Goal: Task Accomplishment & Management: Manage account settings

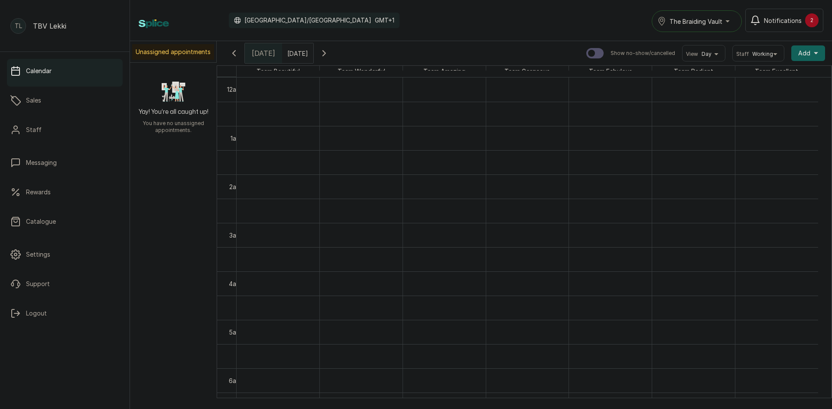
scroll to position [492, 0]
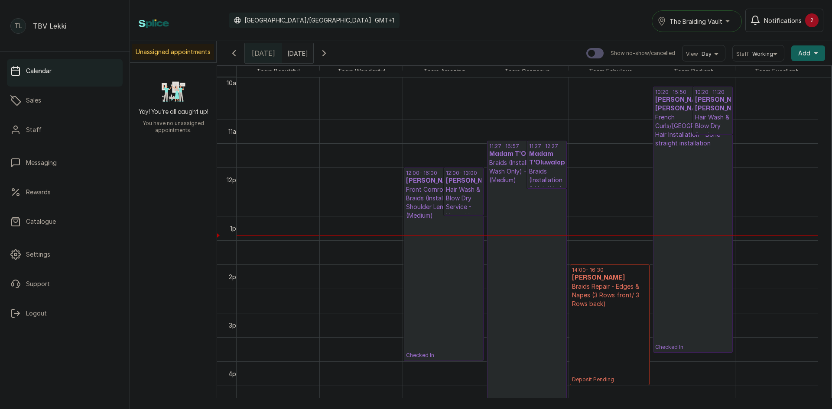
click at [771, 18] on span "Notifications" at bounding box center [783, 20] width 38 height 9
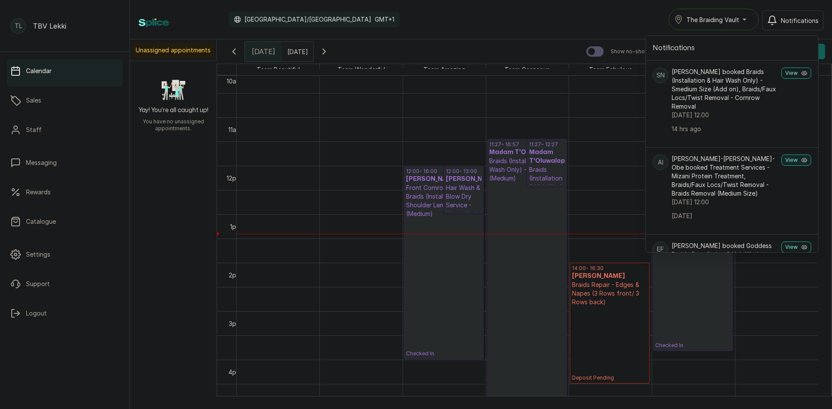
click at [784, 162] on button "View" at bounding box center [796, 160] width 30 height 11
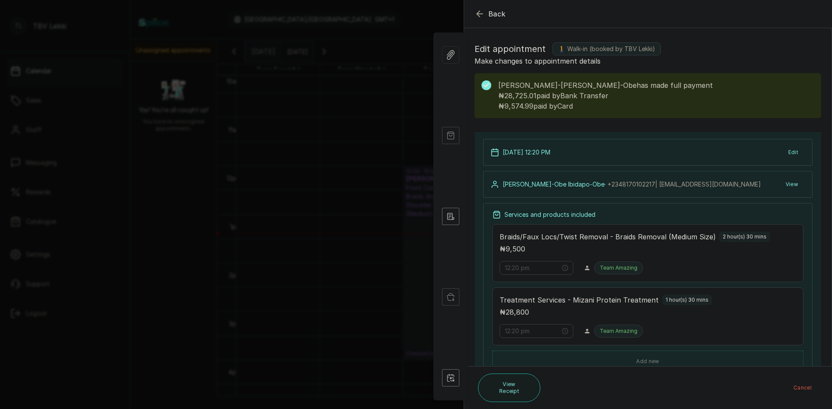
click at [481, 16] on icon "button" at bounding box center [479, 14] width 10 height 10
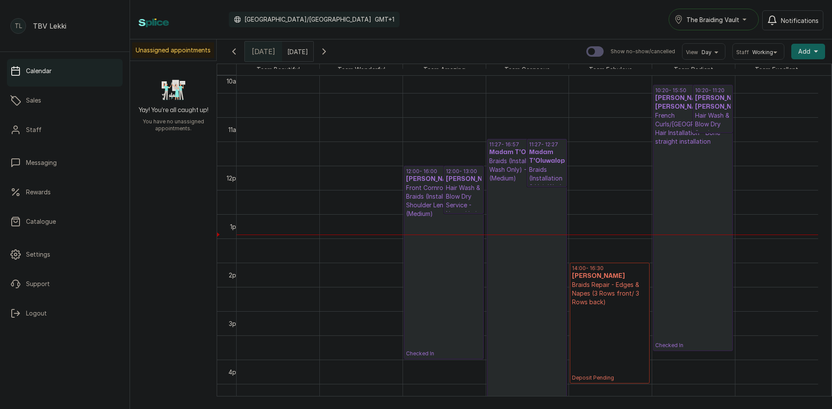
click at [296, 52] on input "text" at bounding box center [290, 49] width 14 height 15
type input "dd/MM/yyyy"
click at [711, 19] on span "The Braiding Vault" at bounding box center [712, 19] width 53 height 9
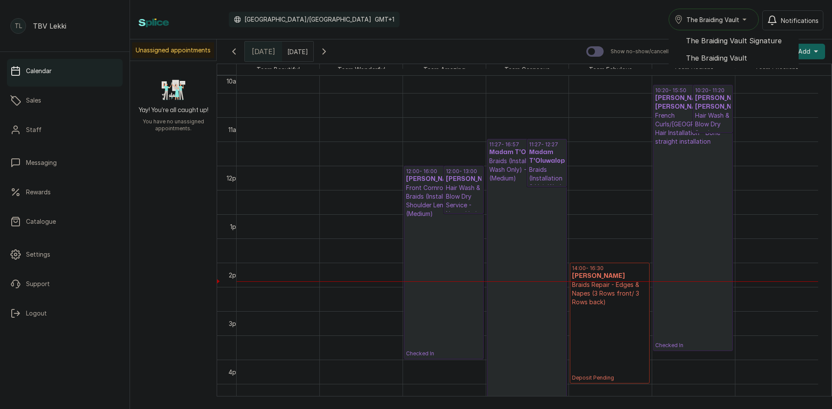
scroll to position [0, 0]
click at [750, 55] on span "The Braiding Vault" at bounding box center [739, 58] width 106 height 10
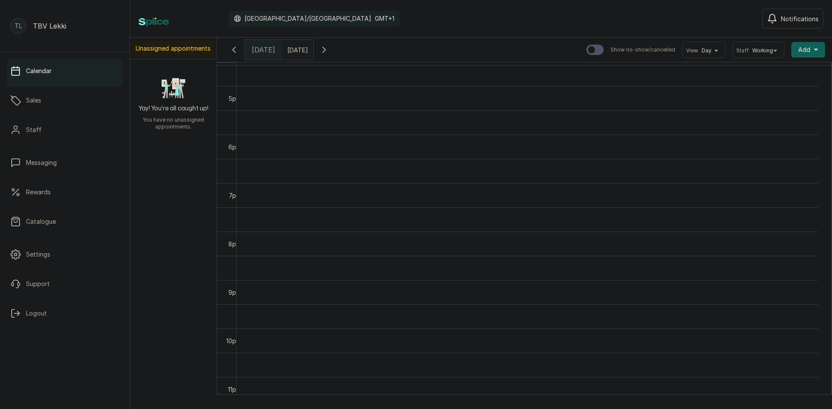
scroll to position [292, 0]
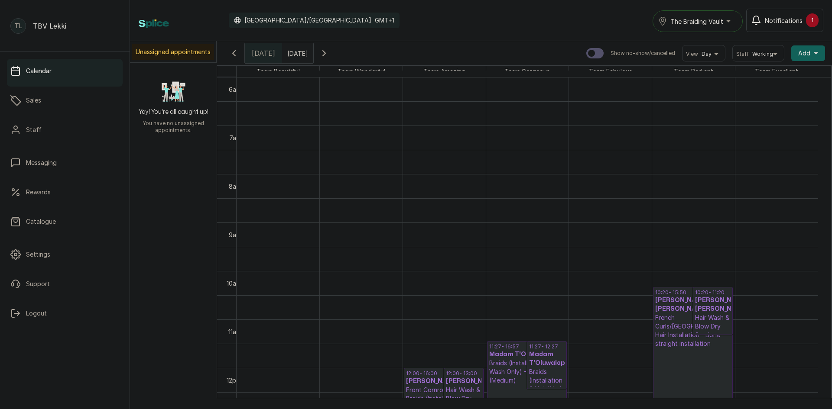
click at [698, 13] on button "The Braiding Vault" at bounding box center [698, 21] width 90 height 22
click at [725, 42] on span "The Braiding Vault Signature" at bounding box center [723, 42] width 106 height 10
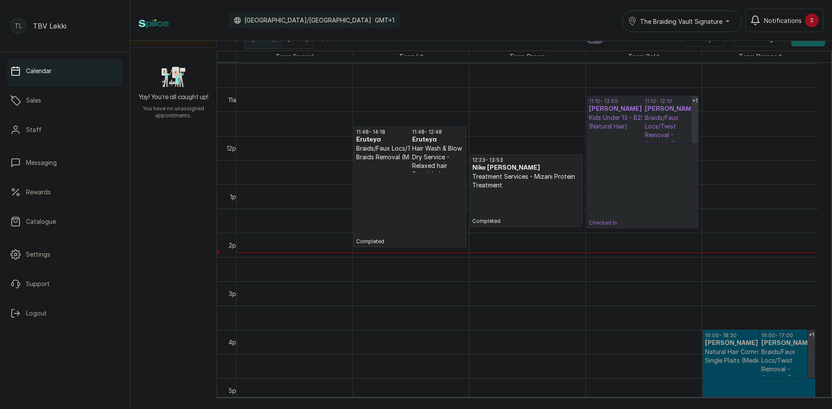
click at [690, 20] on span "The Braiding Vault Signature" at bounding box center [681, 21] width 82 height 9
click at [702, 60] on span "The Braiding Vault" at bounding box center [693, 60] width 106 height 10
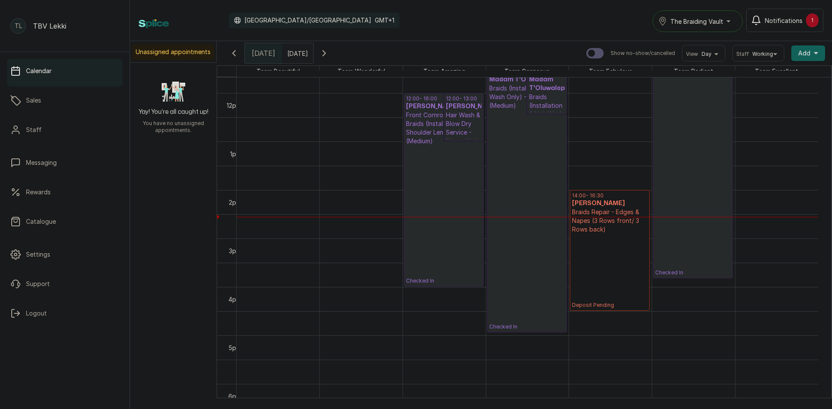
click at [780, 19] on span "Notifications" at bounding box center [784, 20] width 38 height 9
click at [329, 52] on icon "button" at bounding box center [324, 51] width 10 height 10
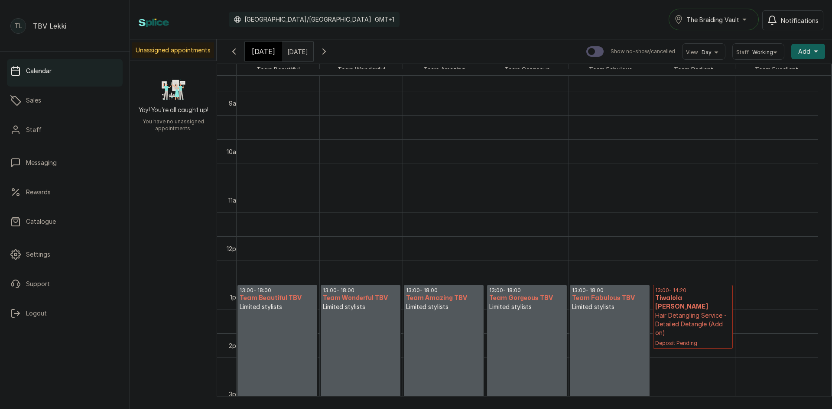
scroll to position [595, 0]
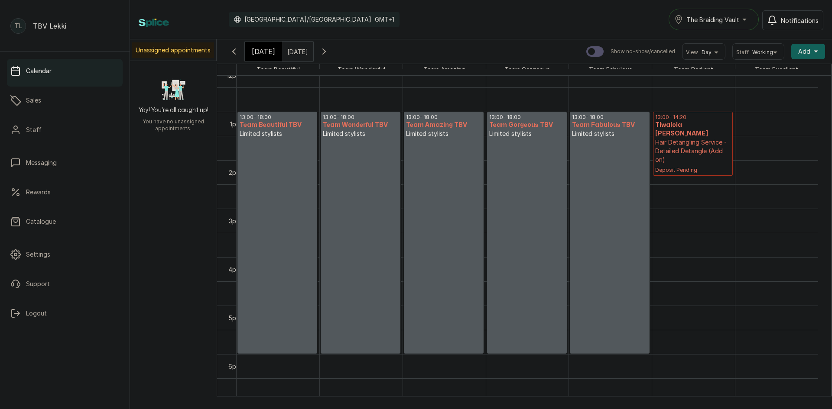
click at [260, 42] on div "[DATE]" at bounding box center [263, 52] width 37 height 20
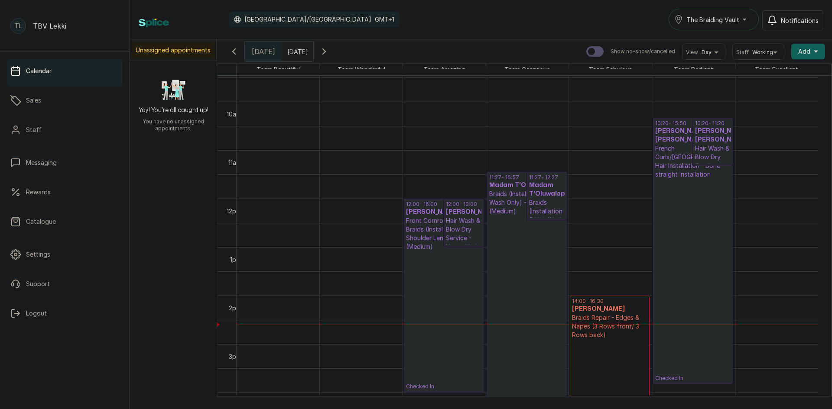
scroll to position [462, 0]
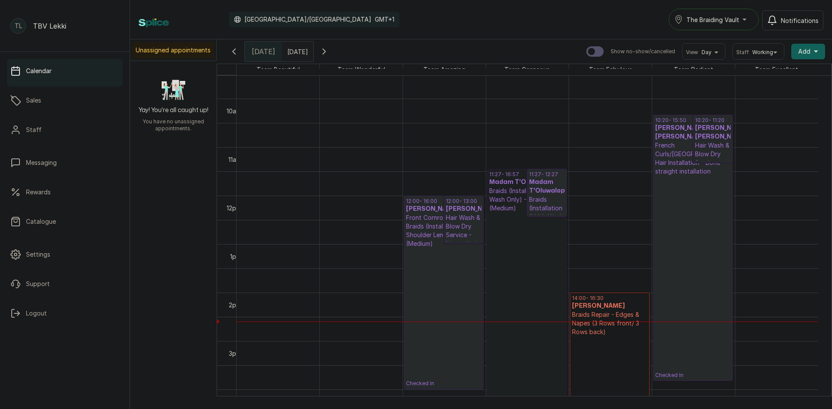
click at [494, 267] on link "11:27 - 16:57 Madam T'Oluwalope Braids (Installation & Hair Wash Only) - Waist …" at bounding box center [527, 302] width 80 height 266
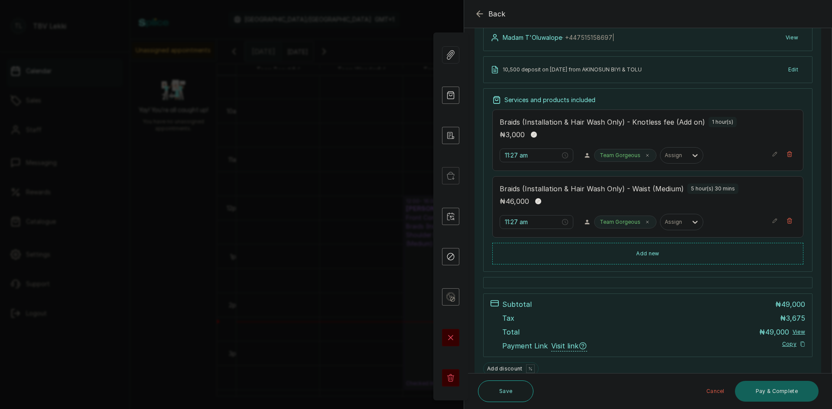
scroll to position [107, 0]
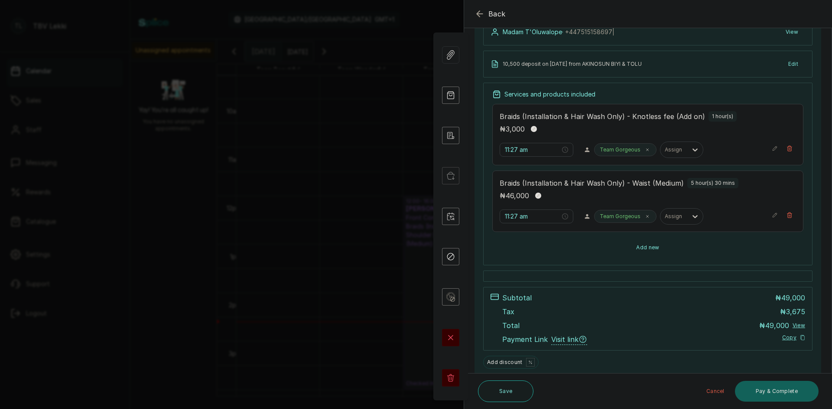
click at [582, 248] on button "Add new" at bounding box center [647, 247] width 311 height 21
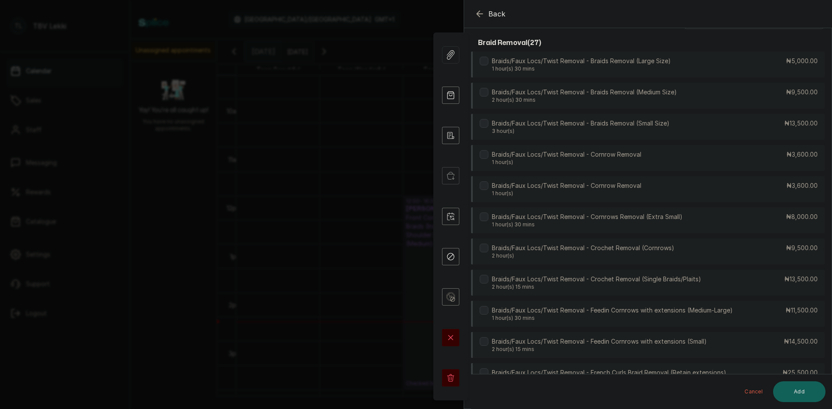
scroll to position [0, 0]
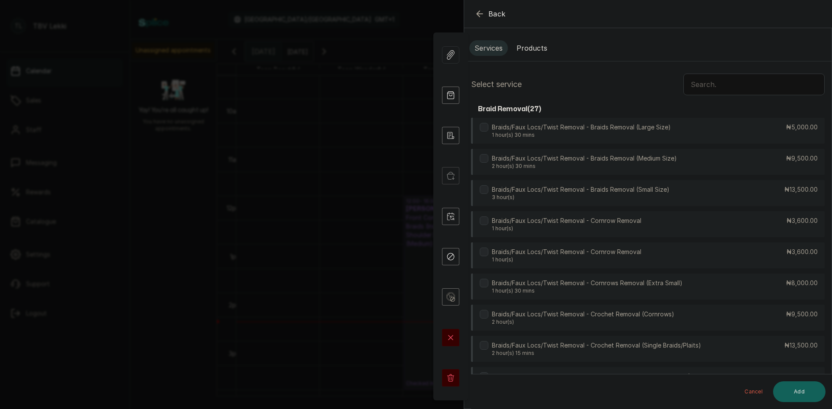
click at [531, 54] on button "Products" at bounding box center [531, 48] width 41 height 16
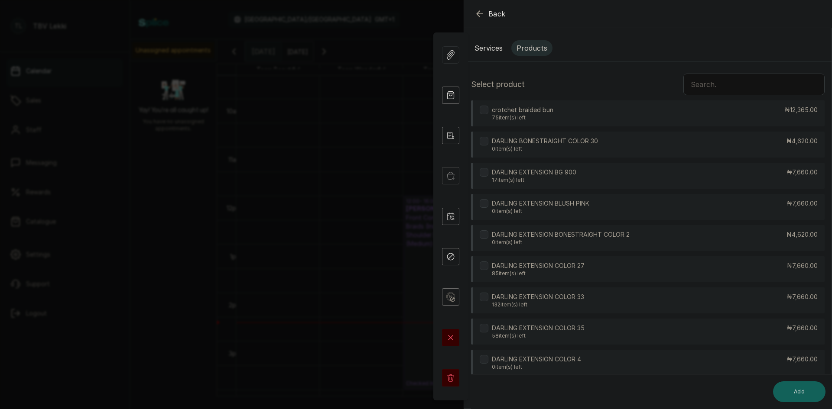
click at [714, 80] on input "text" at bounding box center [753, 85] width 141 height 22
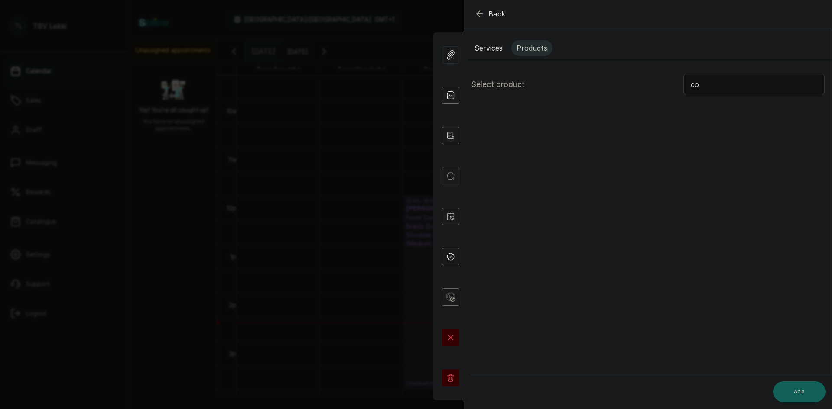
type input "c"
type input "refi"
click at [526, 110] on div "Juice Refill -7 item(s) left ₦1,000.00" at bounding box center [648, 114] width 354 height 26
click at [803, 396] on button "Add" at bounding box center [799, 392] width 52 height 21
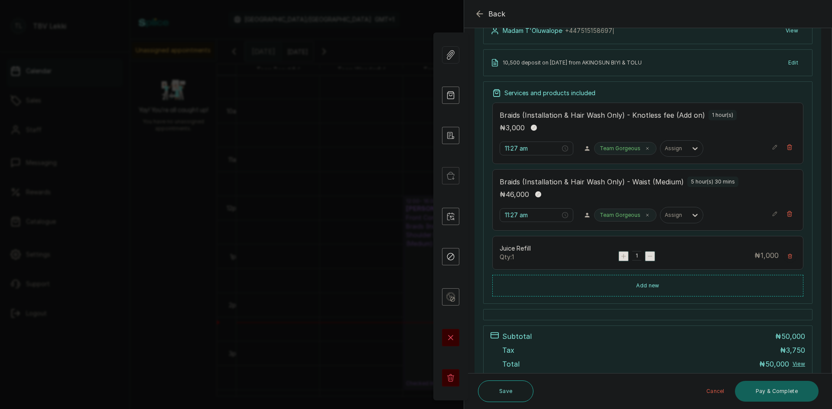
scroll to position [108, 0]
click at [630, 289] on button "Add new" at bounding box center [647, 286] width 311 height 21
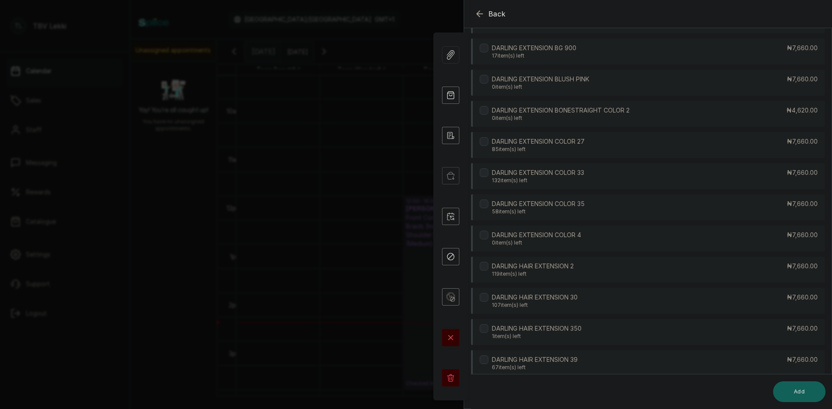
scroll to position [142, 0]
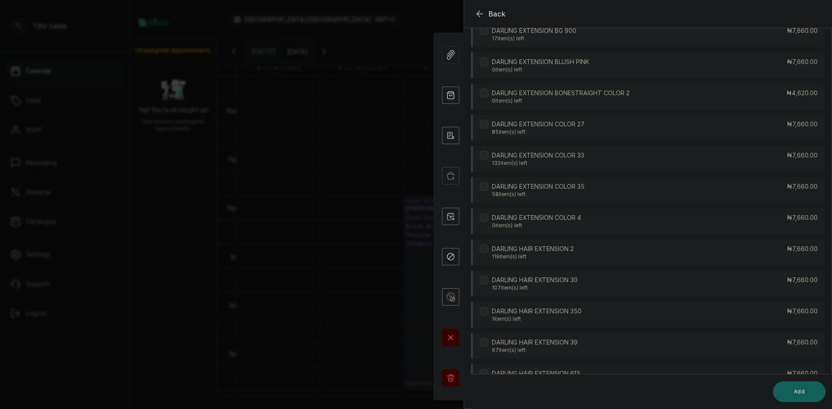
click at [484, 126] on label at bounding box center [484, 124] width 9 height 9
click at [477, 156] on div "DARLING EXTENSION COLOR 33 132 item(s) left ₦7,660.00" at bounding box center [648, 159] width 354 height 26
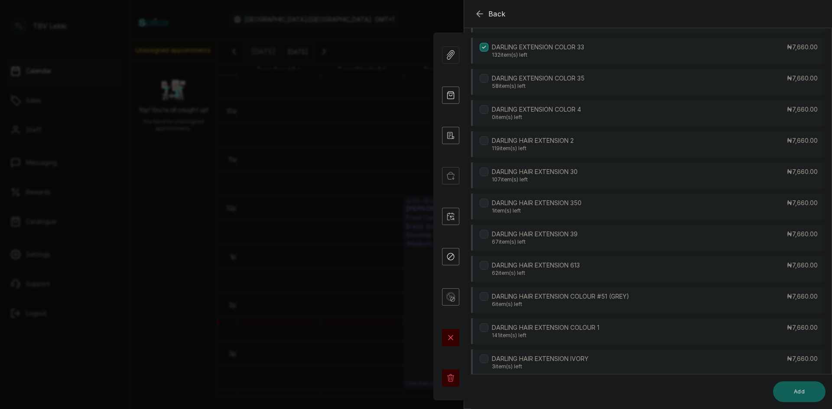
scroll to position [258, 0]
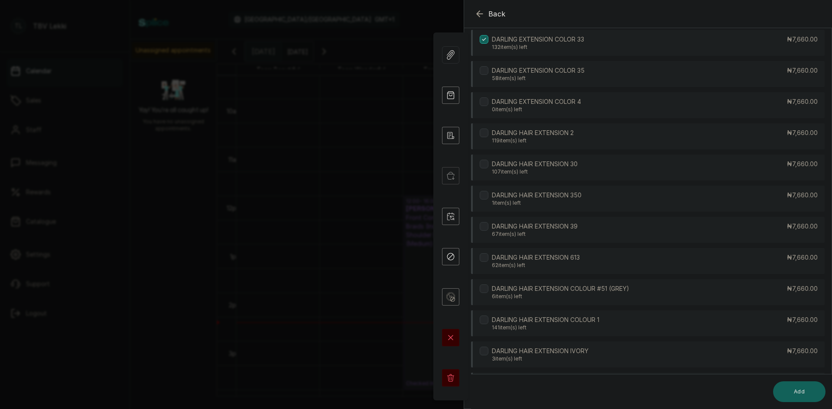
click at [491, 262] on div "DARLING HAIR EXTENSION 613 62 item(s) left" at bounding box center [530, 261] width 100 height 16
click at [792, 394] on button "Add" at bounding box center [799, 392] width 52 height 21
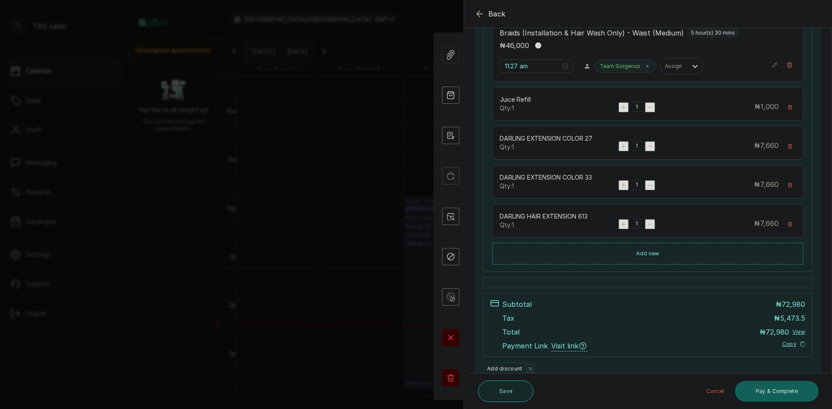
click at [517, 397] on button "Save" at bounding box center [505, 392] width 55 height 22
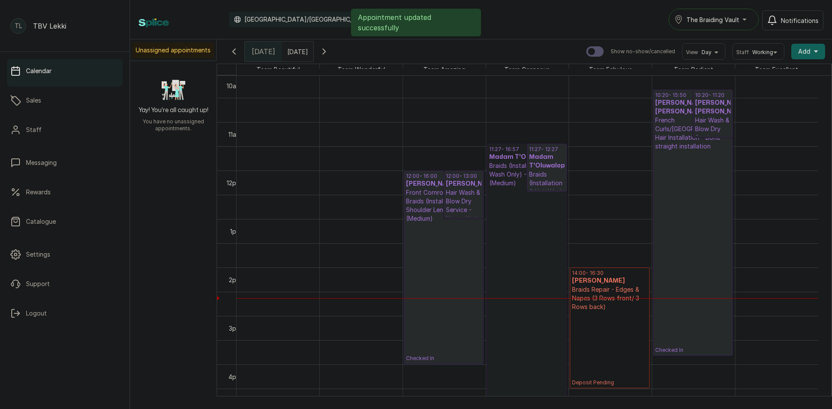
scroll to position [13, 0]
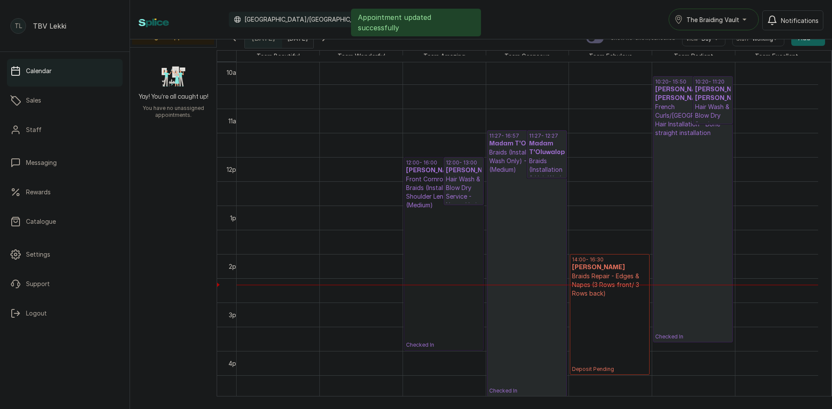
click at [431, 319] on link "12:00 - 16:00 Stephanie Nelson Front Cornrows with Braids (Installation Only) -…" at bounding box center [444, 254] width 80 height 194
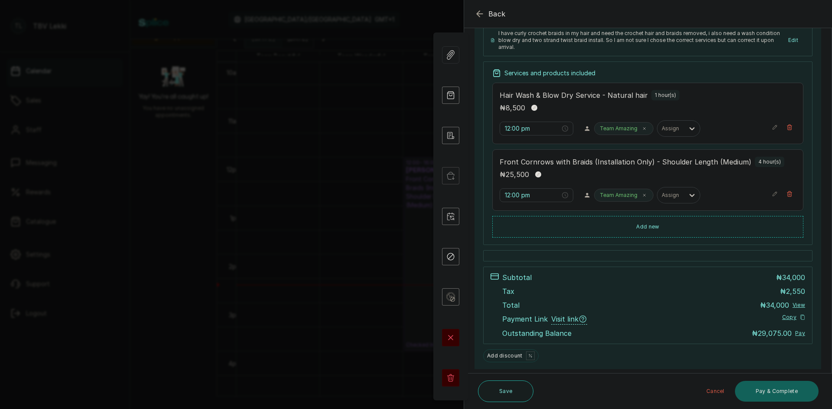
scroll to position [195, 0]
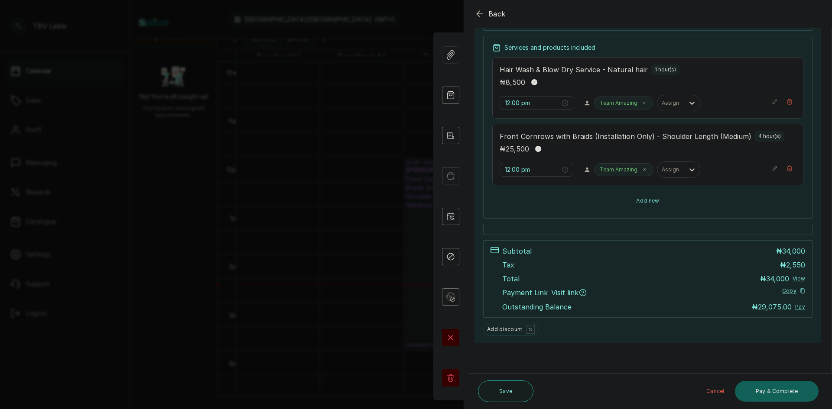
click at [639, 208] on button "Add new" at bounding box center [647, 201] width 311 height 21
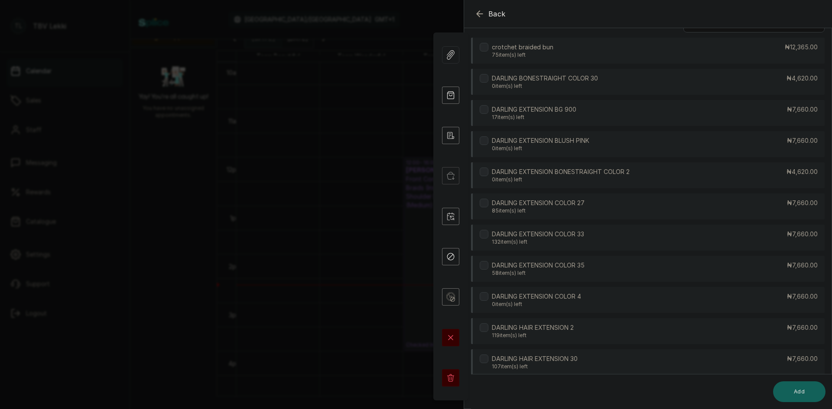
scroll to position [0, 0]
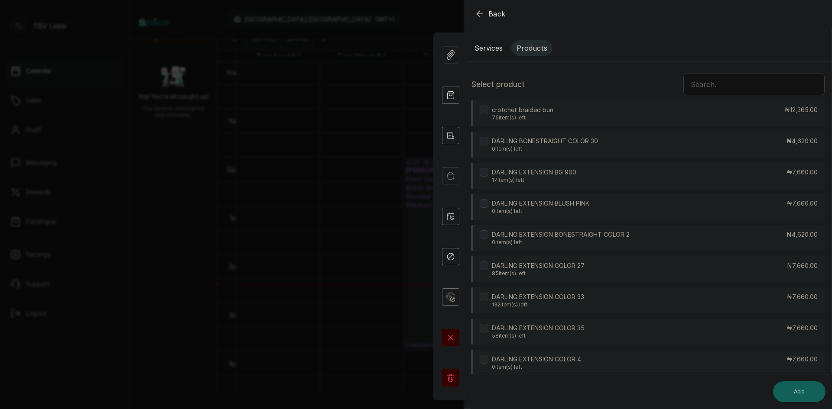
click at [700, 79] on input "text" at bounding box center [753, 85] width 141 height 22
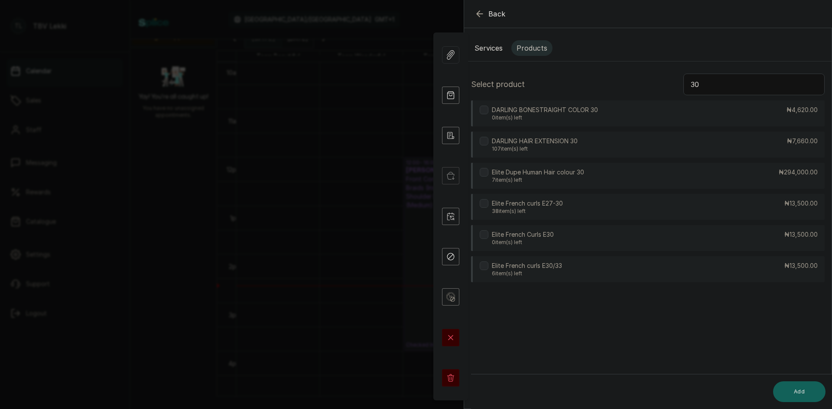
type input "30"
click at [762, 149] on div "DARLING HAIR EXTENSION 30 107 item(s) left ₦7,660.00" at bounding box center [648, 145] width 354 height 26
click at [807, 394] on button "Add" at bounding box center [799, 392] width 52 height 21
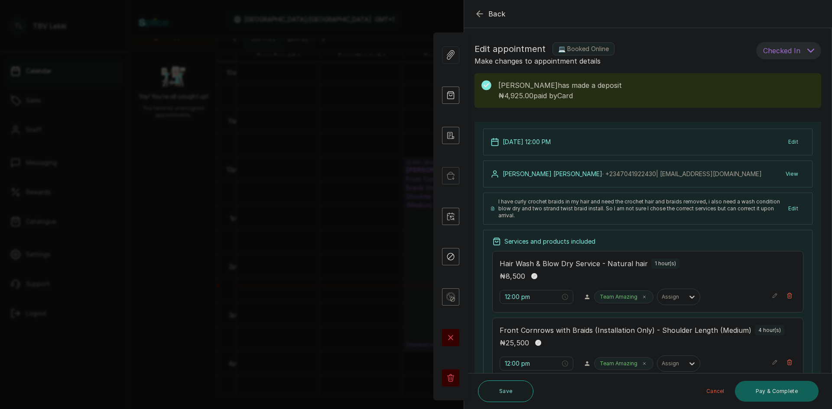
scroll to position [173, 0]
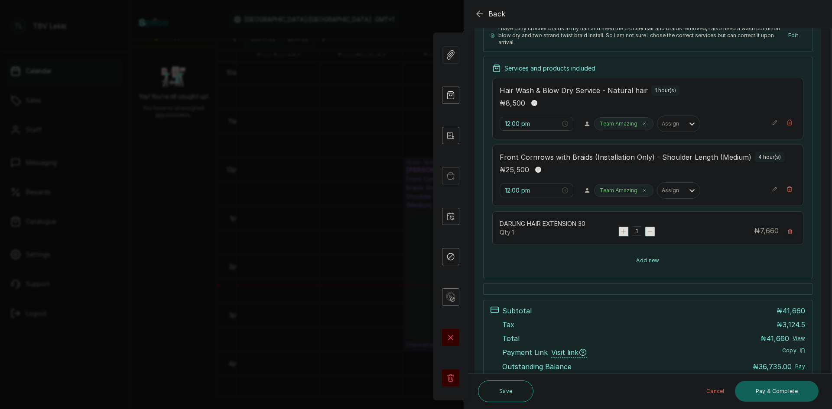
click at [641, 257] on button "Add new" at bounding box center [647, 260] width 311 height 21
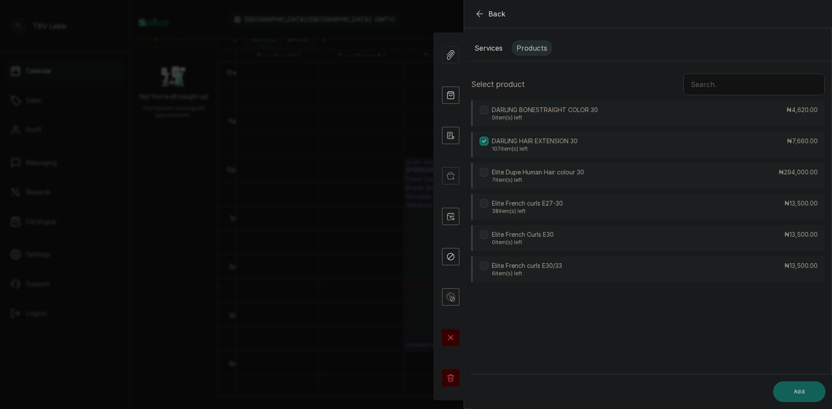
scroll to position [0, 0]
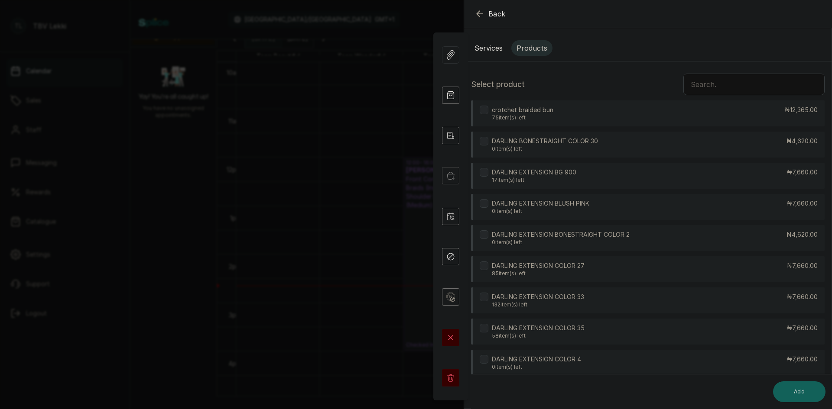
click at [717, 89] on input "text" at bounding box center [753, 85] width 141 height 22
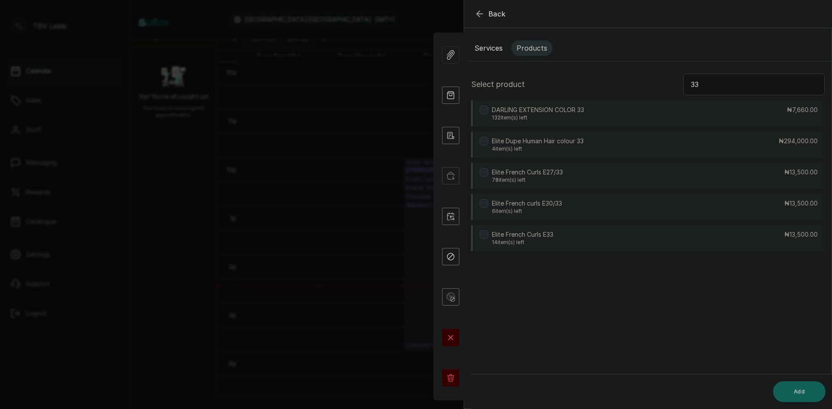
type input "33"
click at [570, 104] on div "DARLING EXTENSION COLOR 33 132 item(s) left ₦7,660.00" at bounding box center [648, 114] width 354 height 26
click at [786, 393] on button "Add" at bounding box center [799, 392] width 52 height 21
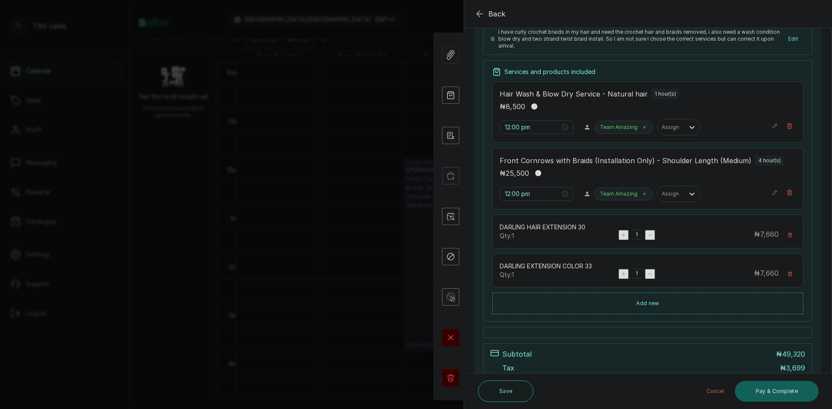
scroll to position [173, 0]
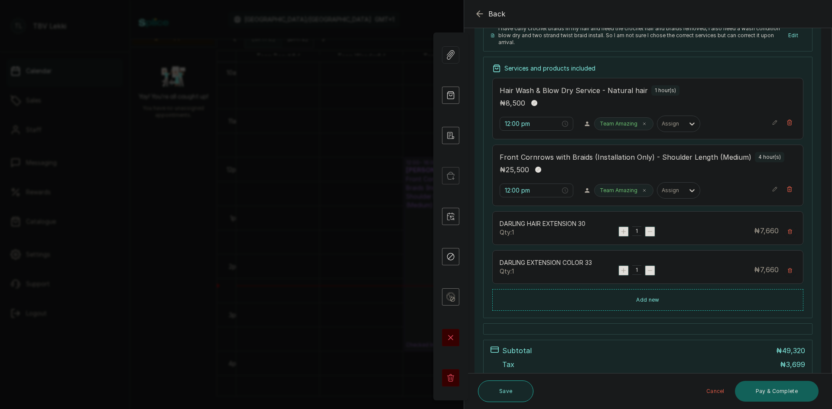
click at [496, 394] on button "Save" at bounding box center [505, 392] width 55 height 22
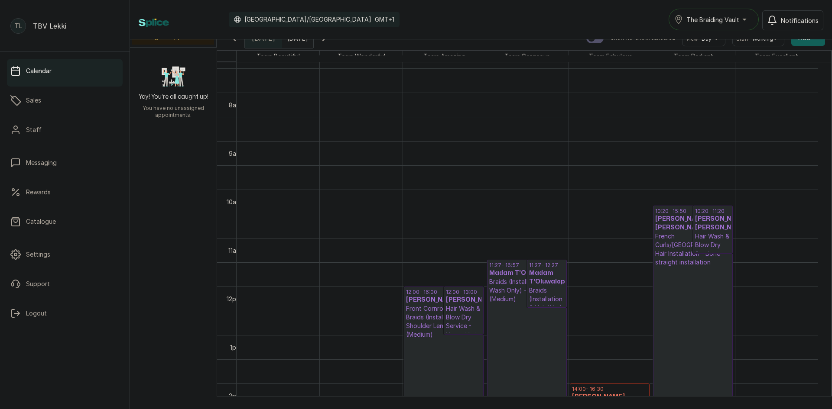
scroll to position [357, 0]
click at [347, 39] on div "Calendar Africa/Lagos GMT+1 The Braiding Vault Notifications" at bounding box center [481, 19] width 702 height 39
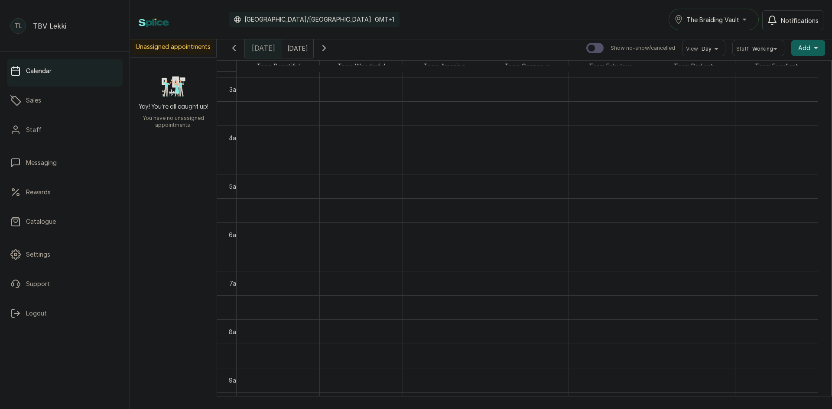
scroll to position [0, 0]
click at [329, 49] on icon "button" at bounding box center [324, 51] width 10 height 10
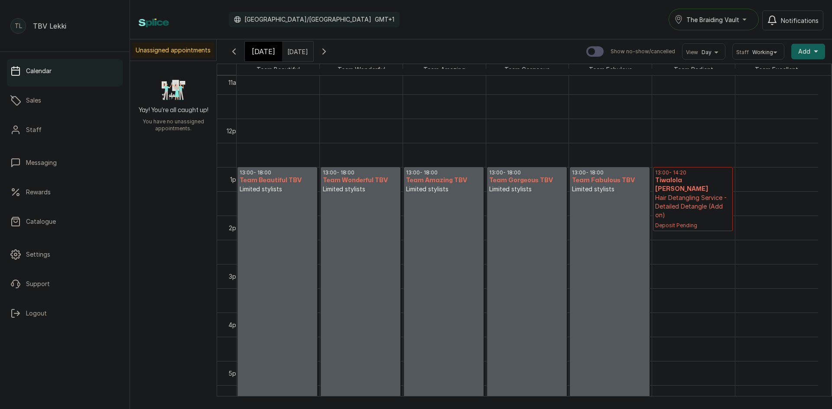
scroll to position [552, 0]
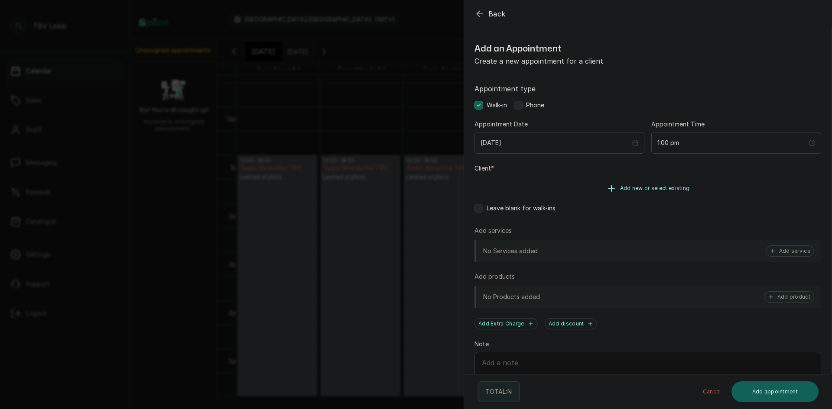
click at [620, 186] on span "Add new or select existing" at bounding box center [655, 188] width 70 height 7
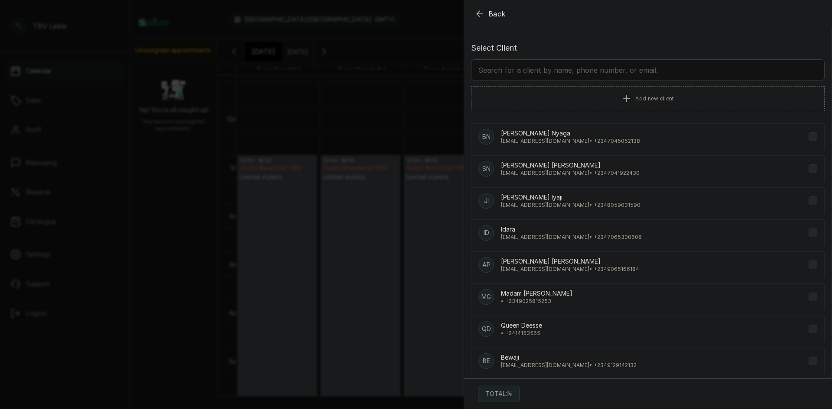
click at [554, 68] on input "text" at bounding box center [648, 70] width 354 height 22
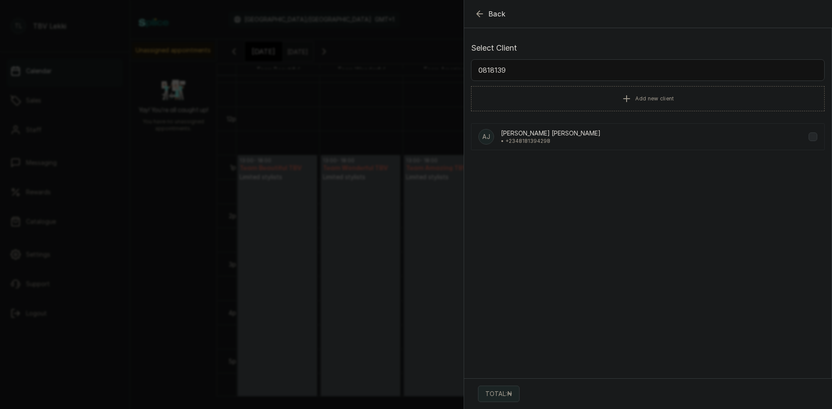
type input "0818139"
click at [570, 137] on div "AJ Angel Jennifer Jennifer • +234 8181394298" at bounding box center [648, 136] width 354 height 27
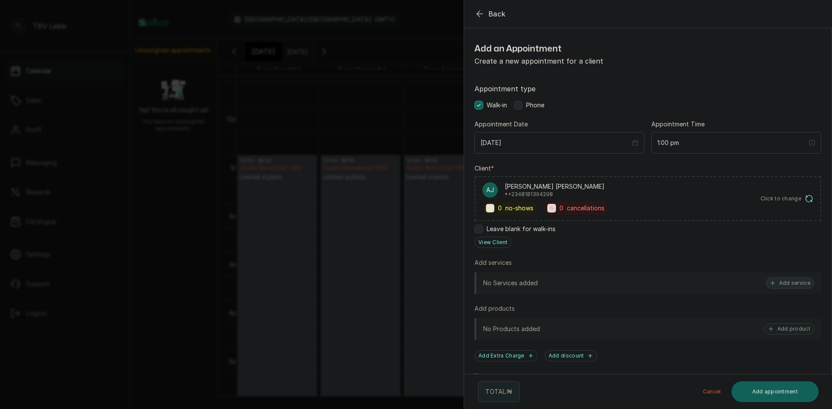
click at [770, 282] on button "Add service" at bounding box center [790, 283] width 49 height 11
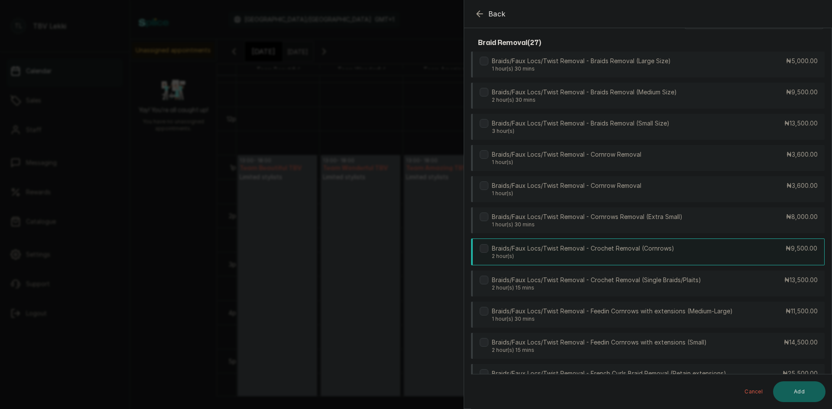
scroll to position [0, 0]
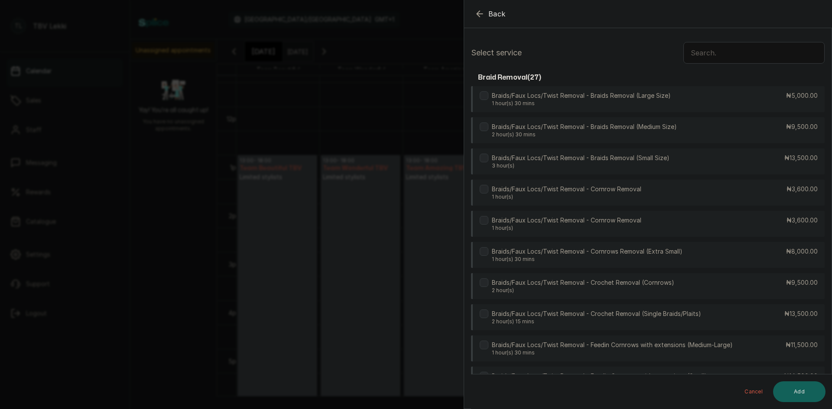
click at [703, 56] on input "text" at bounding box center [753, 53] width 141 height 22
click at [627, 126] on p "Braids/Faux Locs/Twist Removal - Braids Removal (Medium Size)" at bounding box center [584, 127] width 185 height 9
click at [808, 390] on button "Add" at bounding box center [799, 392] width 52 height 21
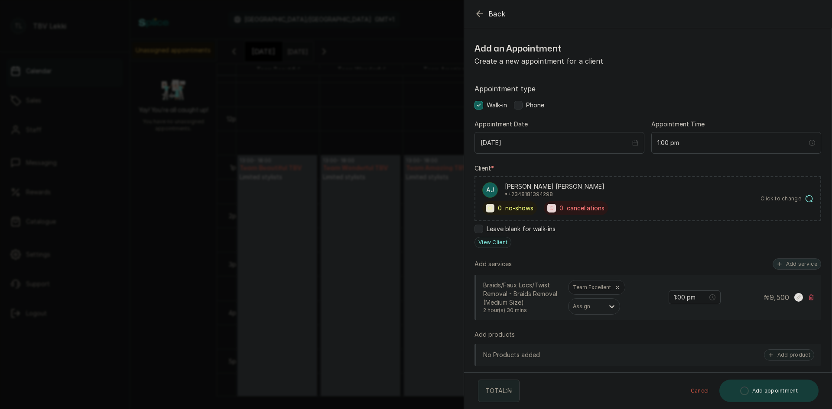
click at [794, 266] on button "Add service" at bounding box center [797, 264] width 49 height 11
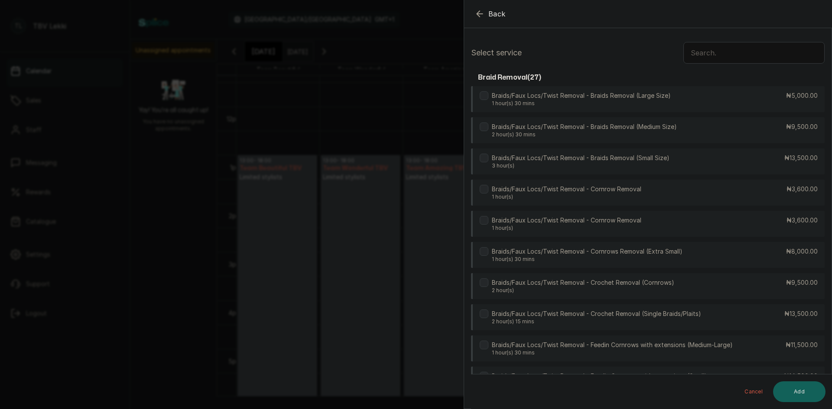
click at [723, 52] on input "text" at bounding box center [753, 53] width 141 height 22
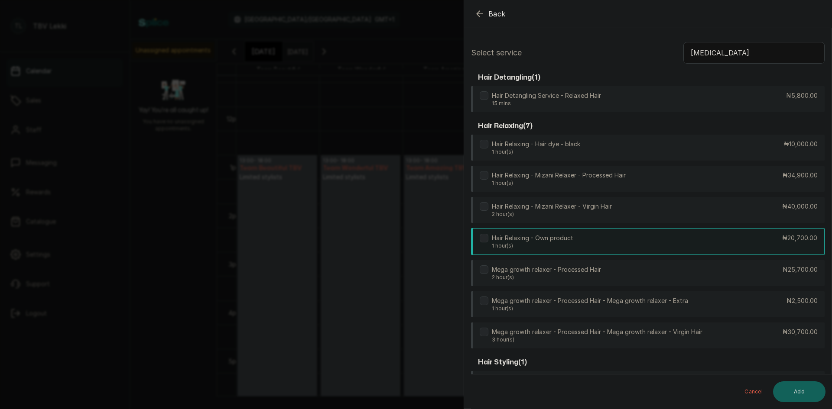
type input "rela"
click at [740, 246] on div "Hair Relaxing - Own product 1 hour(s) ₦20,700.00" at bounding box center [648, 241] width 354 height 27
click at [799, 394] on button "Add" at bounding box center [799, 392] width 52 height 21
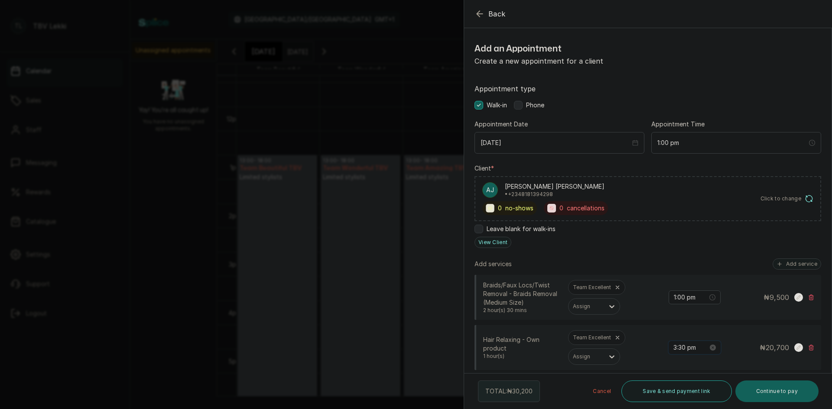
click at [677, 350] on input "3:30 pm" at bounding box center [690, 348] width 35 height 10
click at [673, 247] on div "01" at bounding box center [674, 244] width 21 height 12
click at [695, 231] on div "00" at bounding box center [699, 232] width 21 height 12
type input "1:00 pm"
click at [718, 330] on span "OK" at bounding box center [722, 330] width 9 height 16
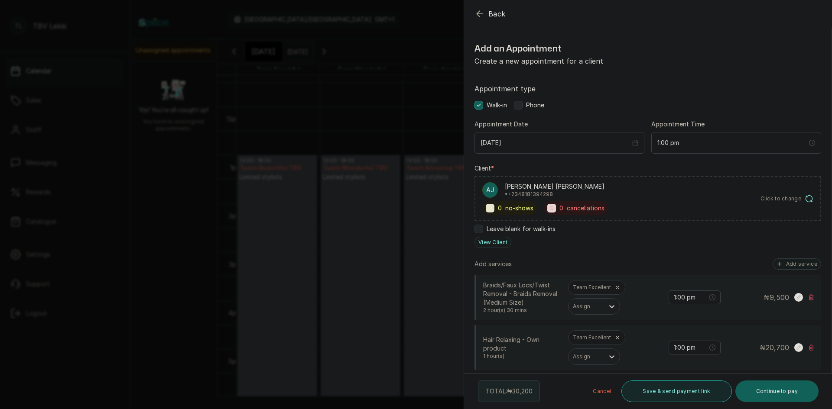
click at [641, 393] on button "Save & send payment link" at bounding box center [676, 392] width 110 height 22
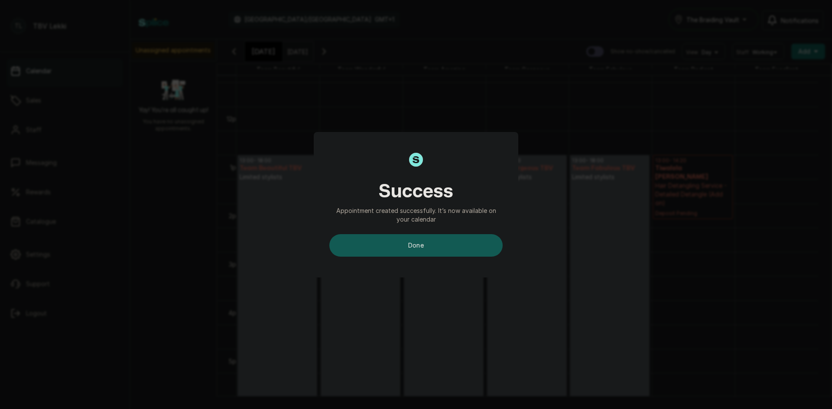
click at [438, 245] on button "done" at bounding box center [415, 245] width 173 height 23
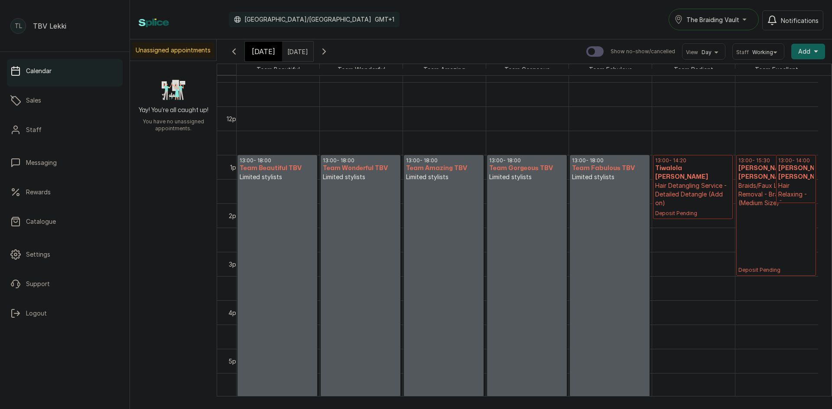
click at [267, 53] on span "[DATE]" at bounding box center [263, 51] width 23 height 10
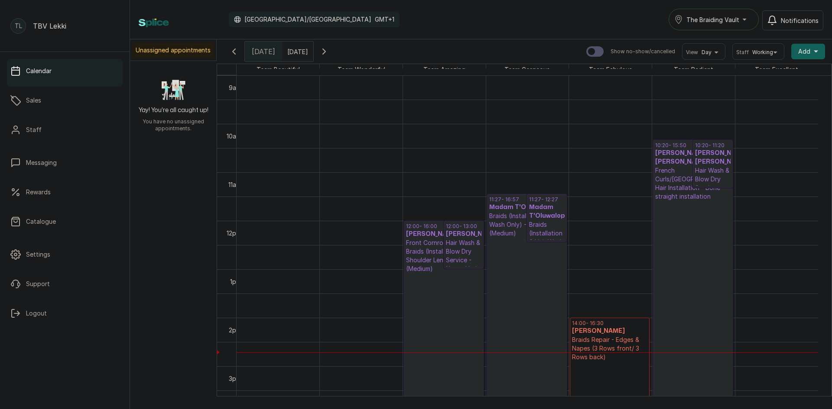
scroll to position [422, 0]
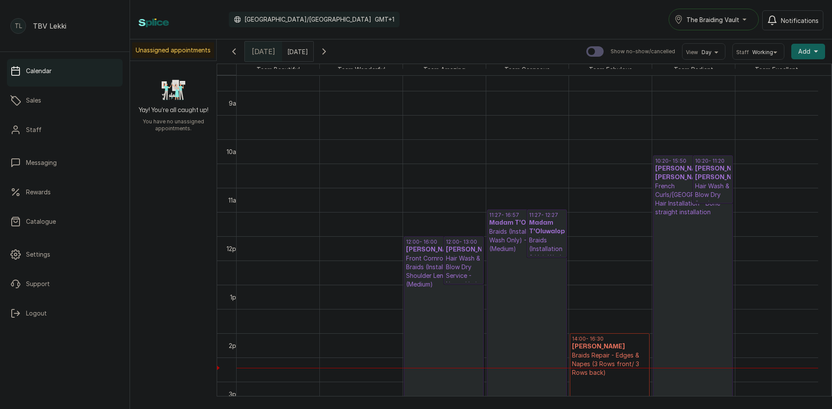
click at [528, 234] on div "11:27 - 12:27 Madam T'Oluwalope Braids (Installation & Hair Wash Only) - Knotle…" at bounding box center [546, 233] width 39 height 47
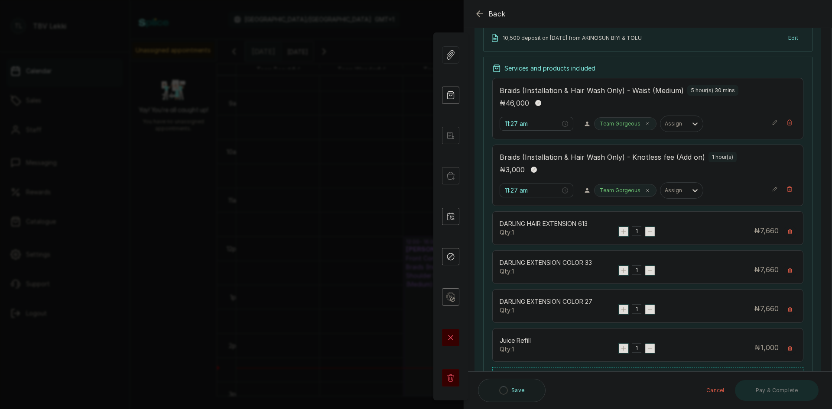
scroll to position [80, 0]
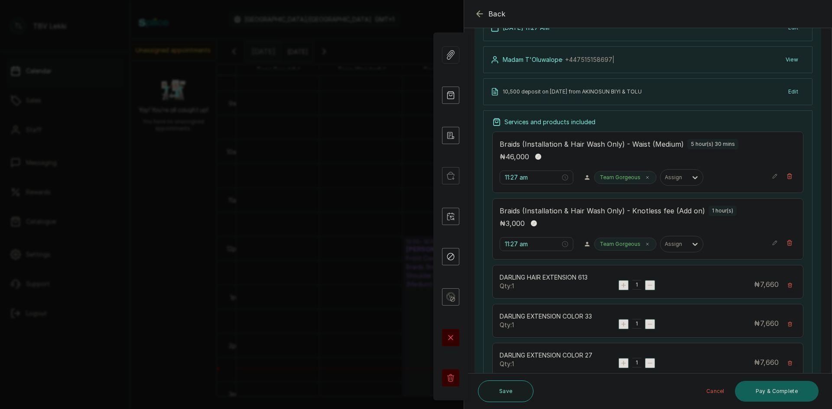
click at [621, 46] on div "11 Oct 2025, 11:27 AM Edit Madam T'Oluwalope · +44 7515158697 | View 10,500 dep…" at bounding box center [647, 283] width 347 height 553
click at [482, 15] on icon "button" at bounding box center [479, 14] width 10 height 10
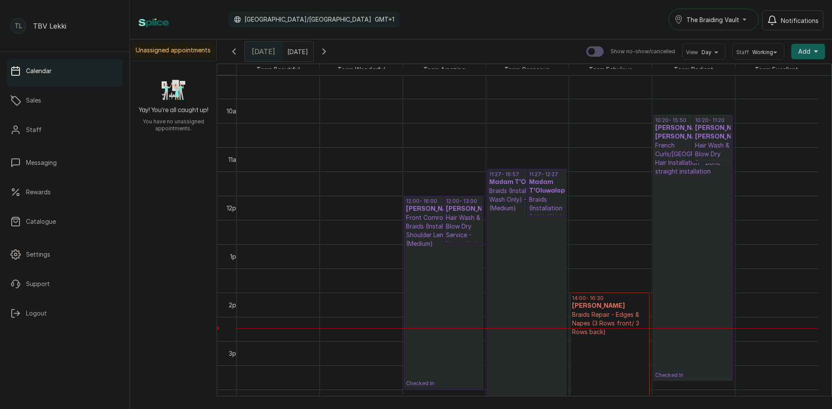
scroll to position [552, 0]
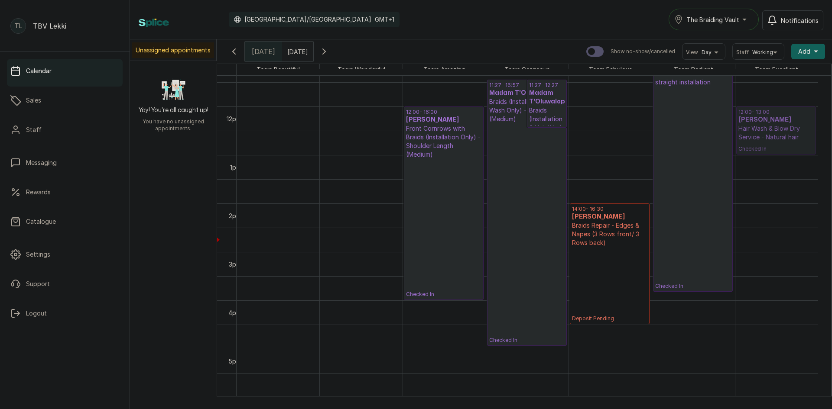
drag, startPoint x: 459, startPoint y: 119, endPoint x: 738, endPoint y: 126, distance: 279.1
click at [738, 126] on tr "12:00 - 16:00 Stephanie Nelson Front Cornrows with Braids (Installation Only) -…" at bounding box center [527, 106] width 581 height 1165
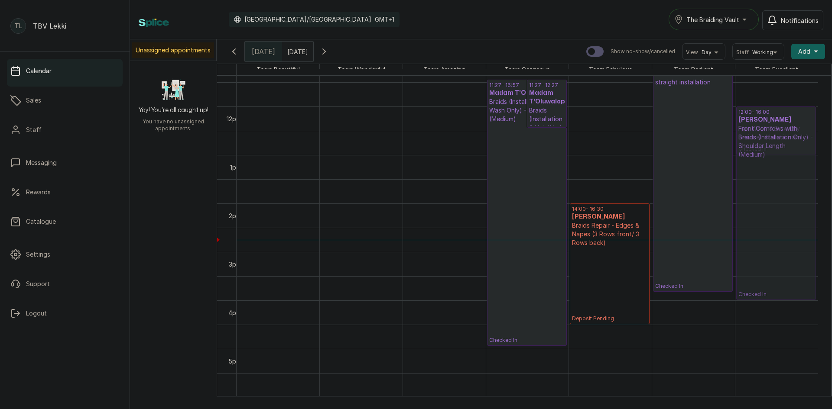
drag, startPoint x: 446, startPoint y: 128, endPoint x: 755, endPoint y: 136, distance: 309.0
click at [755, 136] on tr "12:00 - 16:00 Stephanie Nelson Front Cornrows with Braids (Installation Only) -…" at bounding box center [527, 106] width 581 height 1165
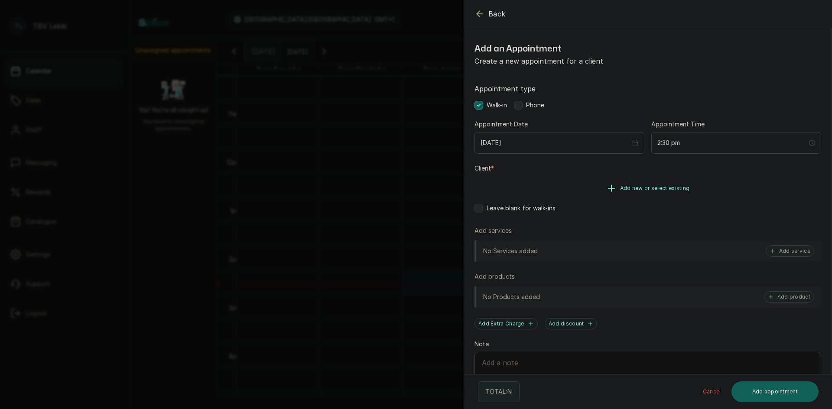
click at [632, 190] on span "Add new or select existing" at bounding box center [655, 188] width 70 height 7
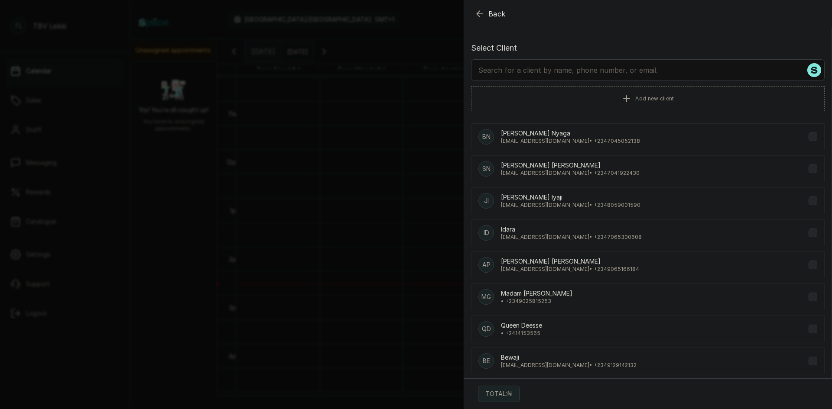
click at [576, 73] on input "text" at bounding box center [648, 70] width 354 height 22
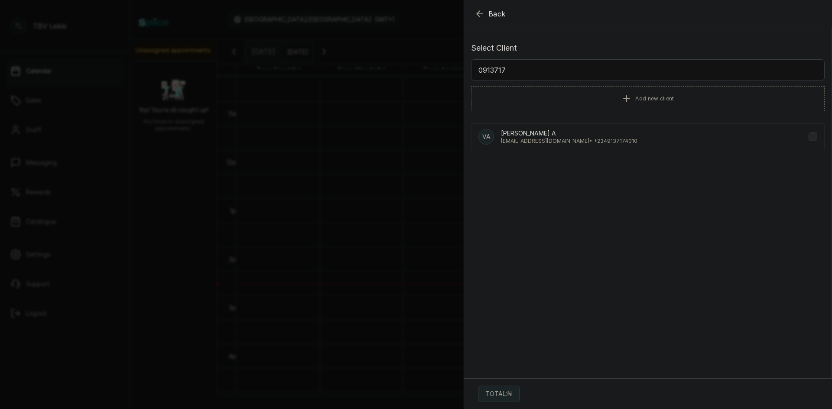
type input "0913717"
click at [584, 133] on p "Vanessa A A" at bounding box center [569, 133] width 136 height 9
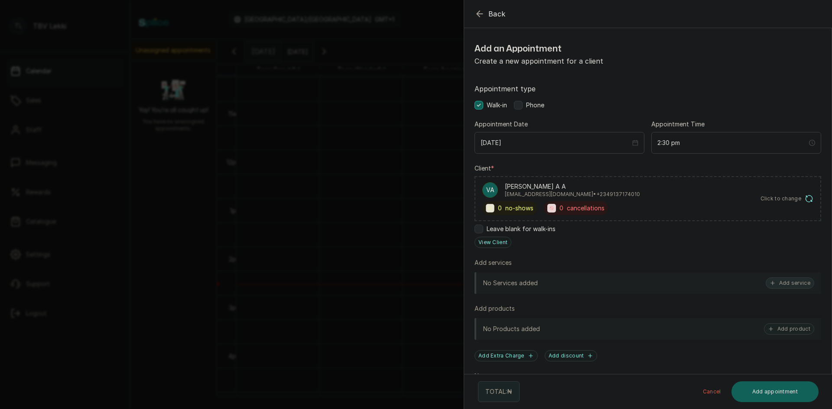
click at [791, 283] on button "Add service" at bounding box center [790, 283] width 49 height 11
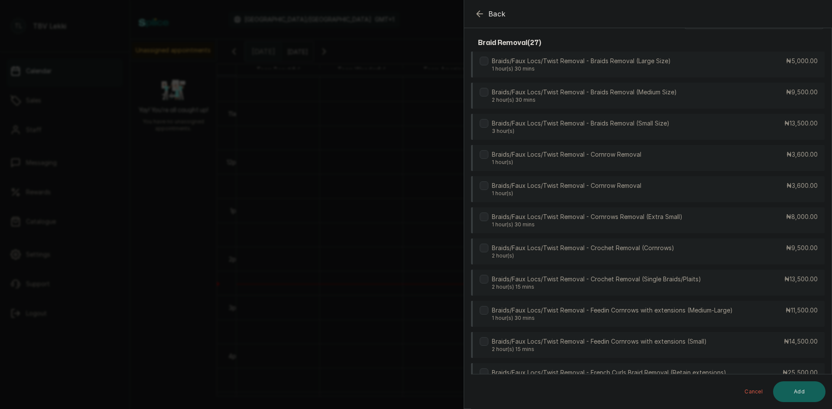
scroll to position [0, 0]
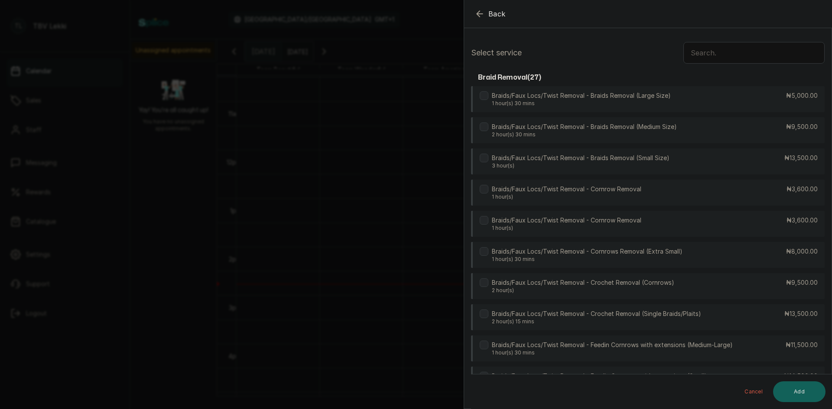
click at [706, 47] on input "text" at bounding box center [753, 53] width 141 height 22
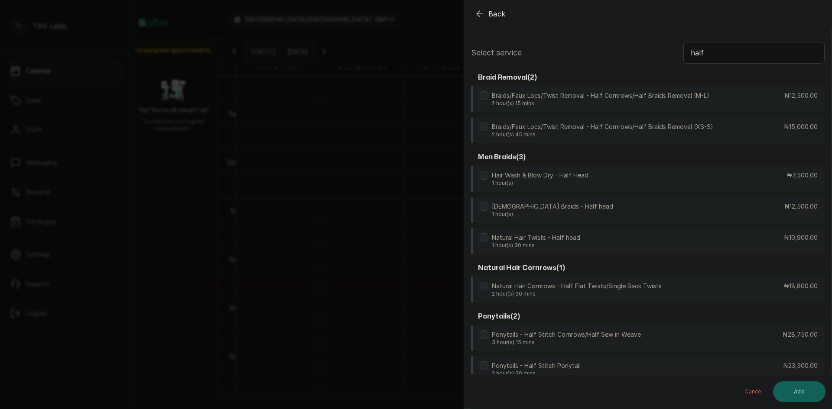
click at [710, 52] on input "half" at bounding box center [753, 53] width 141 height 22
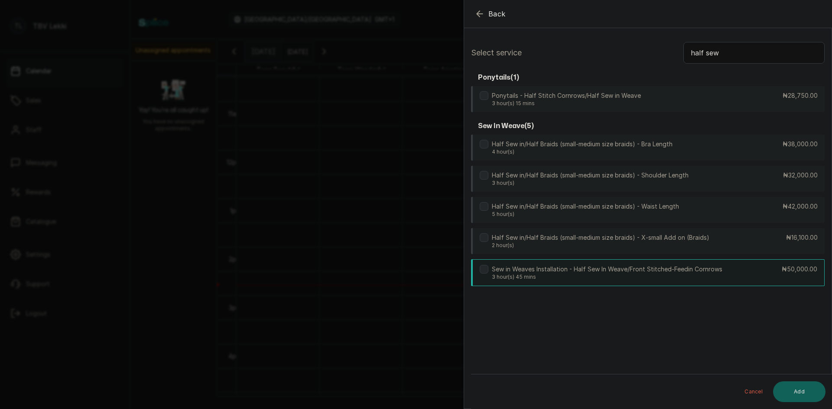
type input "half sew"
click at [649, 271] on p "Sew in Weaves Installation - Half Sew In Weave/Front Stitched-Feedin Cornrows" at bounding box center [607, 269] width 231 height 9
click at [802, 390] on button "Add" at bounding box center [799, 392] width 52 height 21
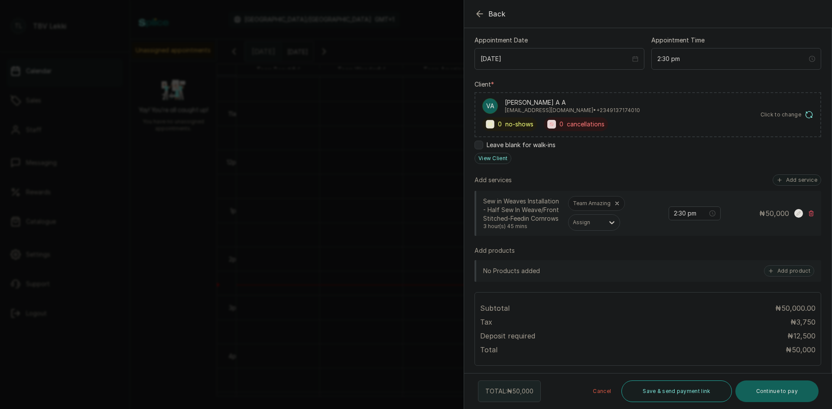
scroll to position [130, 0]
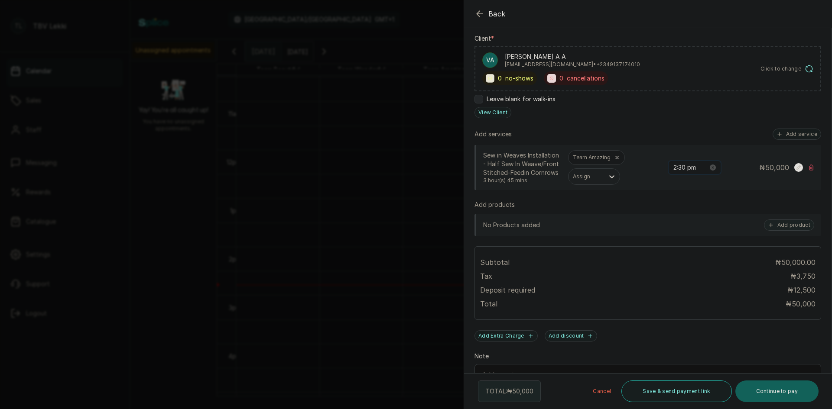
click at [677, 168] on input "2:30 pm" at bounding box center [690, 168] width 35 height 10
click at [696, 262] on div "40" at bounding box center [699, 263] width 21 height 12
type input "2:40 pm"
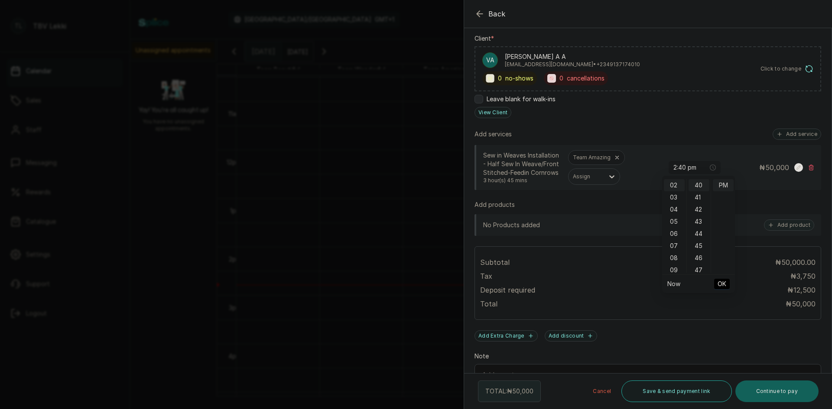
click at [721, 284] on span "OK" at bounding box center [722, 284] width 9 height 16
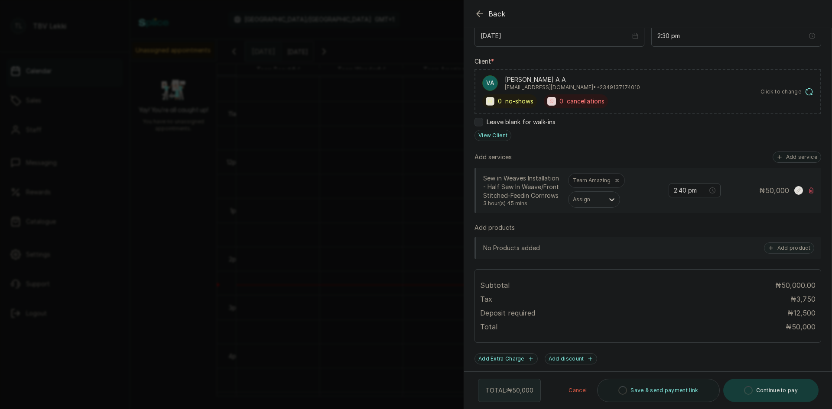
scroll to position [61, 0]
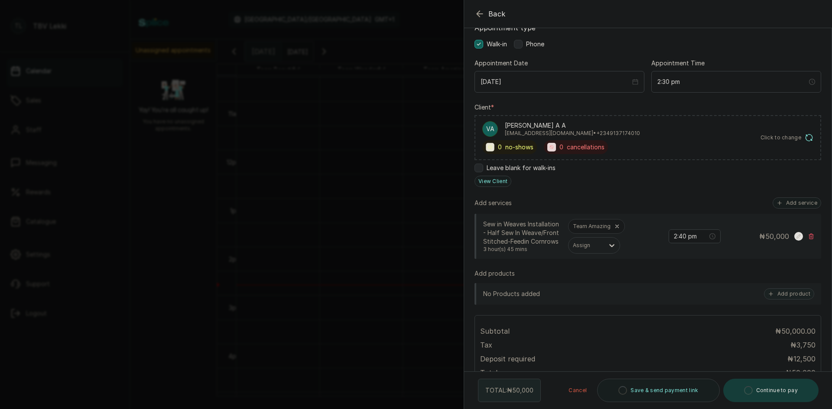
click at [481, 11] on icon "button" at bounding box center [479, 14] width 10 height 10
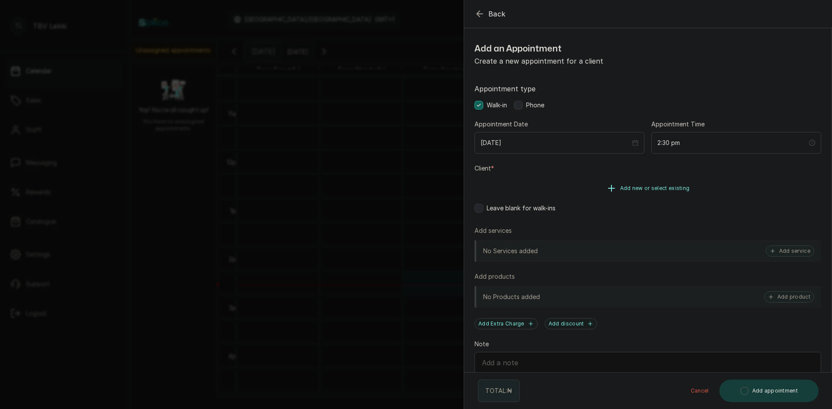
click at [652, 189] on span "Add new or select existing" at bounding box center [655, 188] width 70 height 7
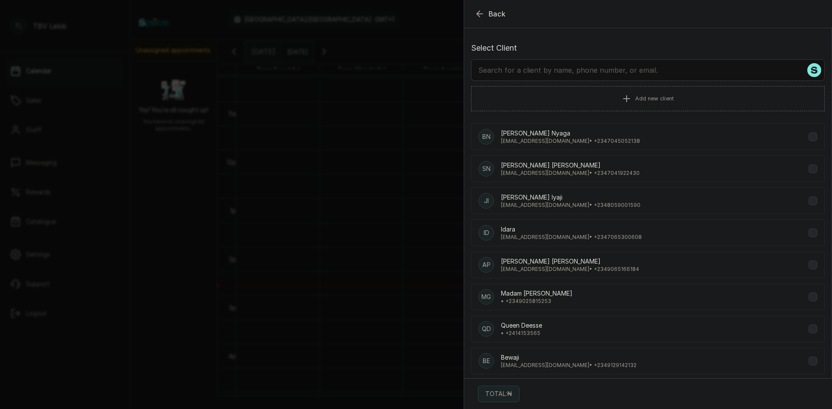
click at [537, 70] on input "text" at bounding box center [648, 70] width 354 height 22
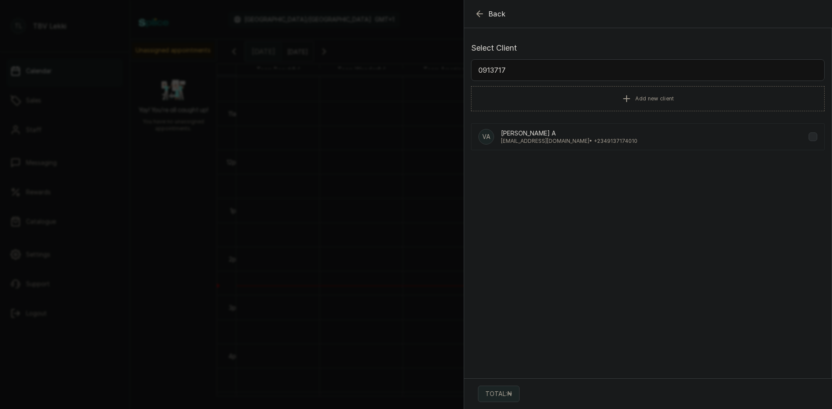
type input "0913717"
click at [574, 139] on p "prodiminds@gmail.com • +234 9137174010" at bounding box center [569, 141] width 136 height 7
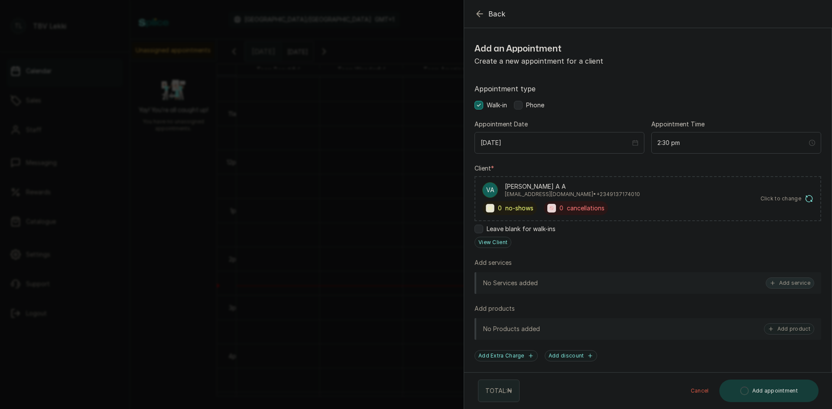
click at [783, 284] on button "Add service" at bounding box center [790, 283] width 49 height 11
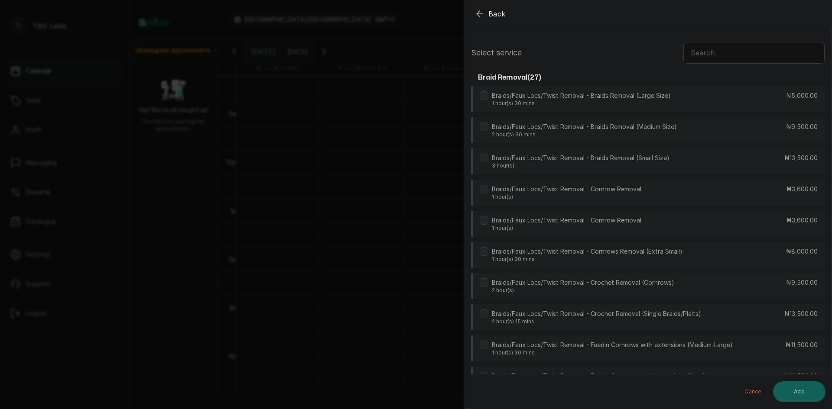
click at [719, 56] on input "text" at bounding box center [753, 53] width 141 height 22
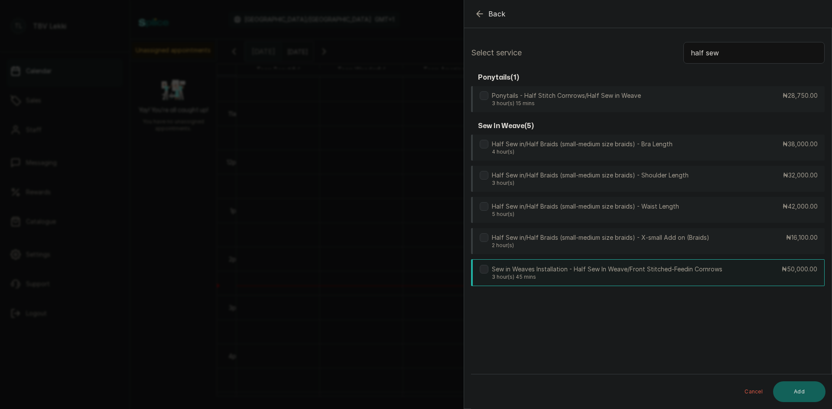
type input "half sew"
click at [720, 273] on p "Sew in Weaves Installation - Half Sew In Weave/Front Stitched-Feedin Cornrows" at bounding box center [607, 269] width 231 height 9
click at [804, 390] on button "Add" at bounding box center [799, 392] width 52 height 21
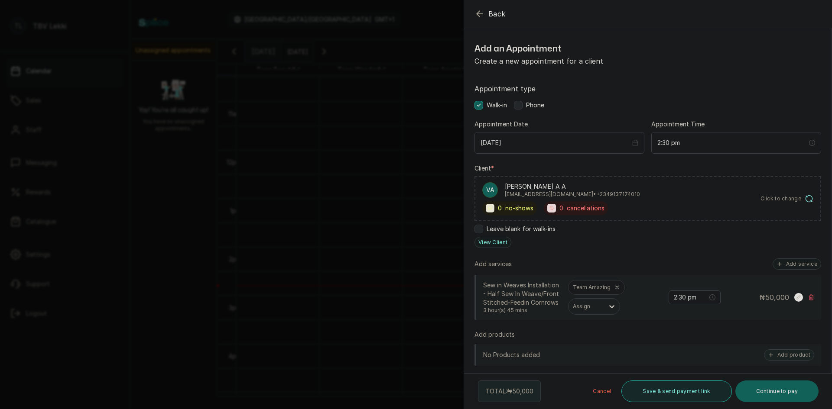
click at [643, 389] on button "Save & send payment link" at bounding box center [676, 392] width 110 height 22
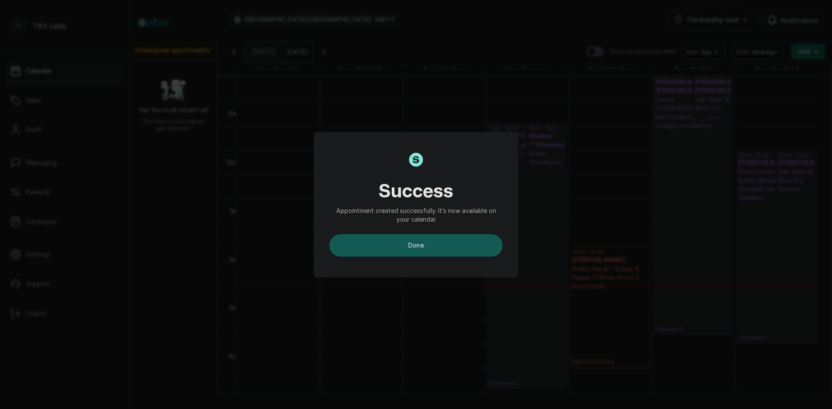
click at [470, 242] on button "done" at bounding box center [415, 245] width 173 height 23
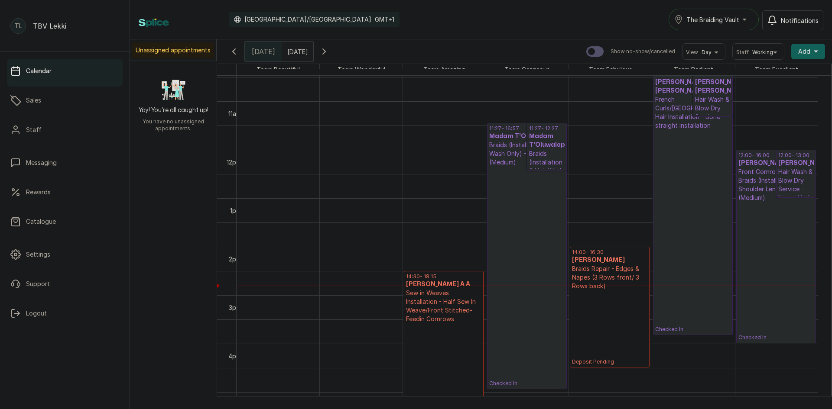
click at [425, 294] on p "Sew in Weaves Installation - Half Sew In Weave/Front Stitched-Feedin Cornrows" at bounding box center [443, 306] width 75 height 35
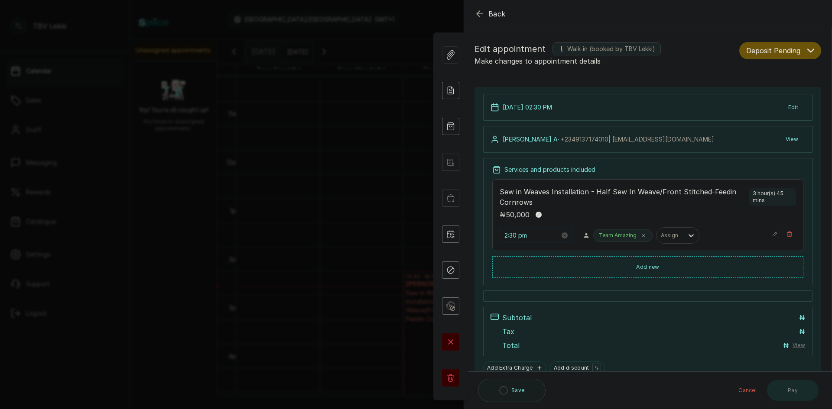
click at [519, 234] on input "2:30 pm" at bounding box center [531, 236] width 55 height 10
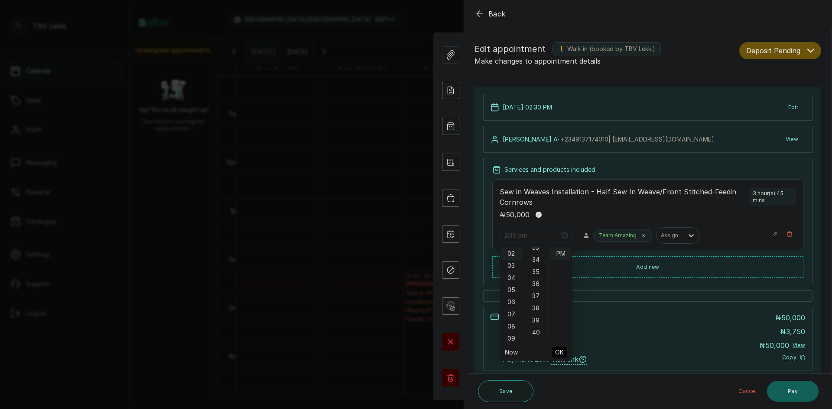
scroll to position [407, 0]
click at [535, 328] on div "40" at bounding box center [536, 332] width 21 height 12
type input "2:40 pm"
click at [565, 353] on button "OK" at bounding box center [560, 353] width 16 height 10
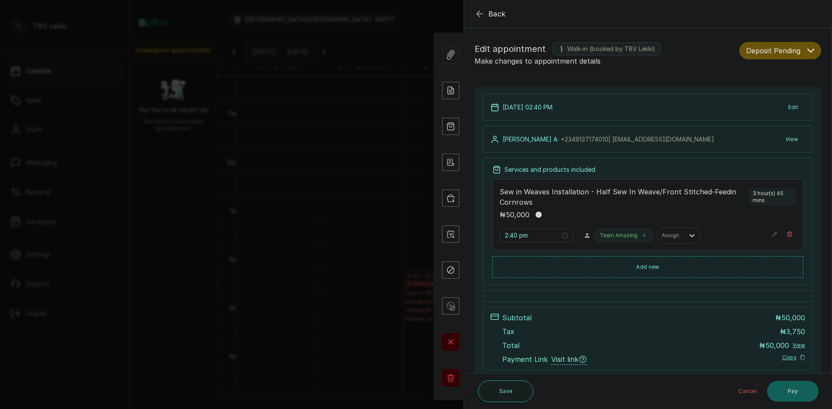
click at [808, 54] on button "Deposit Pending" at bounding box center [780, 50] width 82 height 17
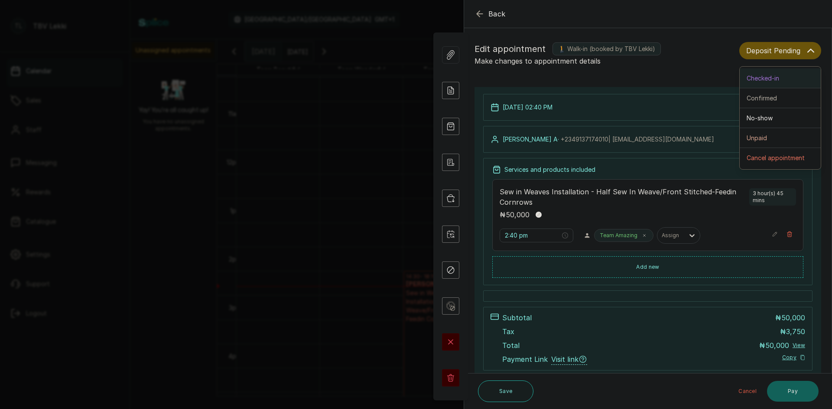
click at [760, 83] on button "Checked-in" at bounding box center [780, 78] width 81 height 20
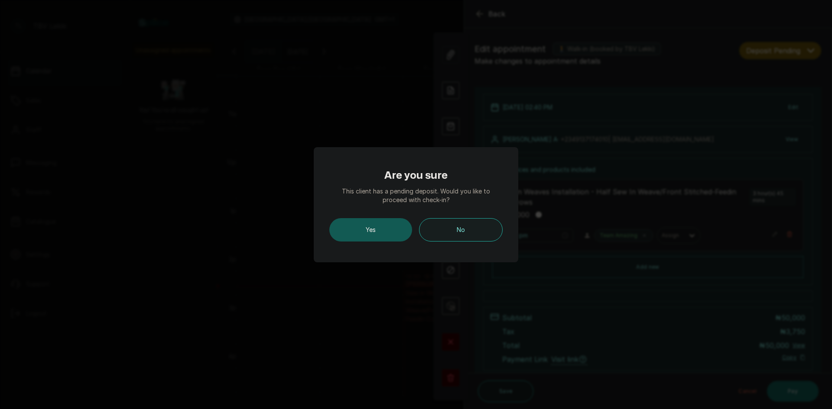
click at [346, 232] on button "Yes" at bounding box center [370, 229] width 83 height 23
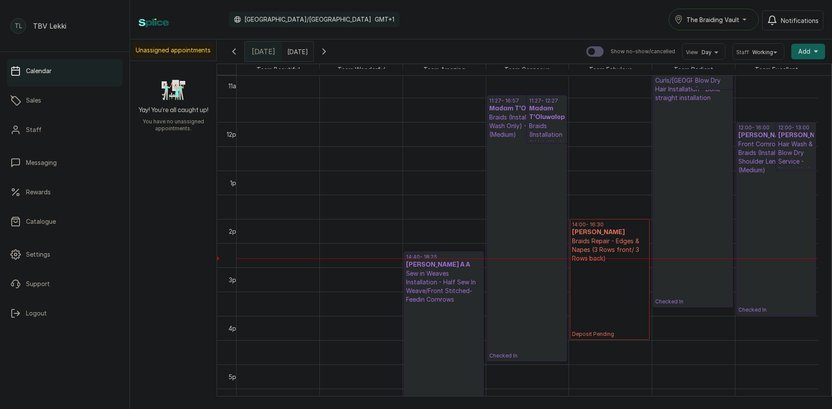
scroll to position [552, 0]
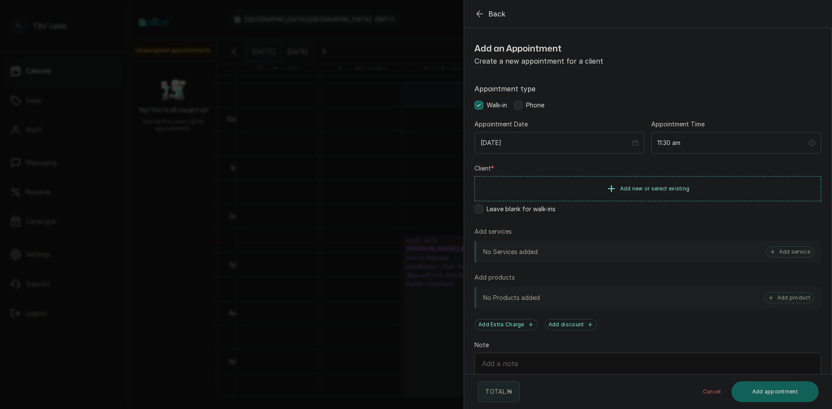
click at [481, 13] on icon "button" at bounding box center [479, 14] width 10 height 10
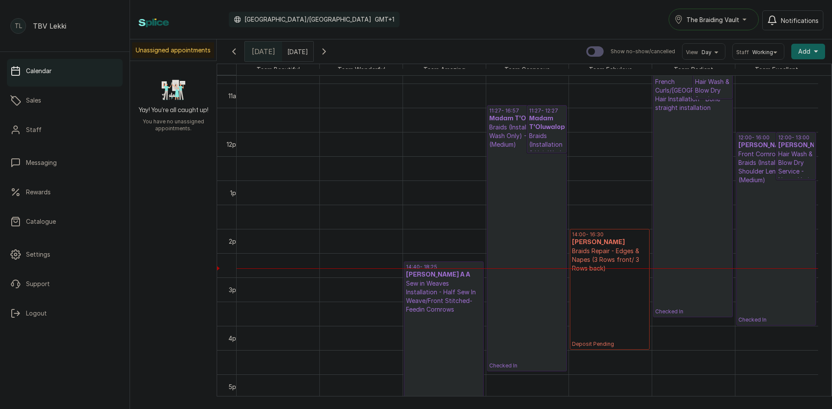
scroll to position [508, 0]
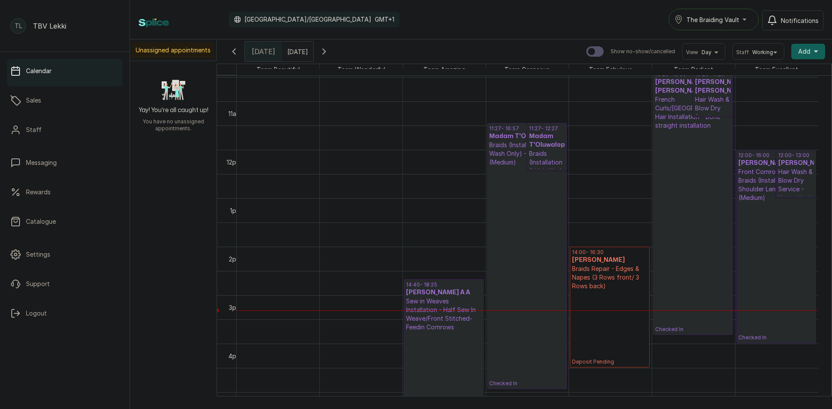
click at [296, 51] on input "text" at bounding box center [290, 49] width 14 height 15
type input "dd/MM/yyyy"
click at [242, 120] on span "14" at bounding box center [239, 120] width 6 height 7
click at [321, 187] on button "OK" at bounding box center [311, 188] width 18 height 14
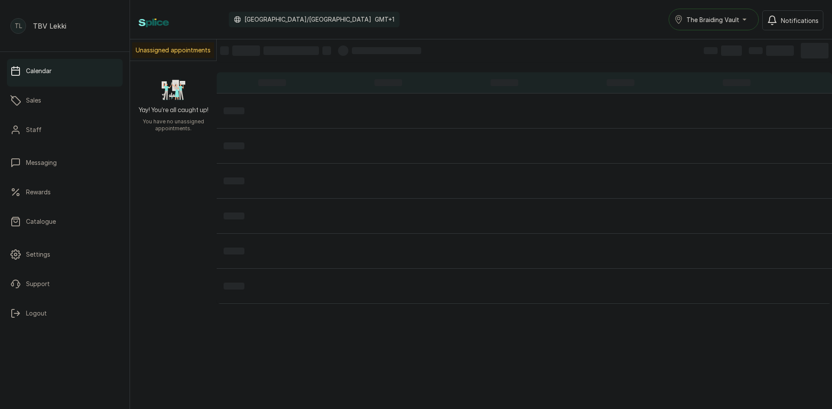
type input "14/10/2025"
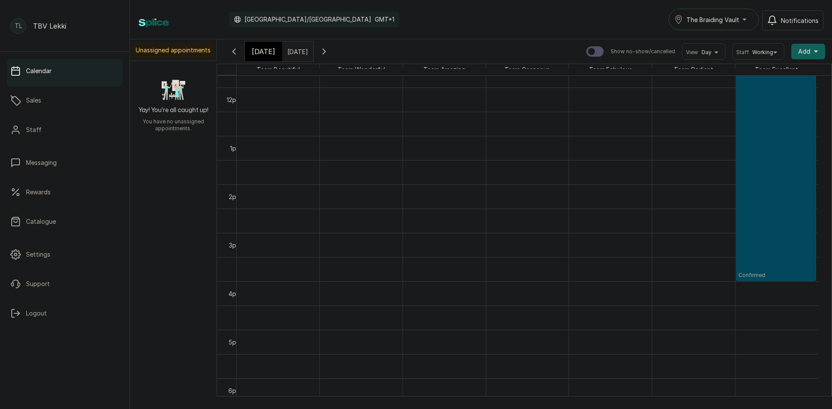
scroll to position [574, 0]
click at [264, 256] on td at bounding box center [527, 266] width 581 height 24
click at [282, 249] on td at bounding box center [527, 242] width 581 height 24
click at [277, 246] on td at bounding box center [527, 242] width 581 height 24
click at [263, 244] on td at bounding box center [527, 242] width 581 height 24
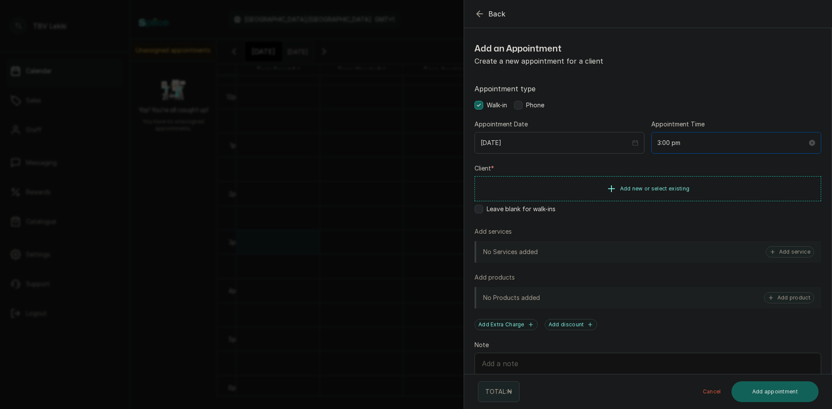
click at [735, 149] on div "3:00 pm" at bounding box center [736, 143] width 170 height 22
click at [685, 173] on div "15" at bounding box center [685, 173] width 21 height 12
type input "3:15 pm"
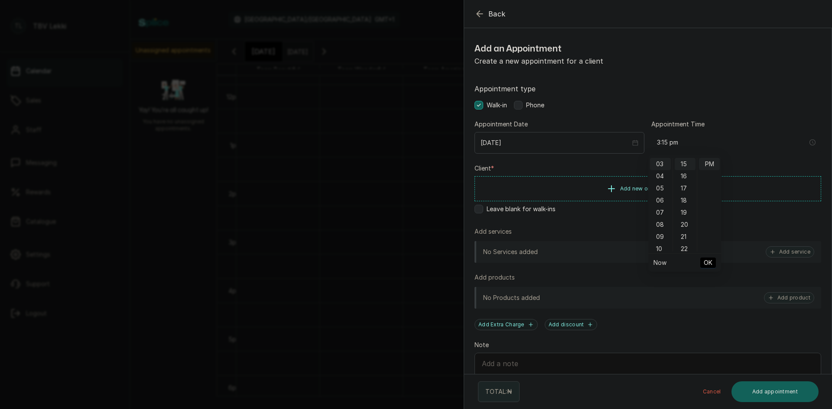
click at [709, 260] on span "OK" at bounding box center [708, 263] width 9 height 16
click at [603, 178] on button "Add new or select existing" at bounding box center [647, 188] width 347 height 24
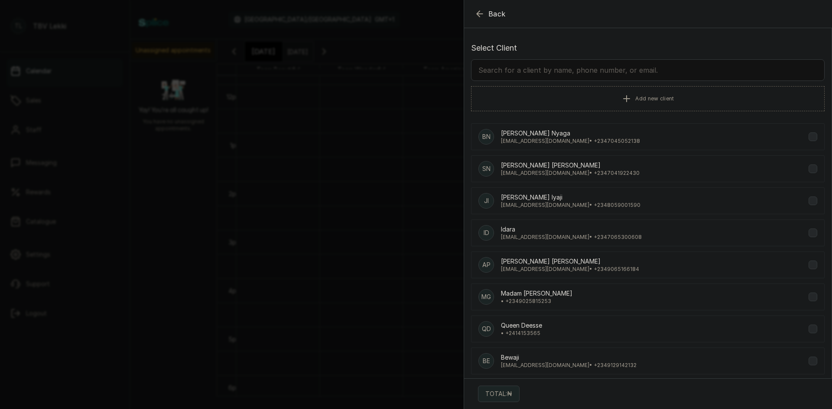
click at [608, 188] on div "JI Julia Iyaji Juliaiyaji@gmail.com • +234 8059001590" at bounding box center [648, 201] width 354 height 27
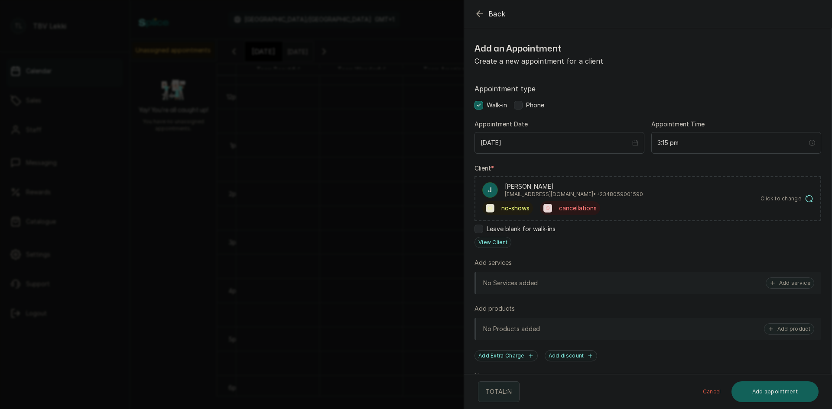
click at [786, 200] on span "Click to change" at bounding box center [780, 198] width 41 height 7
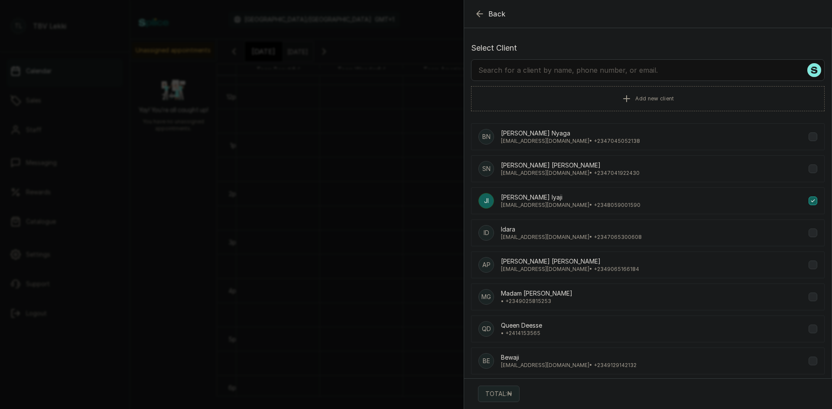
click at [655, 75] on input "text" at bounding box center [648, 70] width 354 height 22
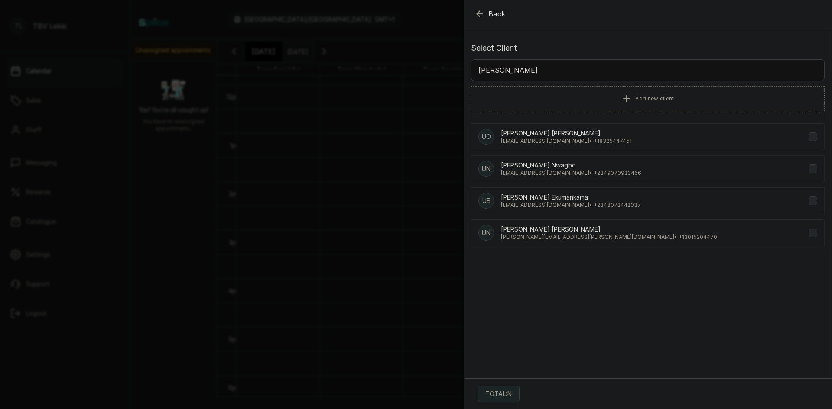
type input "uchenna"
click at [513, 237] on p "uchenna.nwosu@gmail.com • +1 3015204470" at bounding box center [609, 237] width 216 height 7
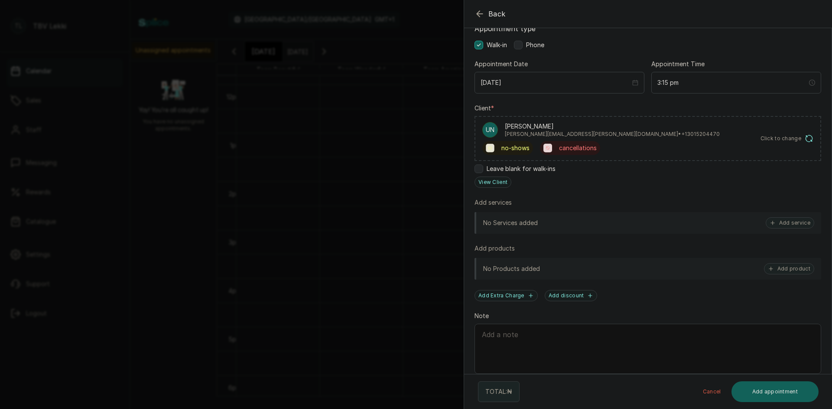
scroll to position [81, 0]
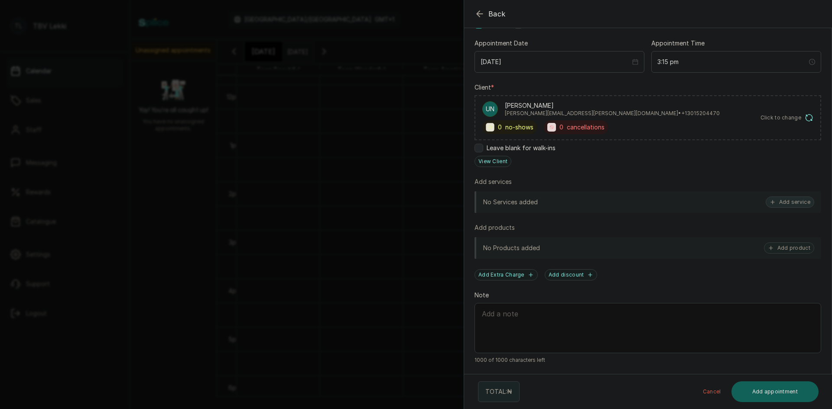
click at [780, 203] on button "Add service" at bounding box center [790, 202] width 49 height 11
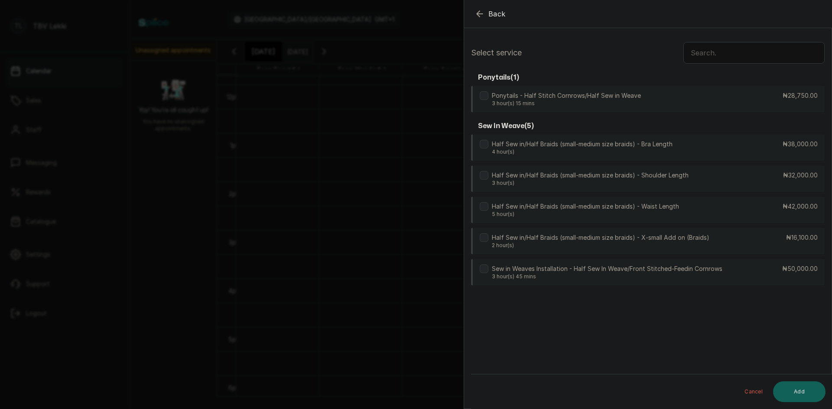
scroll to position [0, 0]
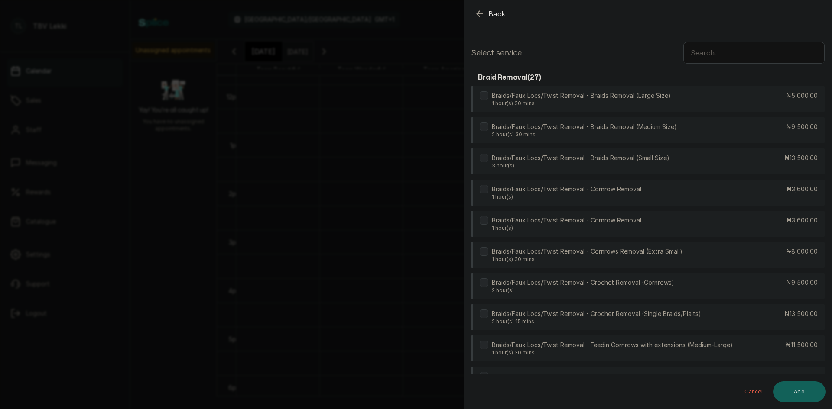
click at [758, 58] on input "text" at bounding box center [753, 53] width 141 height 22
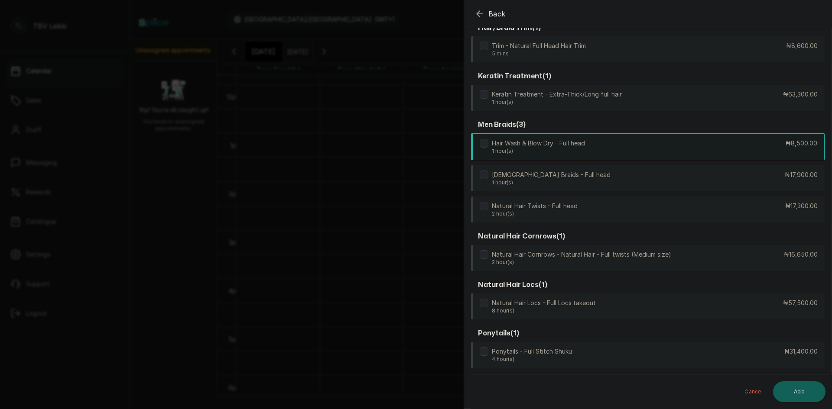
scroll to position [99, 0]
click at [775, 146] on div "Hair Wash & Blow Dry - Full head 1 hour(s) ₦8,500.00" at bounding box center [648, 146] width 354 height 27
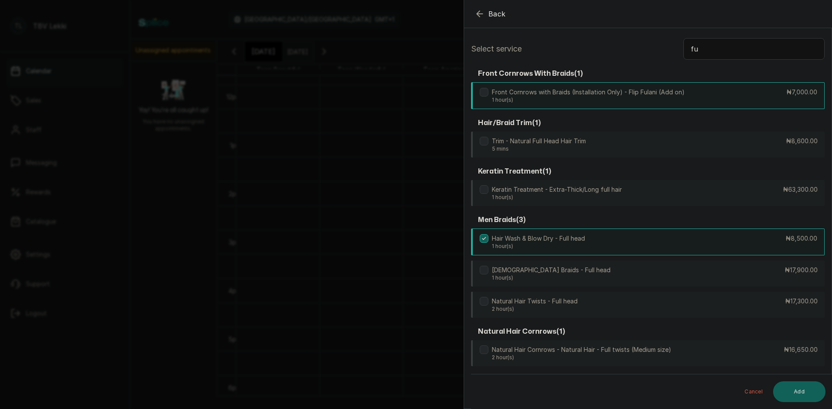
scroll to position [0, 0]
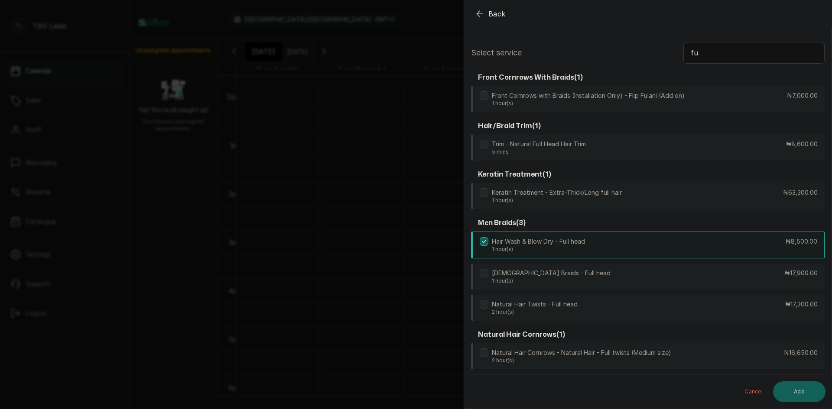
drag, startPoint x: 708, startPoint y: 55, endPoint x: 674, endPoint y: 51, distance: 34.1
click at [674, 51] on div "Select service fu" at bounding box center [648, 53] width 354 height 22
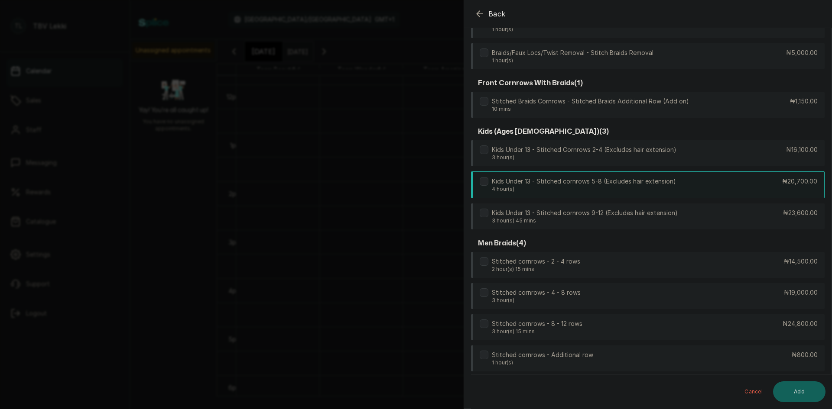
scroll to position [87, 0]
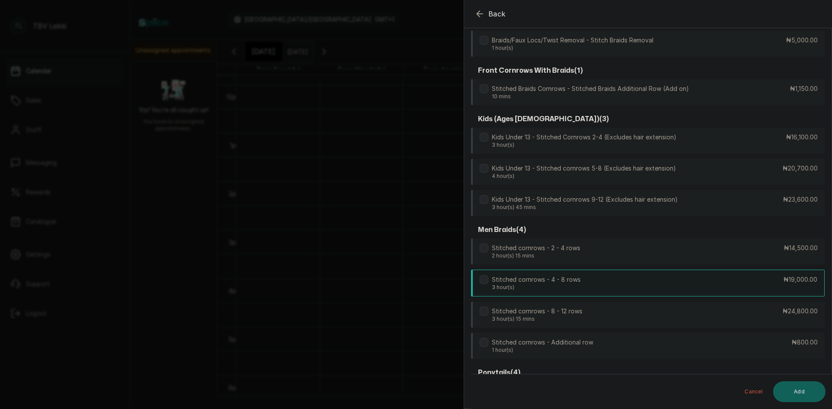
type input "sti"
click at [636, 286] on div "Stitched cornrows - 4 - 8 rows 3 hour(s) ₦19,000.00" at bounding box center [648, 283] width 354 height 27
click at [801, 390] on button "Add" at bounding box center [799, 392] width 52 height 21
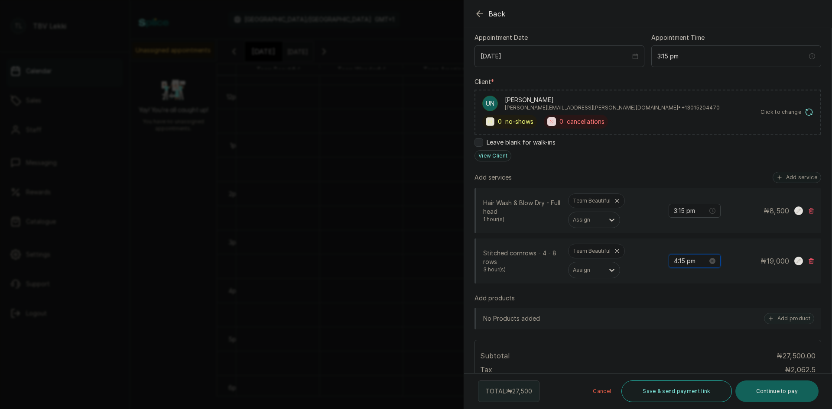
click at [689, 261] on input "4:15 pm" at bounding box center [691, 262] width 34 height 10
click at [676, 313] on div "03" at bounding box center [674, 310] width 21 height 12
type input "3:15 pm"
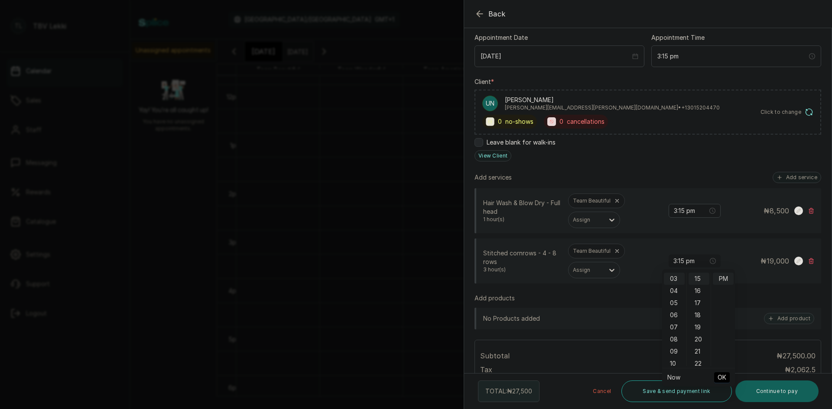
click at [721, 378] on span "OK" at bounding box center [722, 378] width 9 height 16
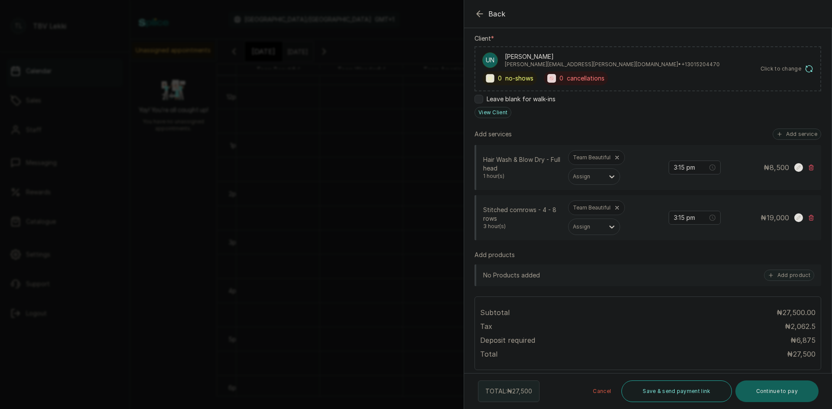
scroll to position [173, 0]
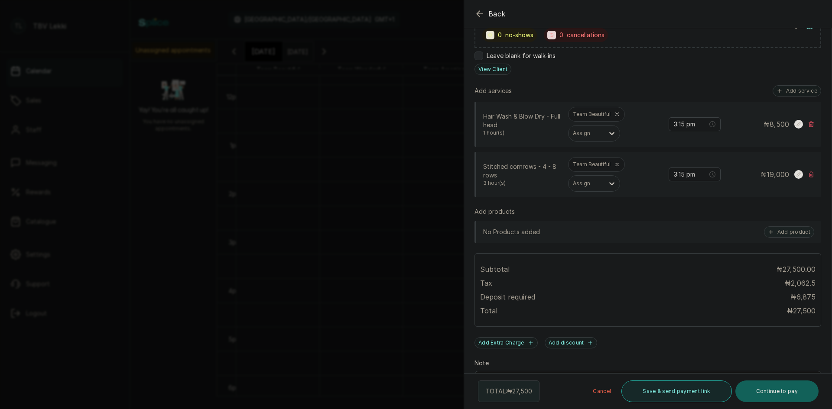
click at [682, 394] on button "Save & send payment link" at bounding box center [676, 392] width 110 height 22
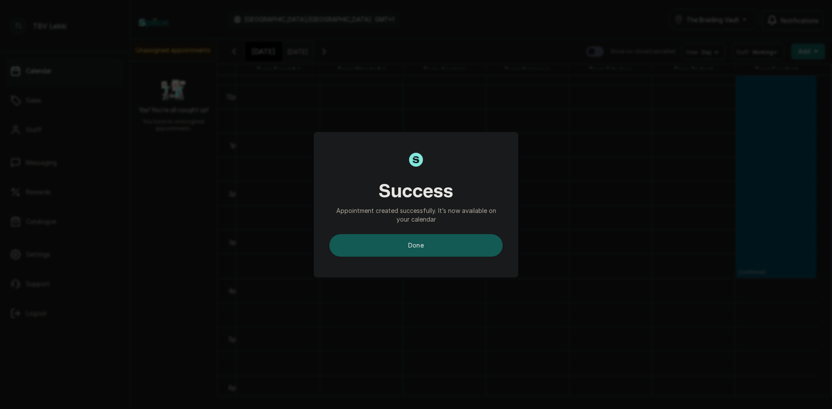
click at [494, 247] on button "done" at bounding box center [415, 245] width 173 height 23
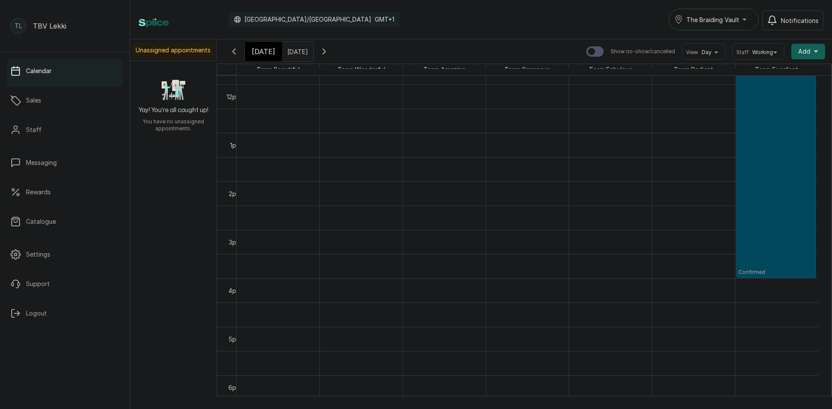
scroll to position [628, 0]
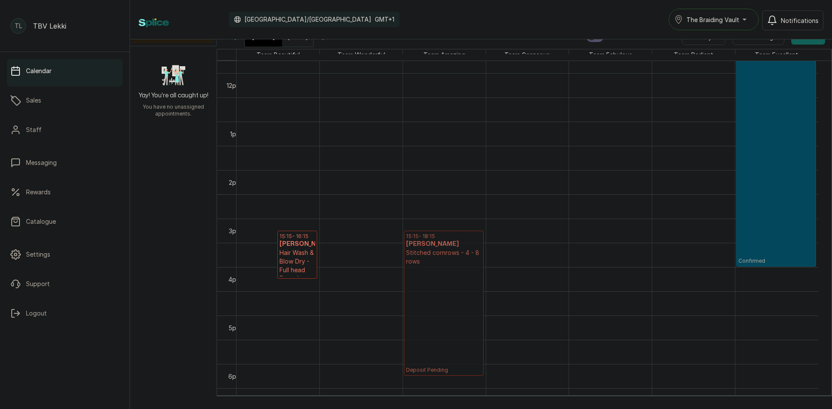
drag, startPoint x: 252, startPoint y: 238, endPoint x: 424, endPoint y: 236, distance: 172.0
click at [424, 236] on tr "15:15 - 18:15 Uchenna Nwosu Nwosu Stitched cornrows - 4 - 8 rows Deposit Pendin…" at bounding box center [527, 73] width 581 height 1165
drag, startPoint x: 249, startPoint y: 240, endPoint x: 407, endPoint y: 233, distance: 158.7
click at [407, 233] on tr "15:15 - 16:15 Uchenna Nwosu Nwosu Hair Wash & Blow Dry - Full head Deposit Pend…" at bounding box center [527, 73] width 581 height 1165
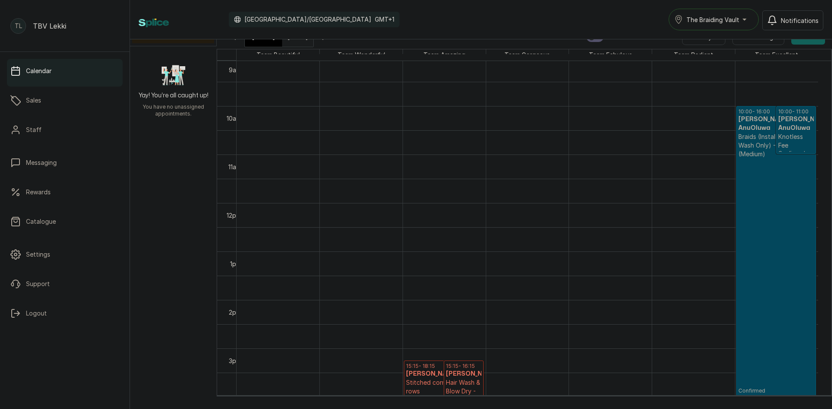
click at [255, 43] on div "[DATE]" at bounding box center [263, 37] width 37 height 20
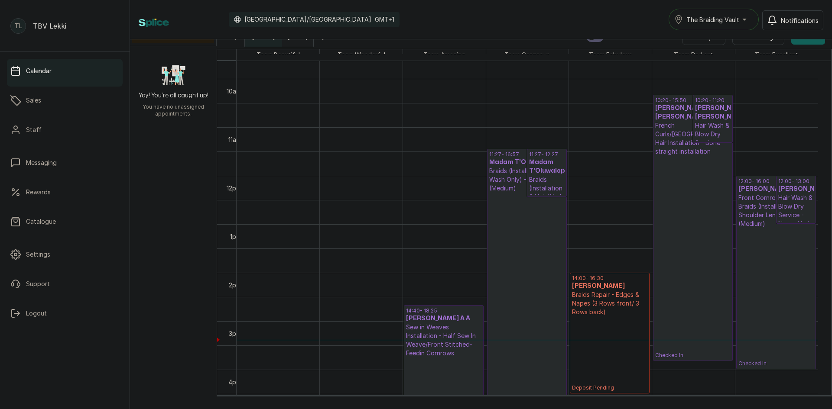
scroll to position [465, 0]
click at [627, 323] on p "Deposit Pending" at bounding box center [609, 356] width 75 height 75
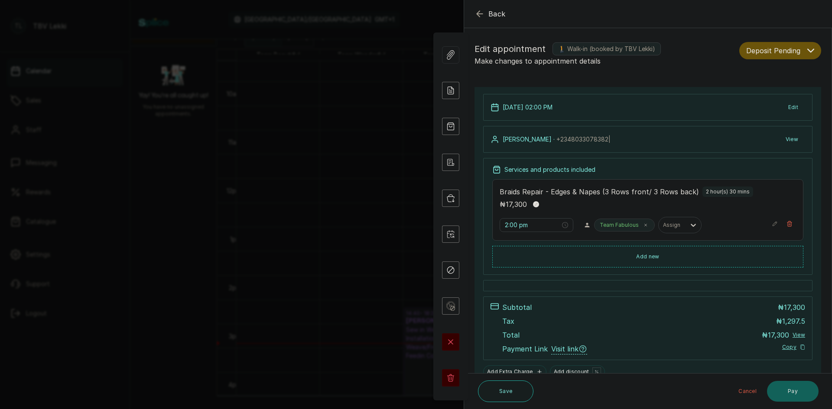
click at [809, 51] on button "Deposit Pending" at bounding box center [780, 50] width 82 height 17
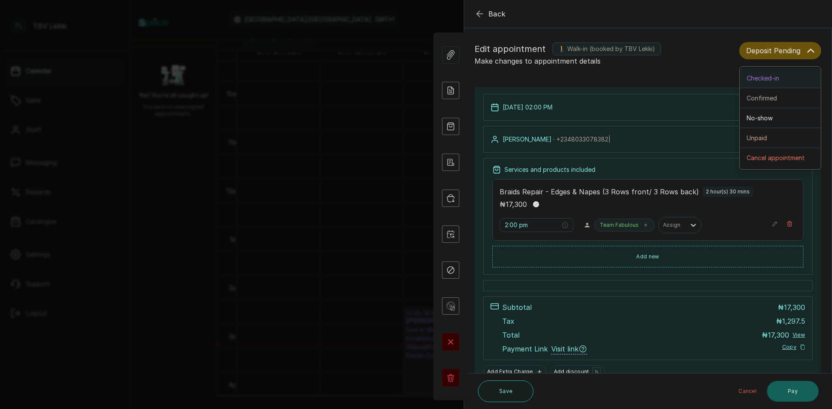
click at [776, 81] on div "Checked-in" at bounding box center [780, 78] width 67 height 9
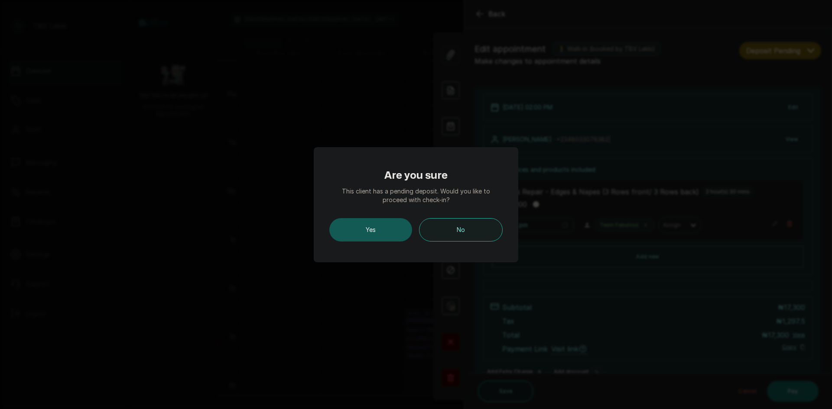
click at [356, 234] on button "Yes" at bounding box center [370, 229] width 83 height 23
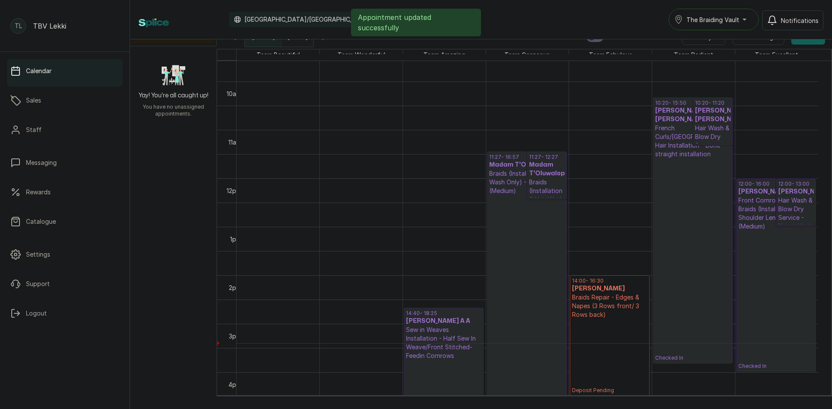
click at [512, 225] on p "Checked In" at bounding box center [526, 305] width 75 height 221
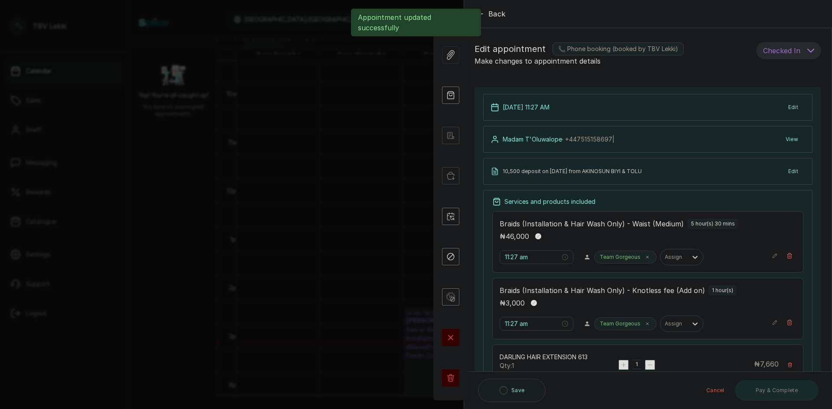
click at [482, 13] on div "Appointment updated successfully" at bounding box center [416, 23] width 832 height 28
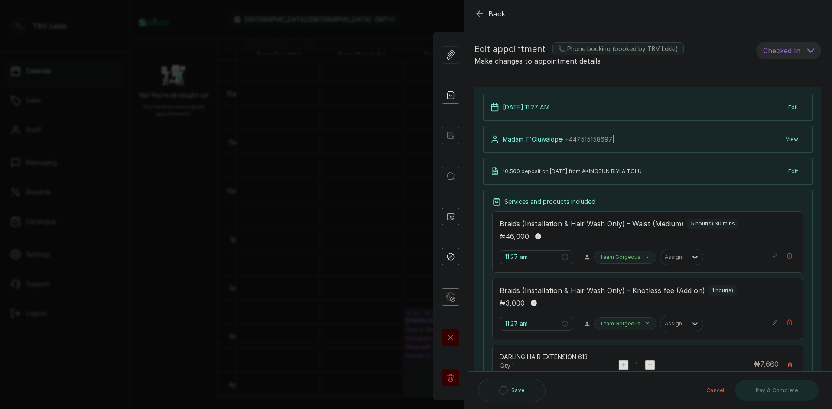
click at [482, 13] on icon "button" at bounding box center [479, 14] width 10 height 10
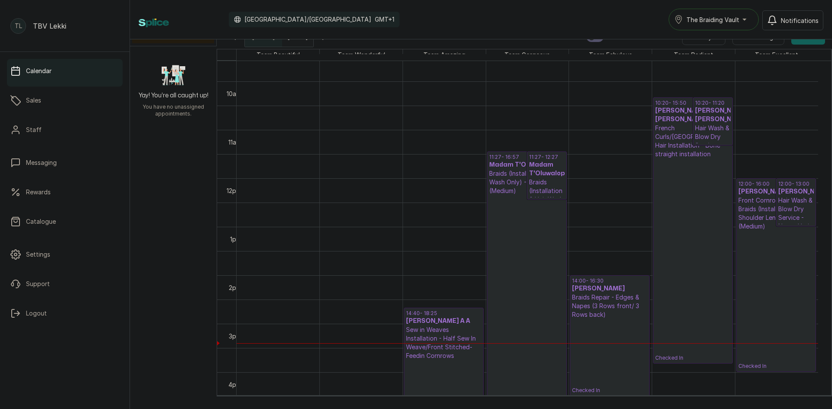
click at [614, 294] on p "Braids Repair - Edges & Napes (3 Rows front/ 3 Rows back)" at bounding box center [609, 306] width 75 height 26
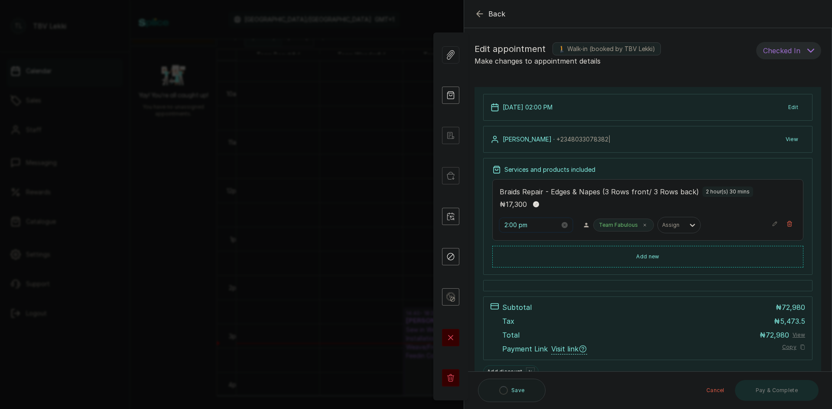
click at [513, 225] on input "2:00 pm" at bounding box center [531, 226] width 55 height 10
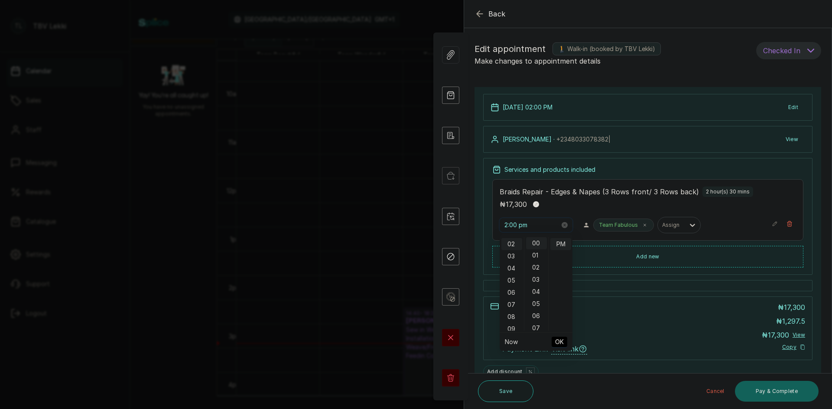
scroll to position [24, 0]
click at [514, 254] on div "03" at bounding box center [511, 256] width 21 height 12
click at [537, 267] on div "20" at bounding box center [536, 269] width 21 height 12
type input "3:20 pm"
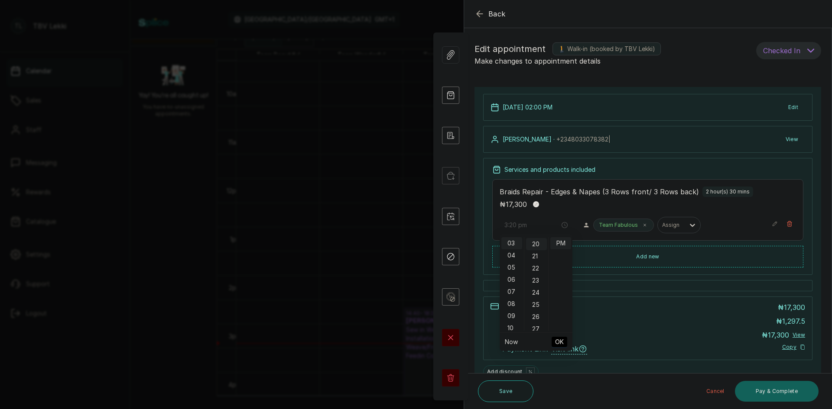
scroll to position [243, 0]
click at [561, 340] on span "OK" at bounding box center [559, 342] width 9 height 16
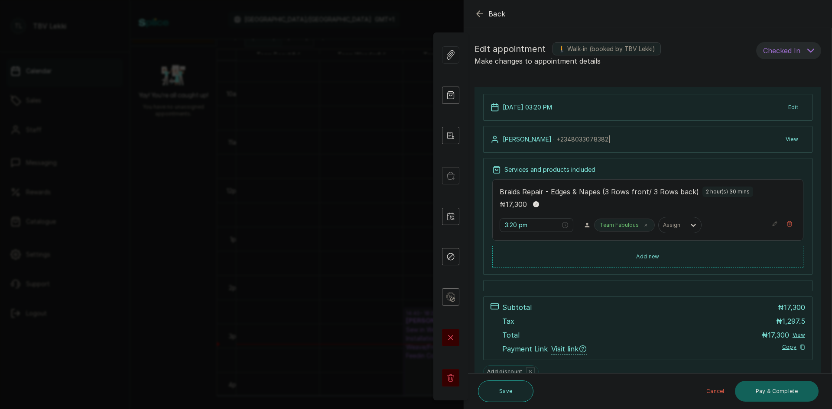
click at [515, 389] on button "Save" at bounding box center [505, 392] width 55 height 22
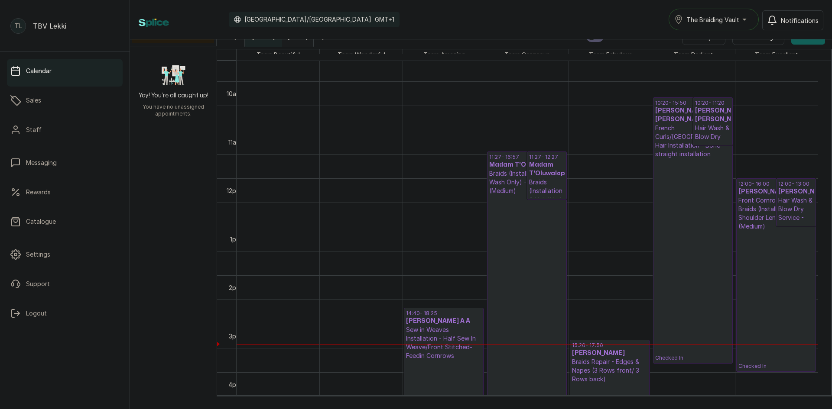
scroll to position [422, 0]
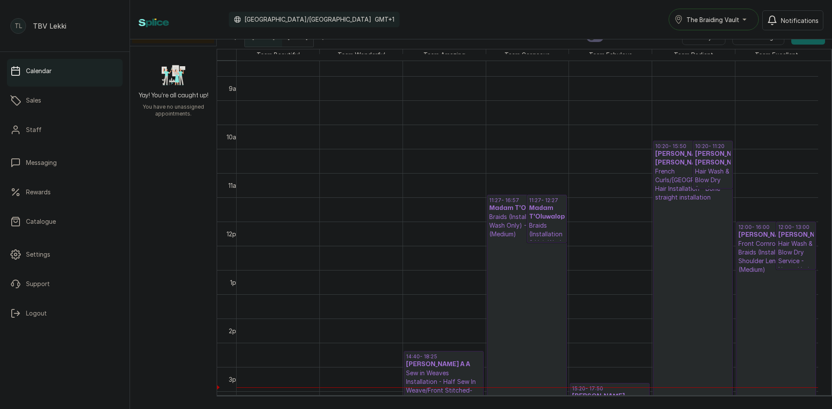
click at [698, 211] on p "Checked In" at bounding box center [692, 303] width 75 height 203
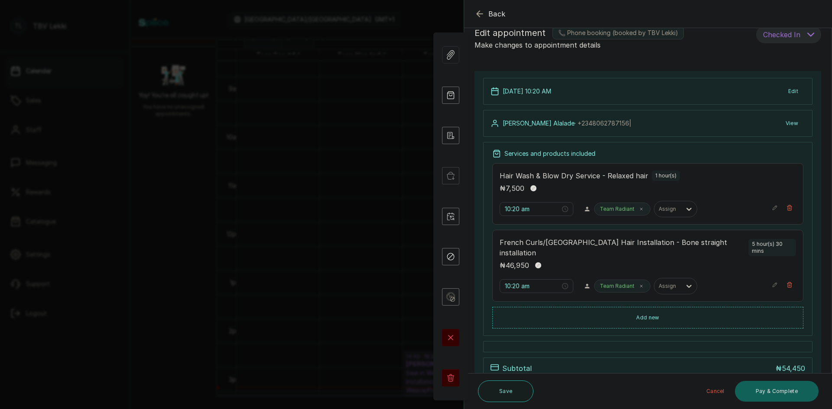
scroll to position [0, 0]
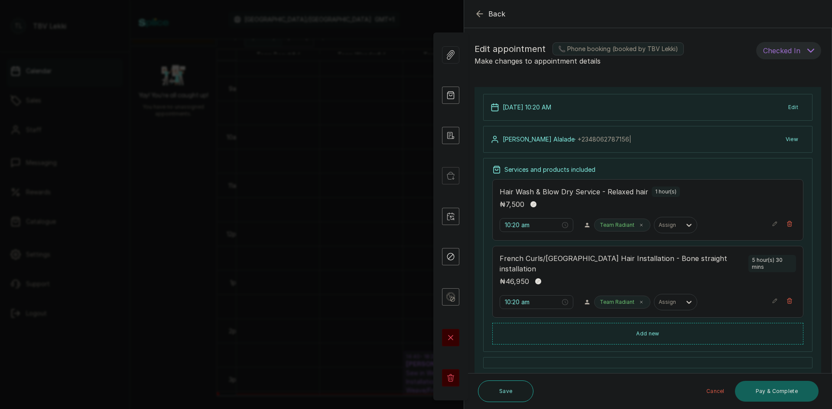
click at [482, 13] on icon "button" at bounding box center [479, 14] width 10 height 10
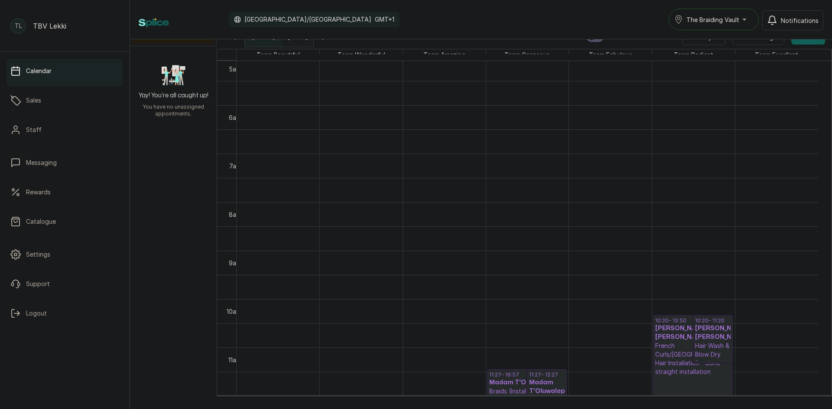
scroll to position [241, 0]
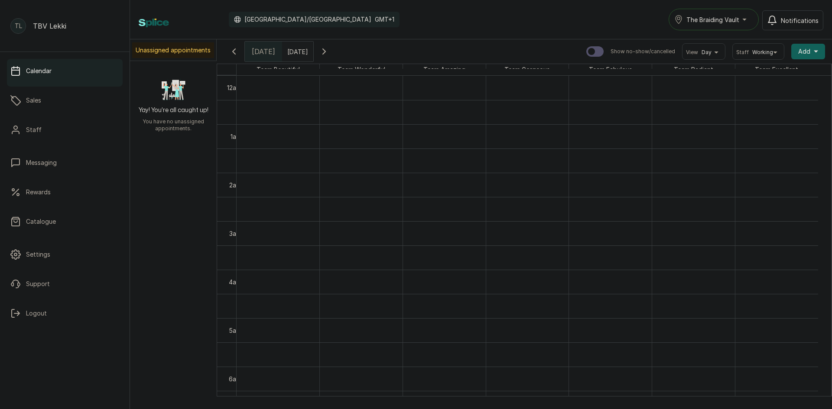
click at [292, 48] on input "14/10/2025" at bounding box center [290, 49] width 14 height 15
click at [314, 108] on span "12" at bounding box center [312, 106] width 6 height 7
click at [318, 185] on button "OK" at bounding box center [311, 188] width 18 height 14
type input "12/10/2025"
click at [329, 54] on icon "button" at bounding box center [324, 51] width 10 height 10
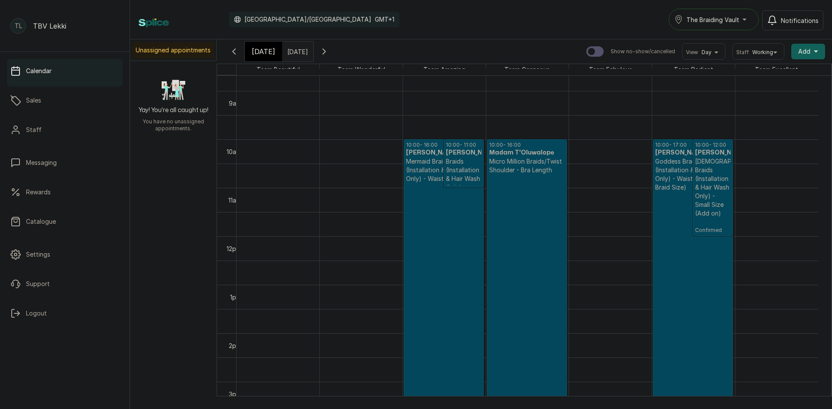
click at [235, 49] on icon "button" at bounding box center [234, 51] width 3 height 5
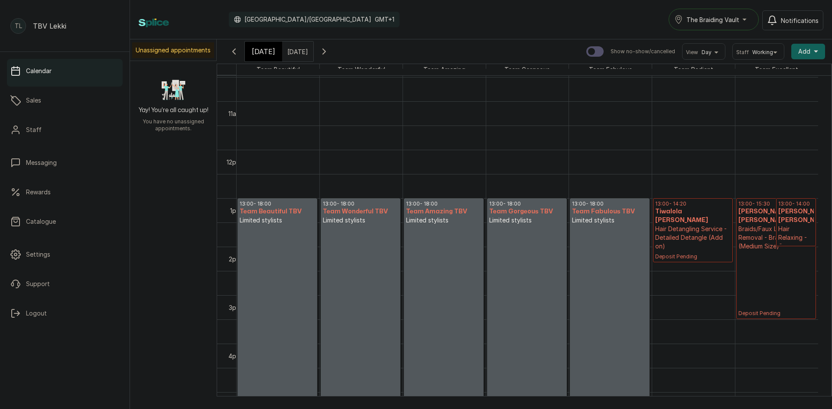
click at [770, 228] on p "Braids/Faux Locs/Twist Removal - Braids Removal (Medium Size)" at bounding box center [776, 238] width 76 height 26
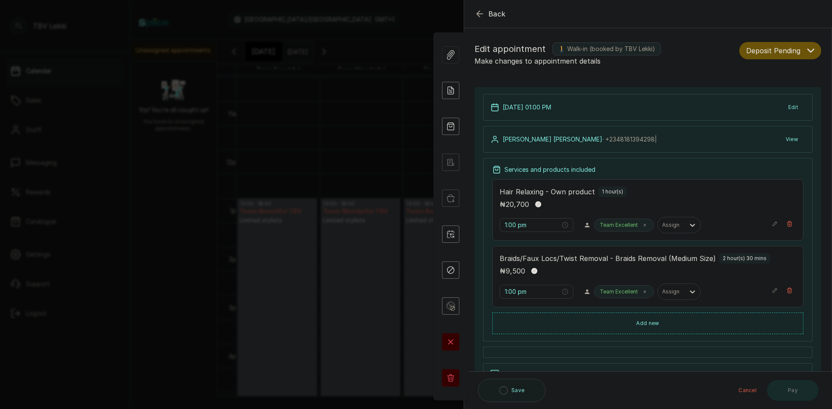
click at [799, 55] on button "Deposit Pending" at bounding box center [780, 50] width 82 height 17
click at [775, 102] on div "Confirmed" at bounding box center [780, 98] width 67 height 9
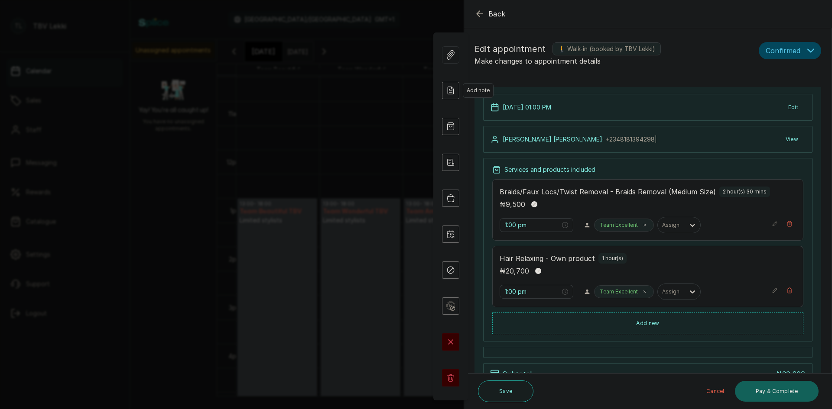
click at [455, 94] on icon at bounding box center [450, 90] width 17 height 17
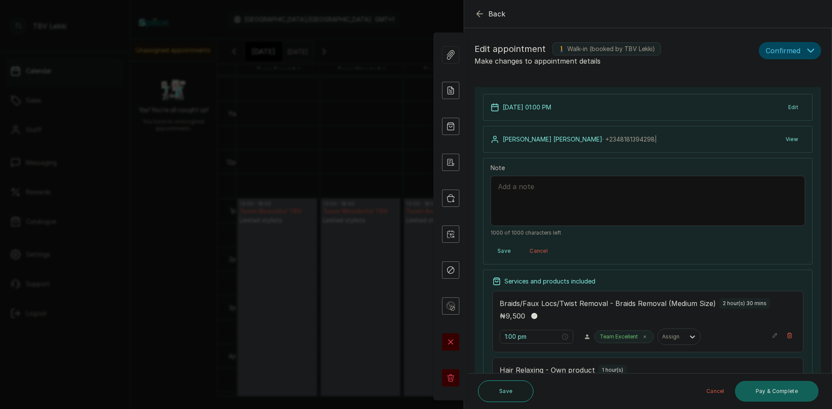
click at [521, 193] on textarea "Note" at bounding box center [647, 201] width 315 height 50
paste textarea "OBASI ANGEL ANITA JENNIFER"
type textarea "10,500 deposit from OBASI ANGEL ANITA JENNIFER ON 11/10/25"
click at [500, 255] on button "Save" at bounding box center [503, 252] width 27 height 16
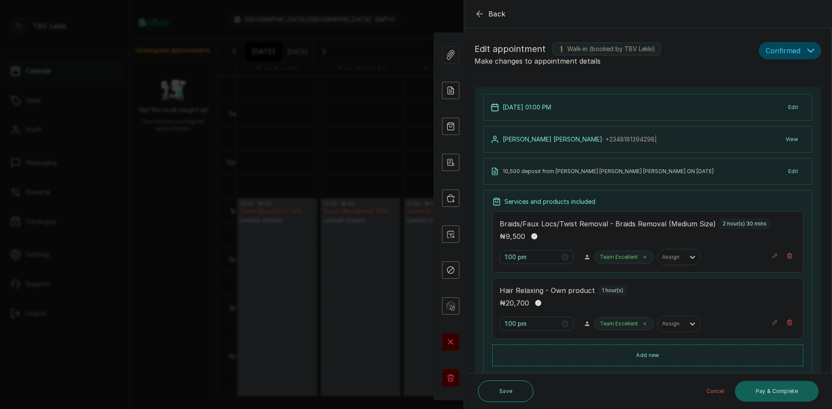
drag, startPoint x: 374, startPoint y: 375, endPoint x: 305, endPoint y: 411, distance: 77.1
drag, startPoint x: 305, startPoint y: 411, endPoint x: 336, endPoint y: 22, distance: 389.8
click at [336, 22] on div "Back Appointment Details Edit appointment 🚶 Walk-in (booked by TBV Lekki) Make …" at bounding box center [416, 204] width 832 height 409
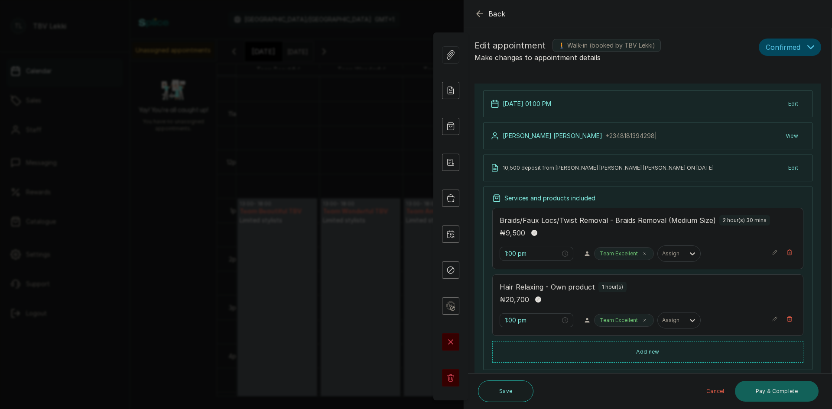
scroll to position [0, 0]
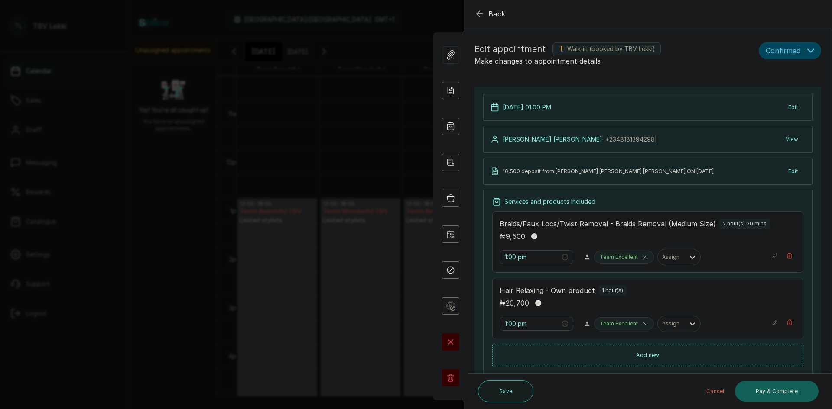
click at [482, 16] on icon "button" at bounding box center [479, 14] width 10 height 10
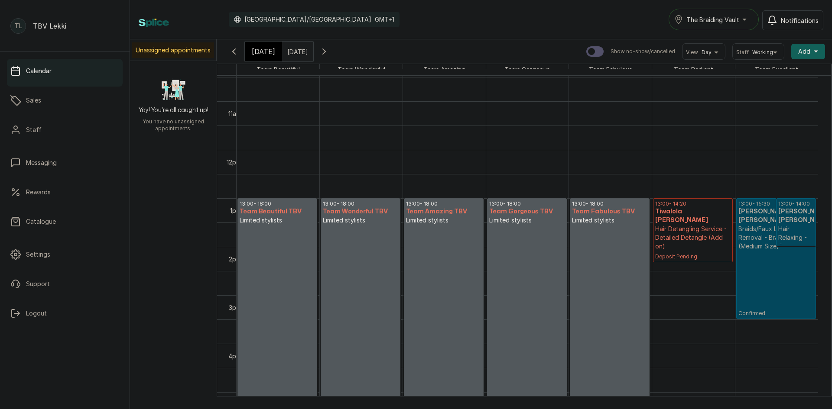
click at [263, 49] on span "[DATE]" at bounding box center [263, 51] width 23 height 10
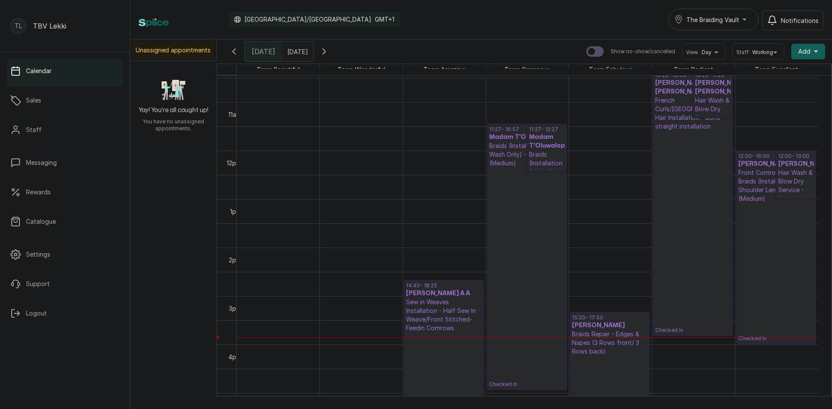
scroll to position [508, 0]
click at [688, 137] on p "Checked In" at bounding box center [692, 231] width 75 height 203
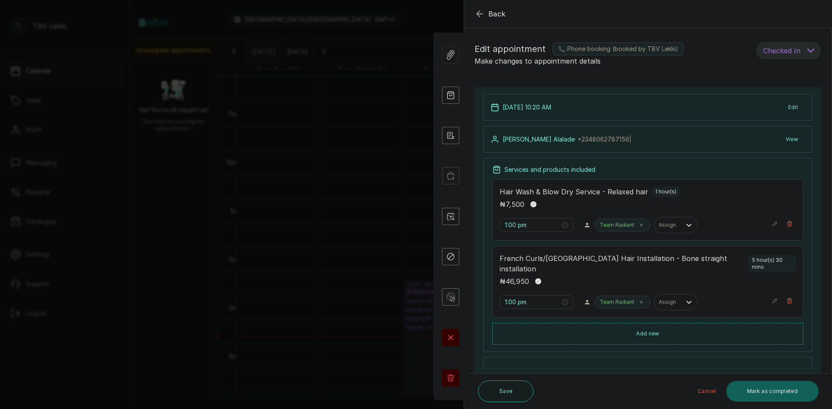
type input "10:20 am"
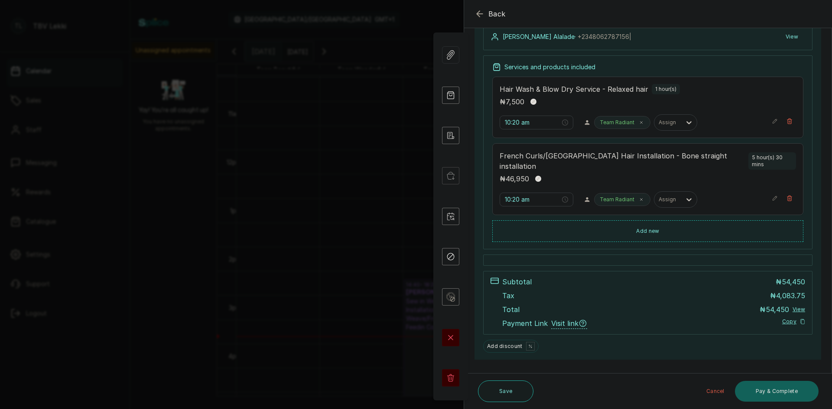
scroll to position [108, 0]
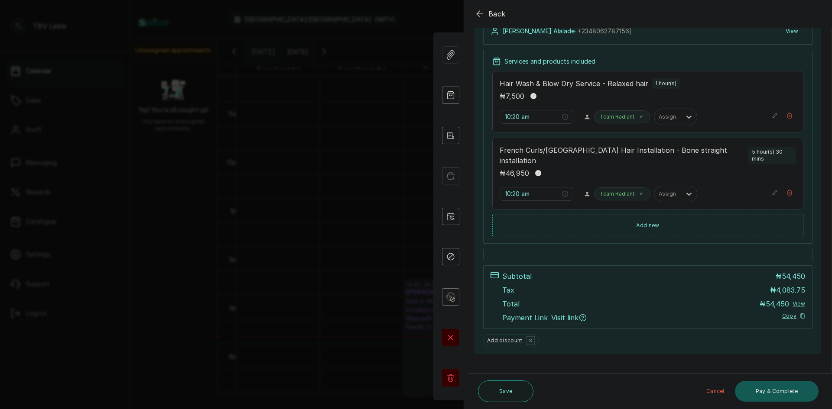
click at [768, 385] on button "Pay & Complete" at bounding box center [777, 391] width 84 height 21
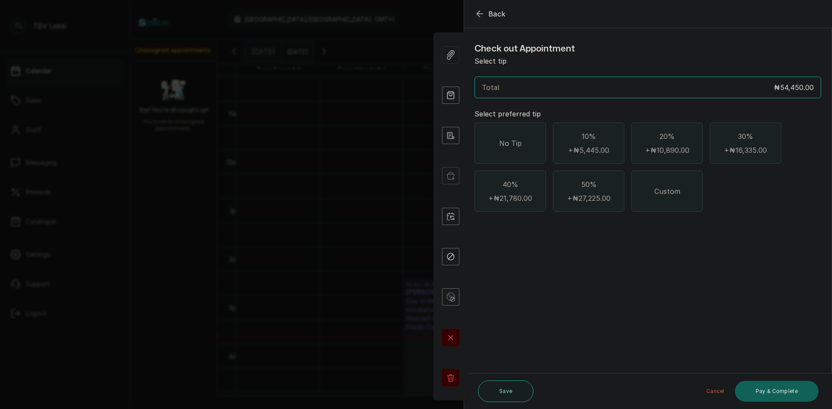
click at [668, 189] on span "Custom" at bounding box center [667, 191] width 26 height 10
click at [522, 244] on input "text" at bounding box center [654, 239] width 324 height 12
type input "4,000"
click at [760, 397] on button "Pay & Complete" at bounding box center [777, 391] width 84 height 21
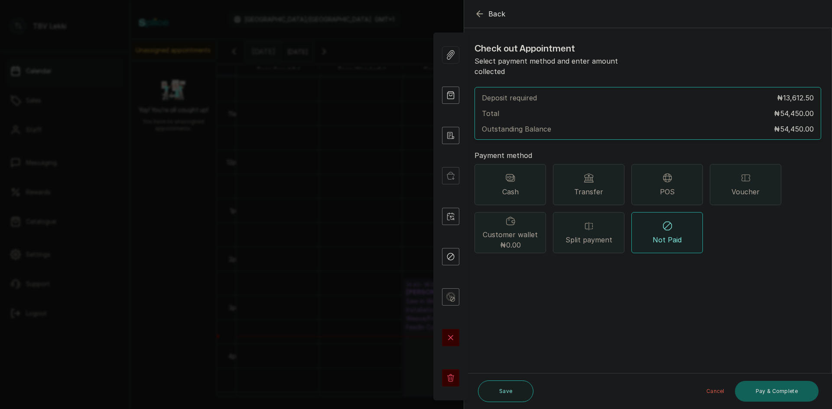
click at [592, 187] on span "Transfer" at bounding box center [588, 192] width 29 height 10
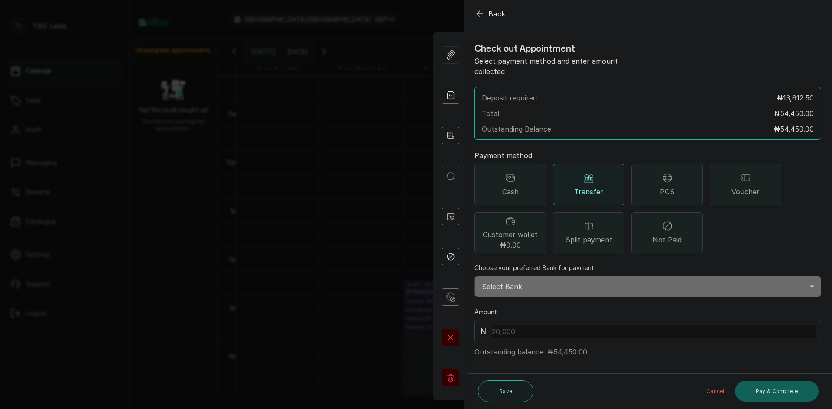
click at [476, 14] on icon "button" at bounding box center [479, 14] width 10 height 10
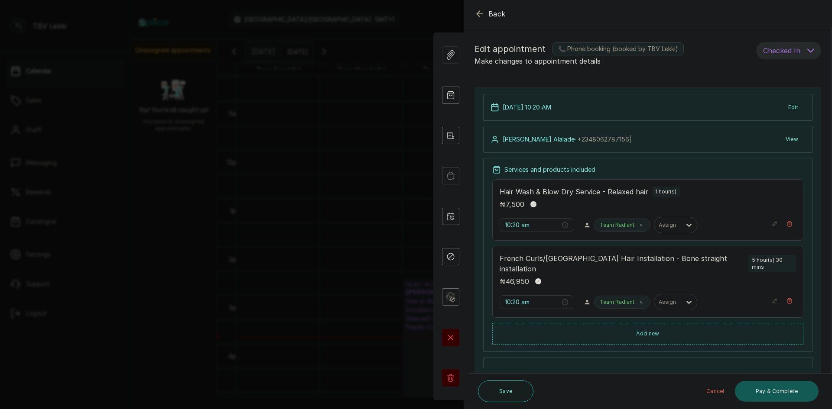
click at [773, 387] on button "Pay & Complete" at bounding box center [777, 391] width 84 height 21
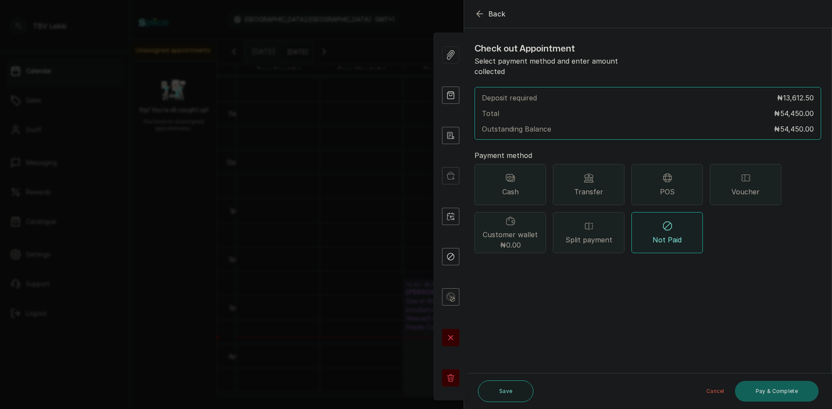
click at [477, 18] on icon "button" at bounding box center [479, 14] width 10 height 10
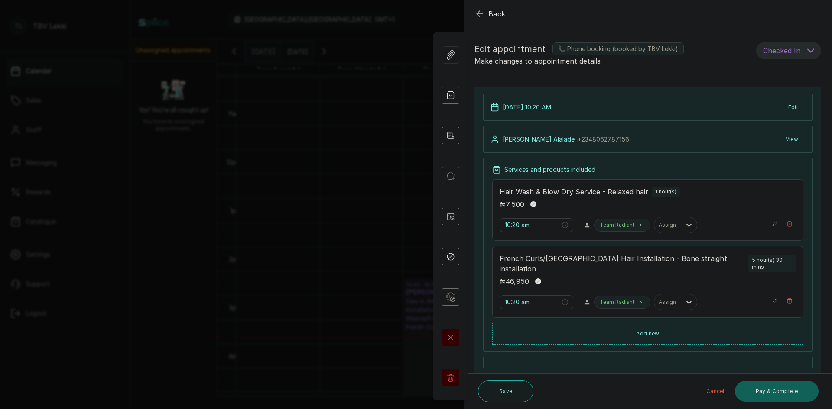
click at [485, 9] on button "Back" at bounding box center [489, 14] width 31 height 10
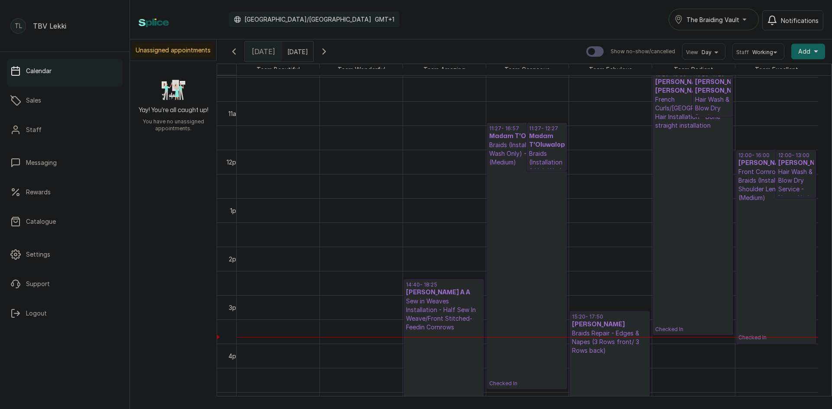
click at [679, 197] on p "Checked In" at bounding box center [692, 231] width 75 height 203
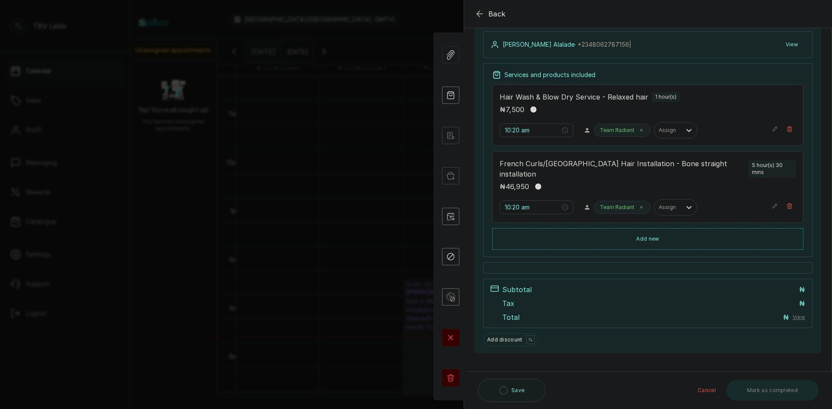
scroll to position [95, 0]
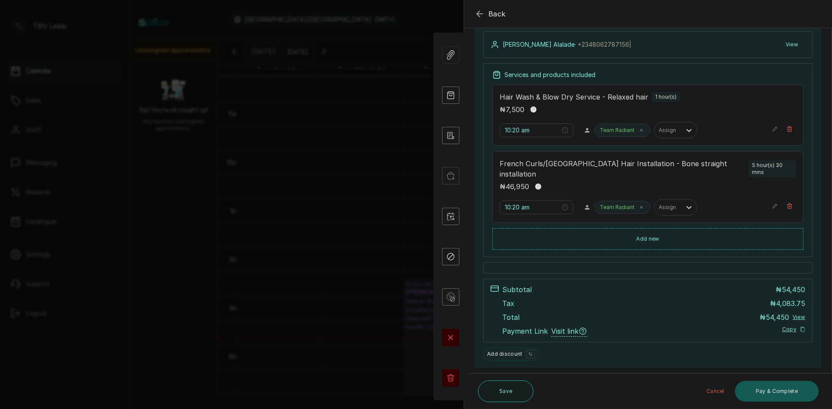
click at [766, 396] on button "Pay & Complete" at bounding box center [777, 391] width 84 height 21
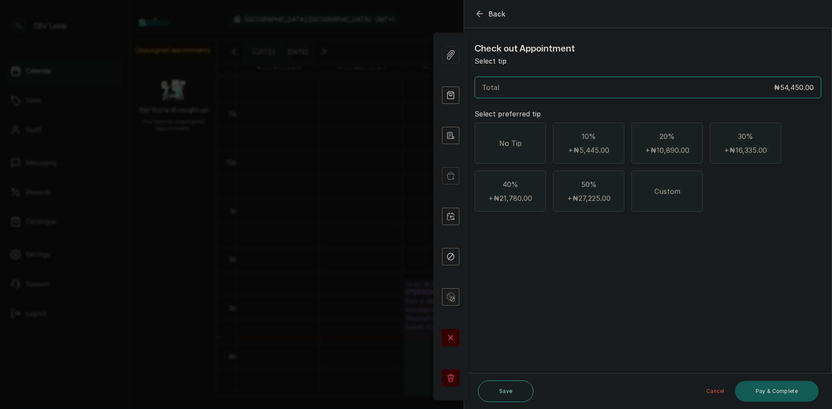
scroll to position [0, 0]
click at [683, 201] on div "Custom" at bounding box center [666, 191] width 71 height 41
click at [513, 240] on input "text" at bounding box center [654, 239] width 324 height 12
type input "4,000"
click at [767, 393] on button "Pay & Complete" at bounding box center [777, 391] width 84 height 21
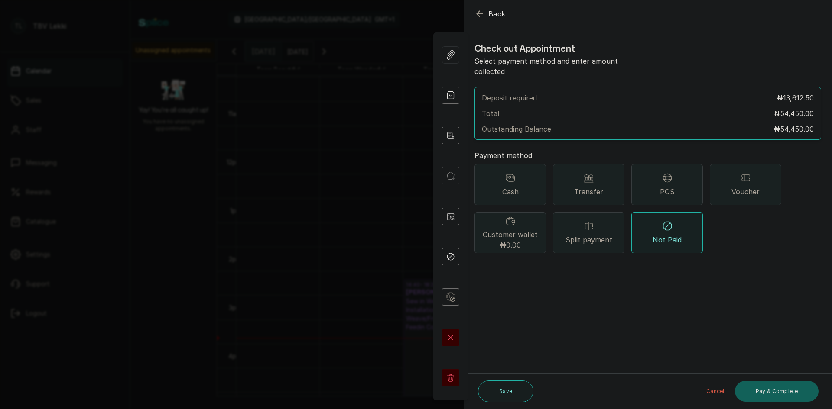
click at [600, 187] on span "Transfer" at bounding box center [588, 192] width 29 height 10
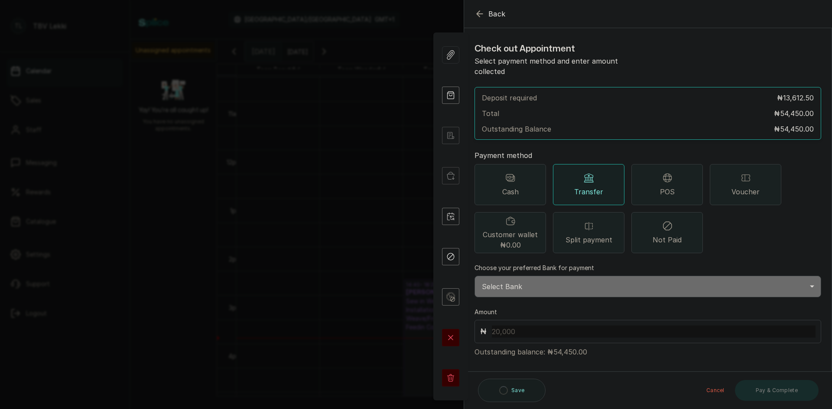
click at [530, 281] on select "Select Bank TRACTION/TBV LEKKI Paystack-Titan Traction - The braiding vault lek…" at bounding box center [647, 287] width 347 height 22
select select "118e1c88-eefc-4432-b8b6-73435625d06e"
click at [474, 276] on select "Select Bank TRACTION/TBV LEKKI Paystack-Titan Traction - The braiding vault lek…" at bounding box center [647, 287] width 347 height 22
click at [528, 326] on input "text" at bounding box center [654, 332] width 324 height 12
click at [766, 391] on button "Pay & Complete" at bounding box center [777, 391] width 84 height 21
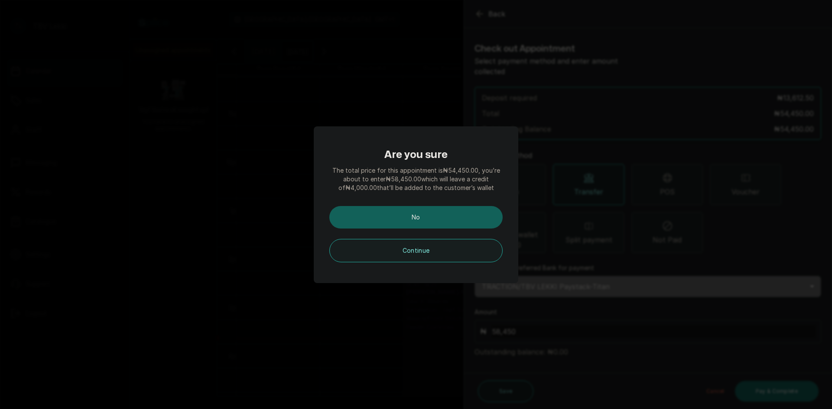
click at [480, 144] on div "Are you sure The total price for this appointment is ₦54,450.00 , you’re about …" at bounding box center [416, 205] width 205 height 157
click at [438, 221] on button "No" at bounding box center [415, 217] width 173 height 23
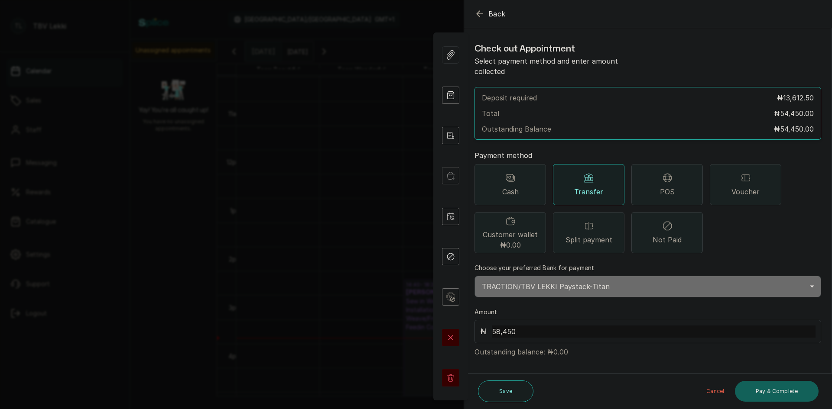
click at [524, 326] on input "58,450" at bounding box center [654, 332] width 324 height 12
type input "54,450"
click at [777, 394] on button "Pay & Complete" at bounding box center [777, 391] width 84 height 21
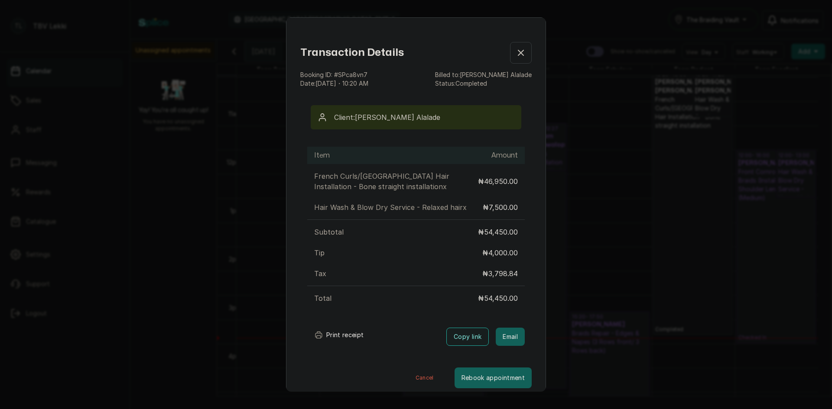
click at [338, 334] on button "Print receipt" at bounding box center [339, 335] width 64 height 17
click at [516, 50] on icon "button" at bounding box center [521, 53] width 10 height 10
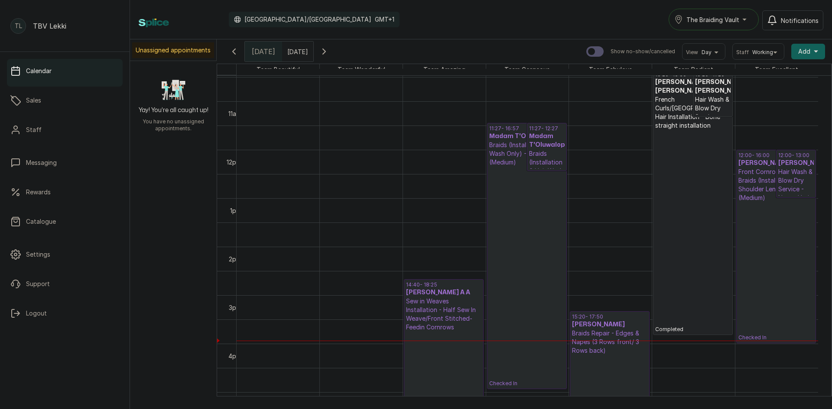
click at [742, 15] on div "The Braiding Vault" at bounding box center [713, 19] width 79 height 10
click at [611, 24] on div "Calendar Africa/Lagos GMT+1 The Braiding Vault The Braiding Vault Signature The…" at bounding box center [481, 20] width 685 height 22
click at [329, 48] on icon "button" at bounding box center [324, 51] width 10 height 10
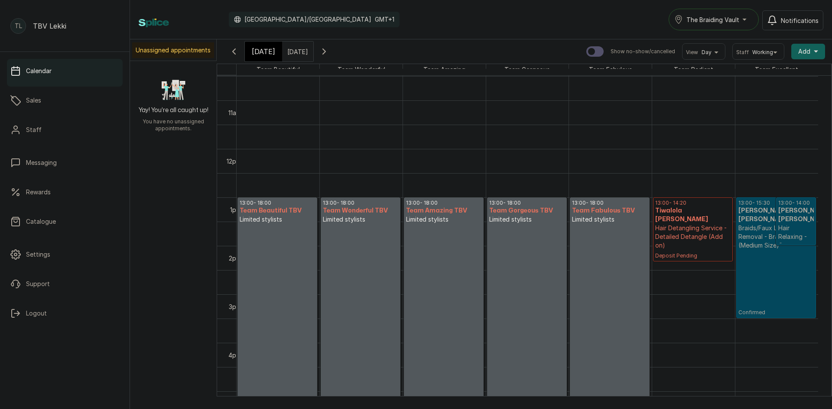
scroll to position [552, 0]
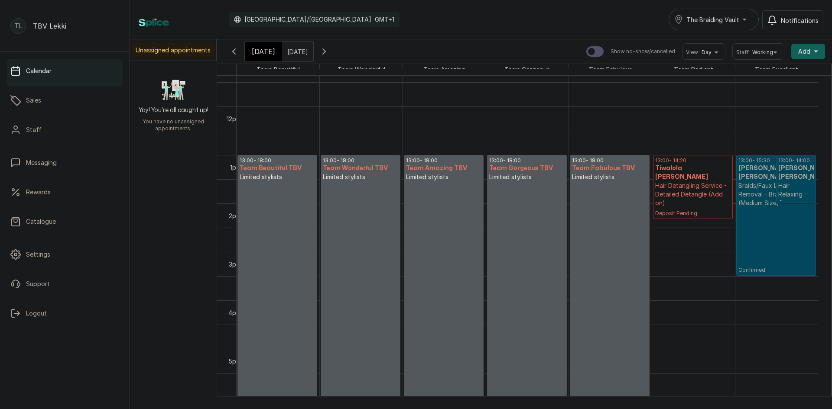
click at [626, 237] on p at bounding box center [609, 289] width 75 height 214
select select "a18f7b8b-c15d-4228-86b1-84f9e2019729"
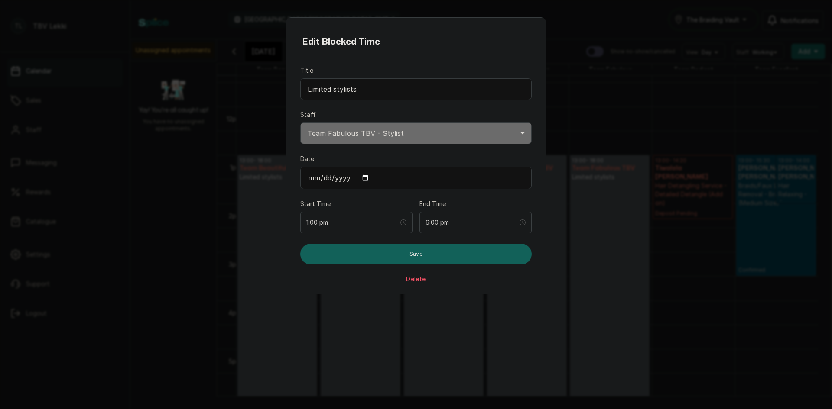
click at [361, 178] on input "2025-10-12" at bounding box center [415, 178] width 231 height 23
type input "2025-10-19"
click at [451, 257] on button "Save" at bounding box center [415, 254] width 231 height 21
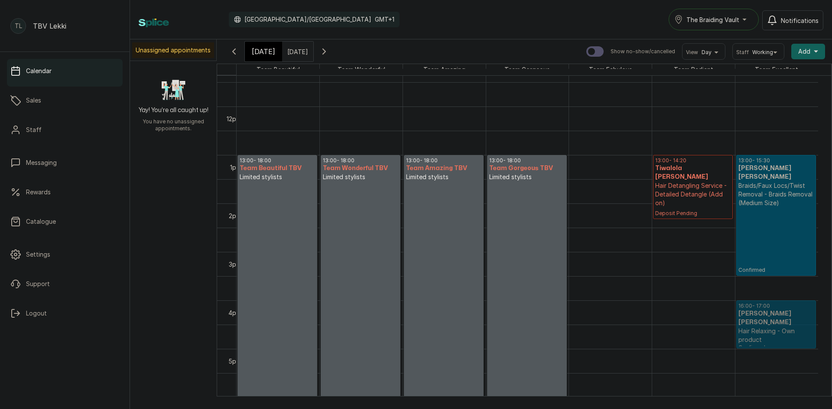
drag, startPoint x: 791, startPoint y: 175, endPoint x: 776, endPoint y: 314, distance: 139.5
click at [776, 314] on div "13:00 - 15:30 Angel Jennifer Jennifer Braids/Faux Locs/Twist Removal - Braids R…" at bounding box center [776, 106] width 83 height 1165
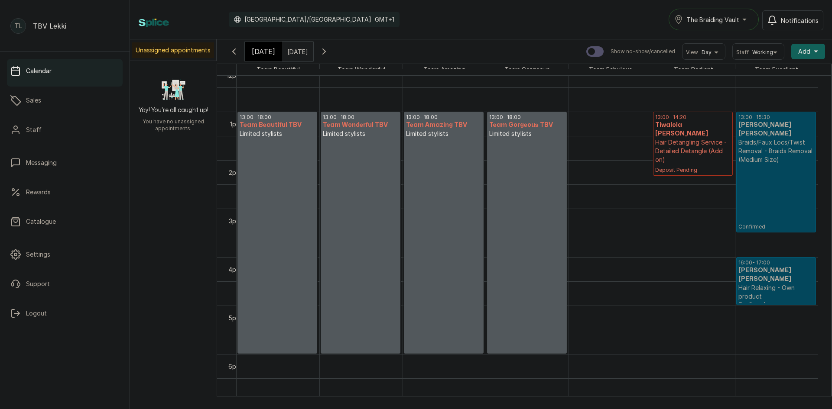
scroll to position [569, 0]
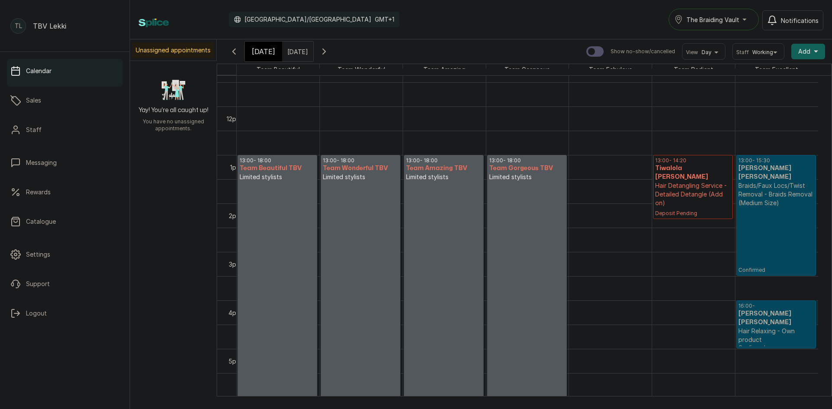
drag, startPoint x: 767, startPoint y: 314, endPoint x: 704, endPoint y: 299, distance: 64.7
click at [704, 299] on tbody at bounding box center [527, 106] width 581 height 1165
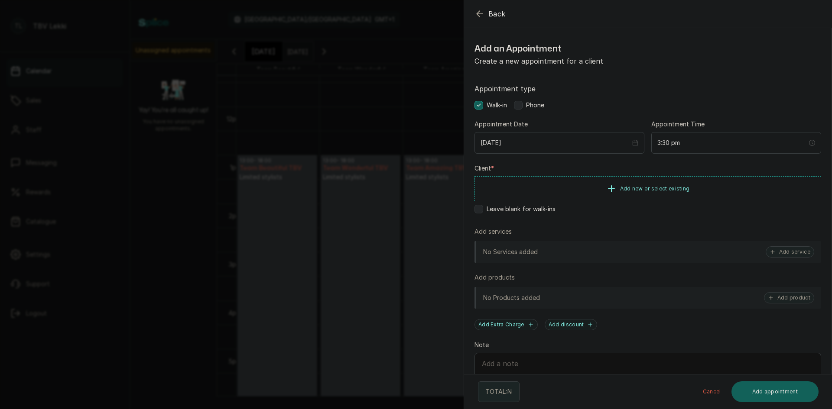
click at [475, 11] on icon "button" at bounding box center [479, 14] width 10 height 10
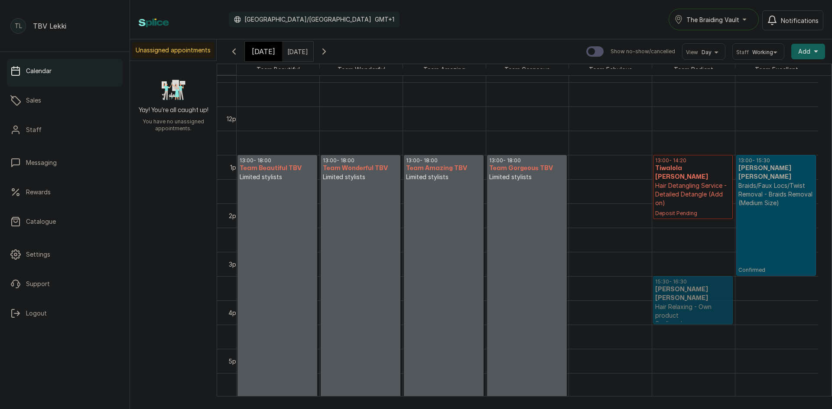
drag, startPoint x: 765, startPoint y: 315, endPoint x: 693, endPoint y: 291, distance: 75.8
click at [693, 291] on tr "13:00 - 18:00 Team Beautiful TBV Limited stylists 13:00 - 18:00 Team Wonderful …" at bounding box center [527, 106] width 581 height 1165
click at [269, 56] on span "[DATE]" at bounding box center [263, 51] width 23 height 10
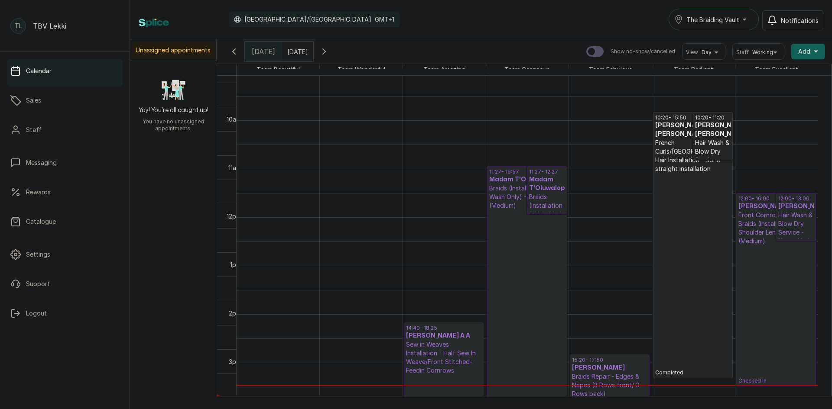
scroll to position [465, 0]
click at [512, 275] on p "Checked In" at bounding box center [526, 320] width 75 height 221
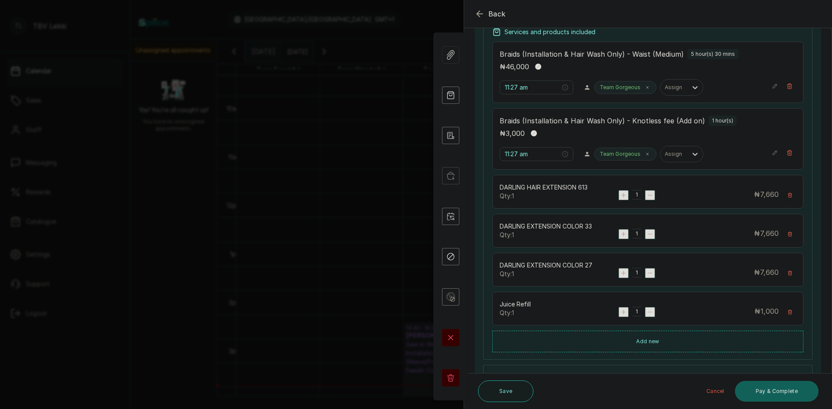
scroll to position [167, 0]
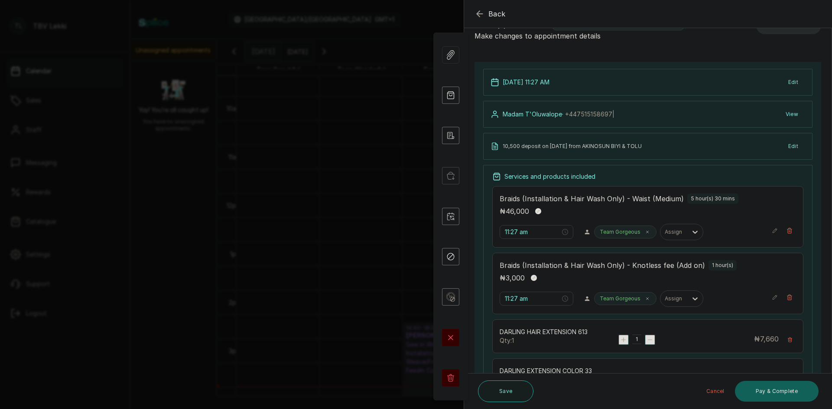
scroll to position [0, 0]
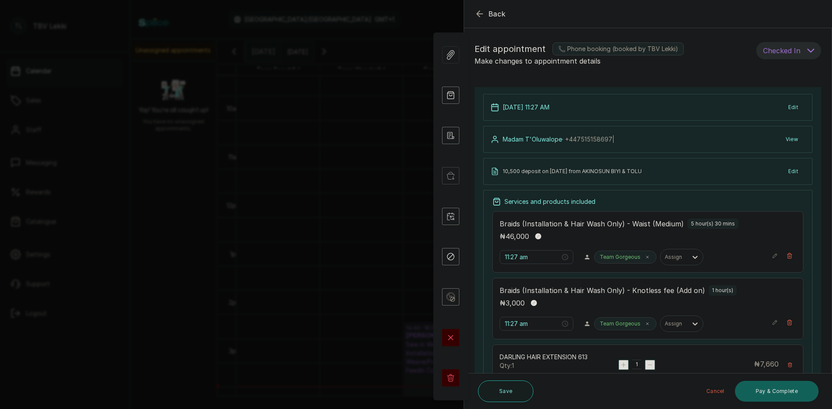
click at [477, 16] on icon "button" at bounding box center [479, 14] width 10 height 10
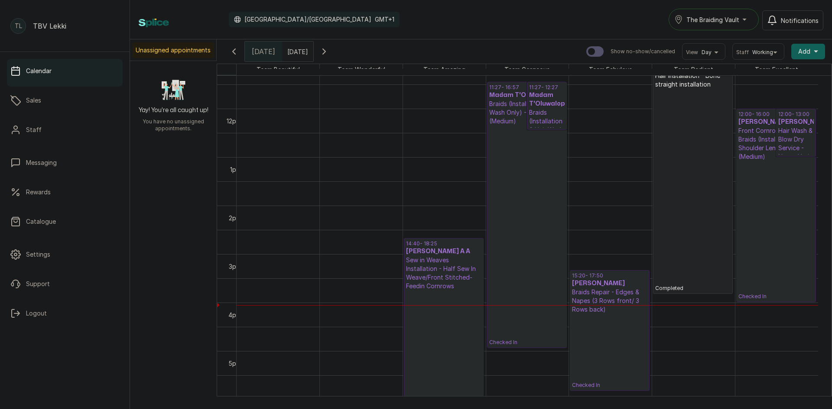
scroll to position [550, 0]
click at [529, 159] on link "11:27 - 16:57 Madam T'Oluwalope Braids (Installation & Hair Wash Only) - Waist …" at bounding box center [527, 214] width 80 height 266
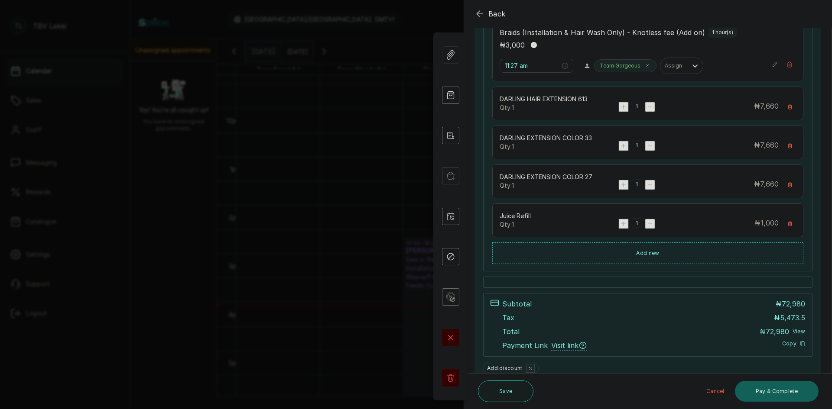
scroll to position [280, 0]
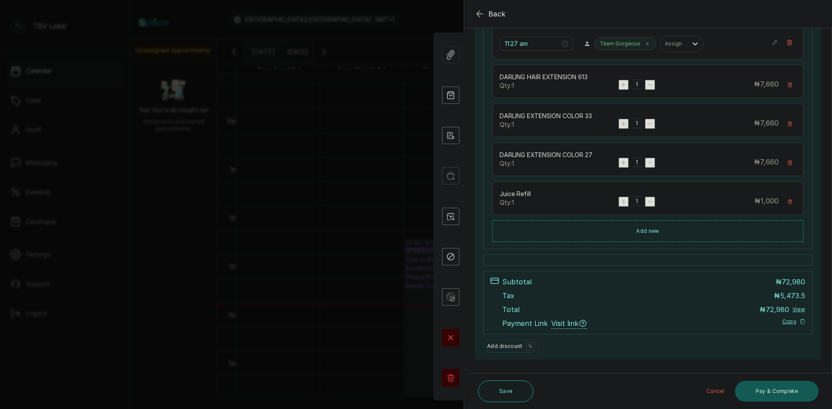
click at [759, 386] on button "Pay & Complete" at bounding box center [777, 391] width 84 height 21
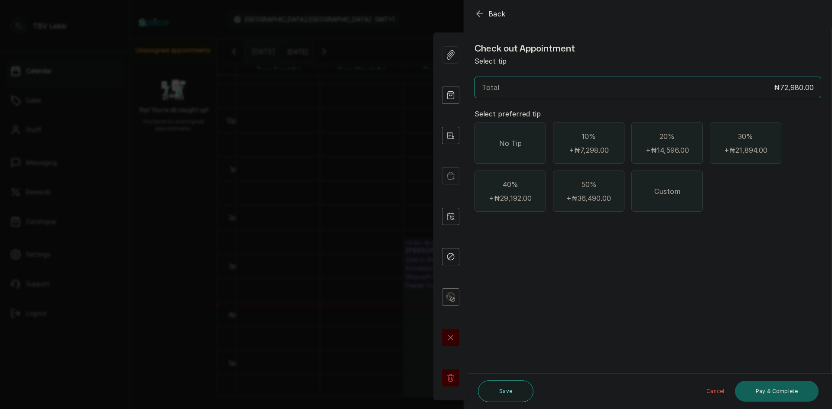
click at [503, 138] on span "No Tip" at bounding box center [510, 143] width 23 height 10
click at [766, 394] on button "Pay & Complete" at bounding box center [777, 391] width 84 height 21
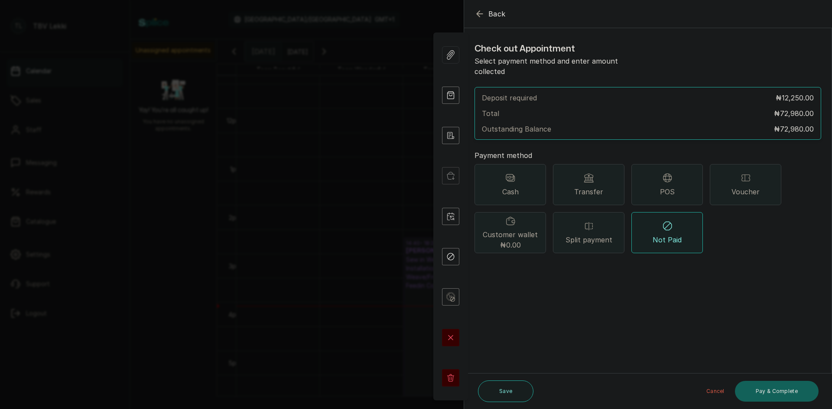
click at [585, 175] on div "Transfer" at bounding box center [588, 184] width 71 height 41
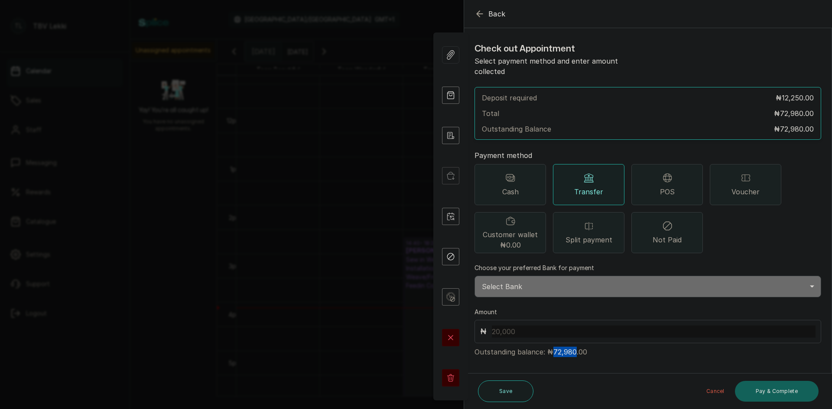
drag, startPoint x: 549, startPoint y: 343, endPoint x: 572, endPoint y: 342, distance: 23.4
click at [572, 344] on p "Outstanding balance: ₦72,980.00" at bounding box center [647, 351] width 347 height 14
copy p "72,980"
click at [507, 326] on input "text" at bounding box center [654, 332] width 324 height 12
paste input "72,980"
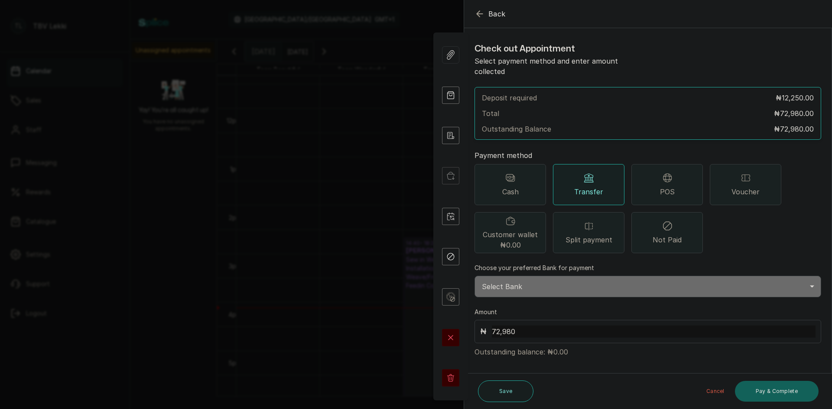
type input "72,980"
click at [779, 390] on button "Pay & Complete" at bounding box center [777, 391] width 84 height 21
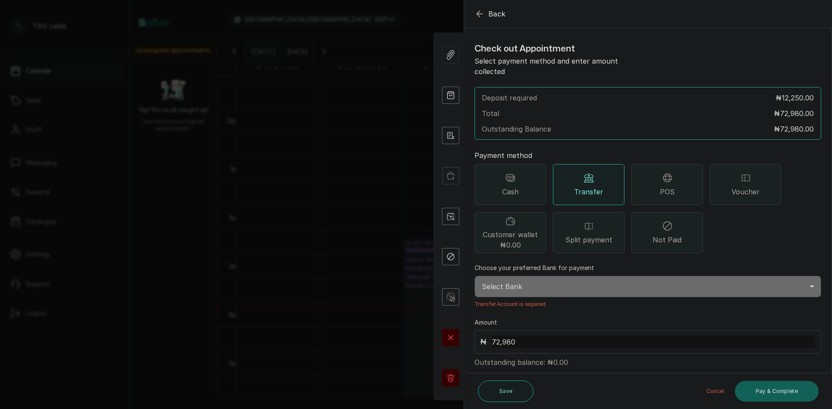
click at [551, 277] on select "Select Bank TRACTION/TBV LEKKI Paystack-Titan Traction - The braiding vault lek…" at bounding box center [647, 287] width 347 height 22
select select "62904d0a-568b-41cd-8b51-e4b930b2e002"
click at [474, 276] on select "Select Bank TRACTION/TBV LEKKI Paystack-Titan Traction - The braiding vault lek…" at bounding box center [647, 287] width 347 height 22
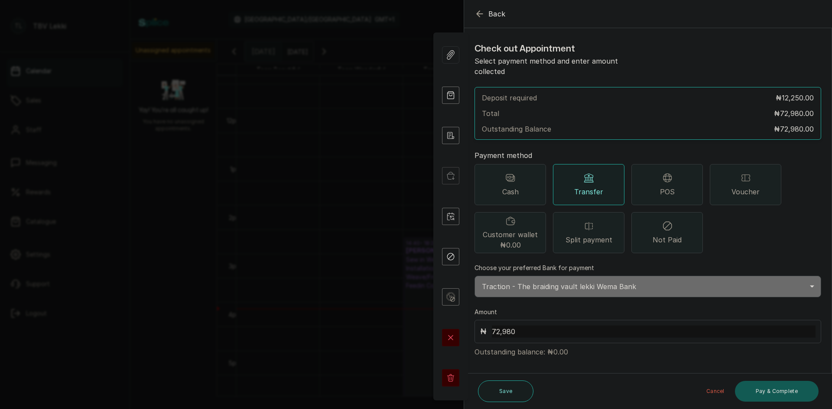
click at [765, 390] on button "Pay & Complete" at bounding box center [777, 391] width 84 height 21
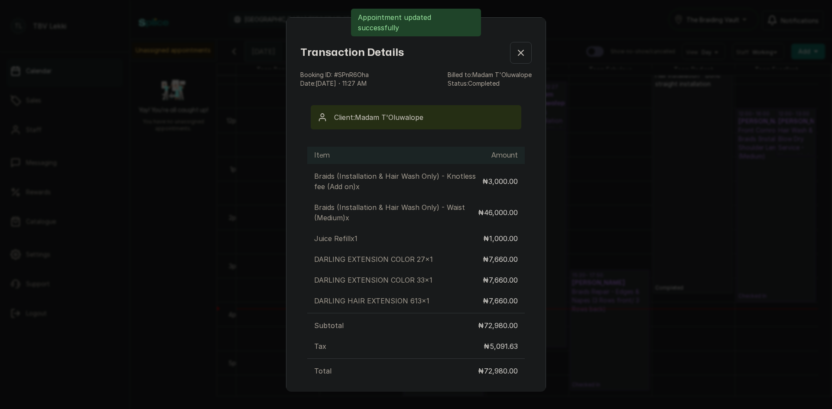
scroll to position [80, 0]
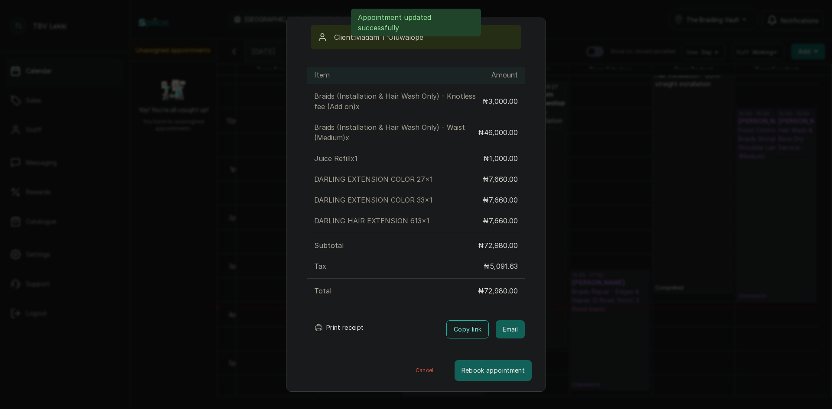
click at [343, 332] on button "Print receipt" at bounding box center [339, 327] width 64 height 17
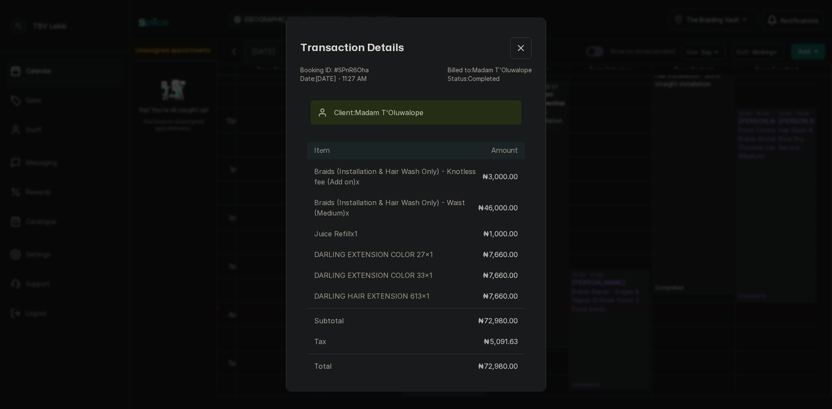
scroll to position [0, 0]
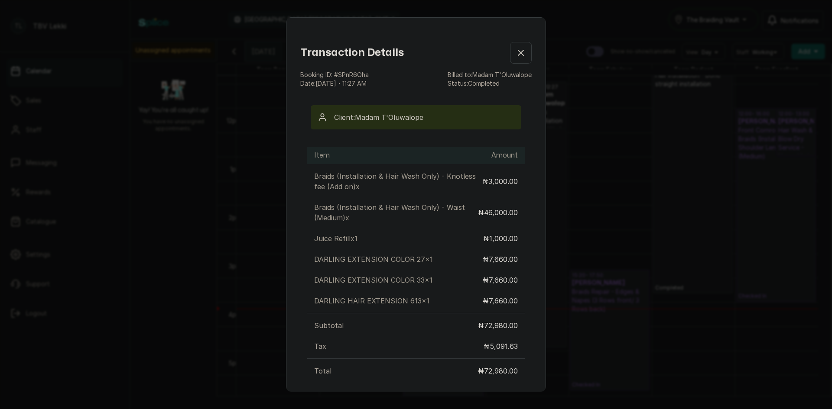
click at [518, 50] on icon "button" at bounding box center [520, 52] width 5 height 5
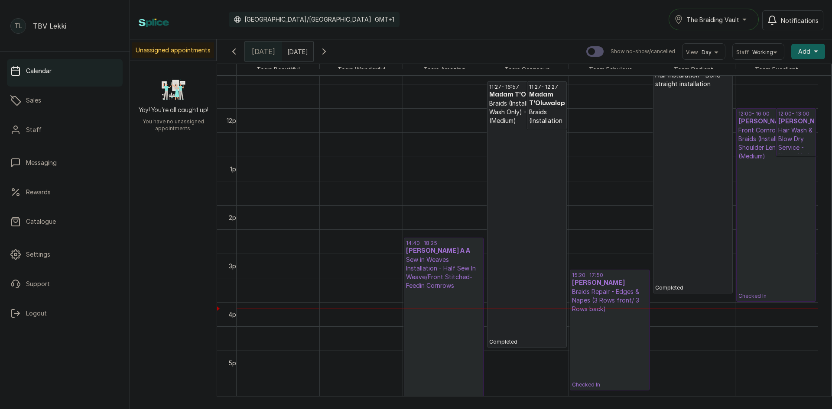
click at [529, 267] on p "Completed" at bounding box center [526, 235] width 75 height 221
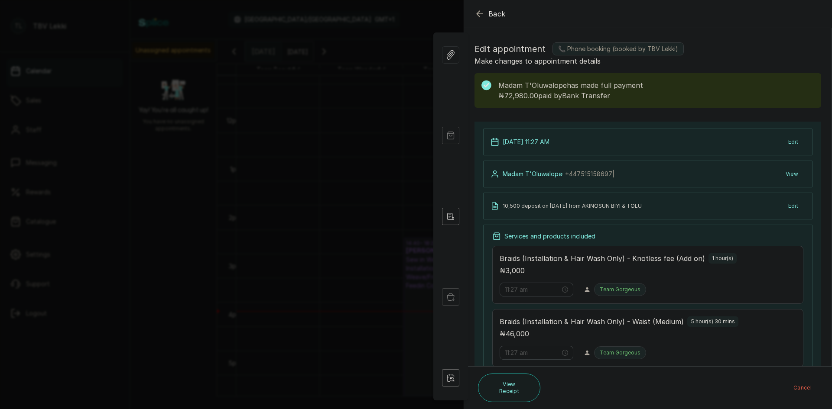
click at [478, 11] on icon "button" at bounding box center [479, 14] width 10 height 10
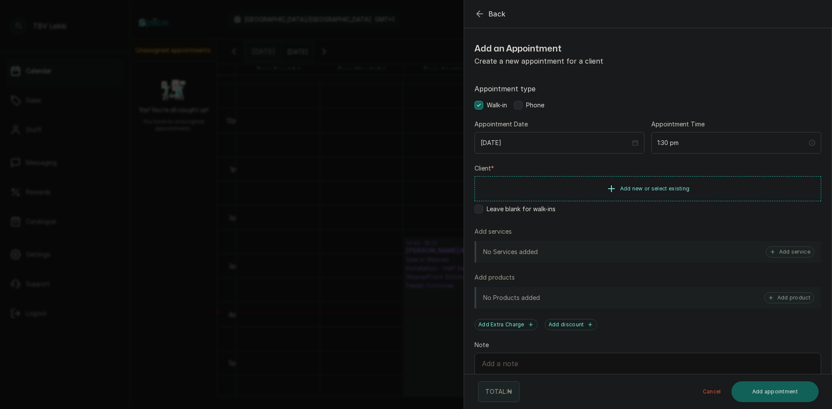
click at [479, 17] on icon "button" at bounding box center [479, 14] width 10 height 10
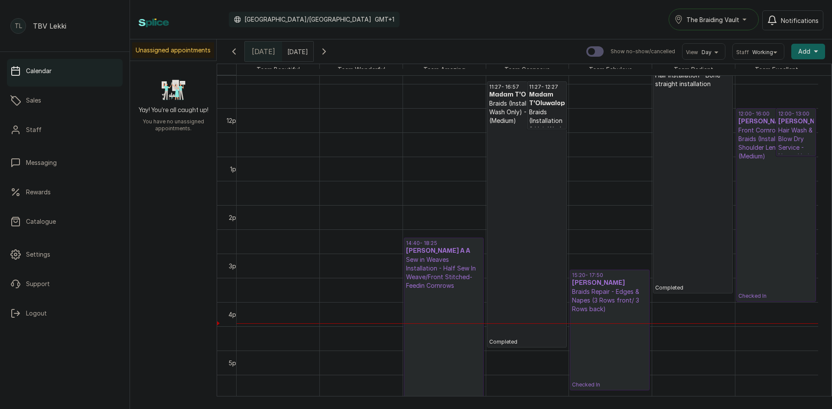
scroll to position [463, 0]
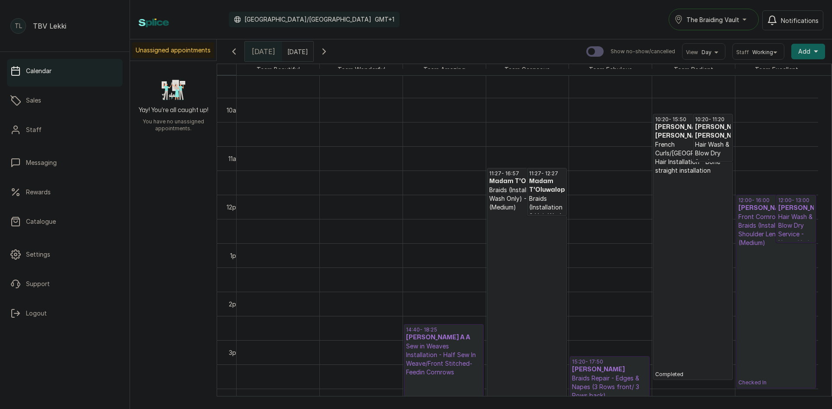
click at [774, 317] on p "Checked In" at bounding box center [776, 316] width 76 height 139
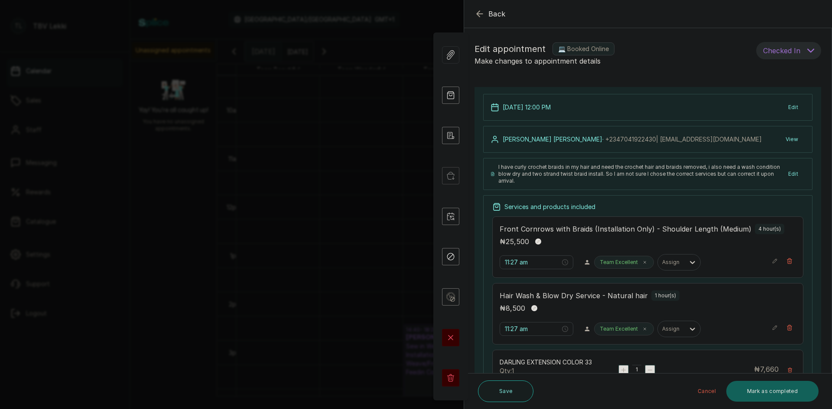
type input "12:00 pm"
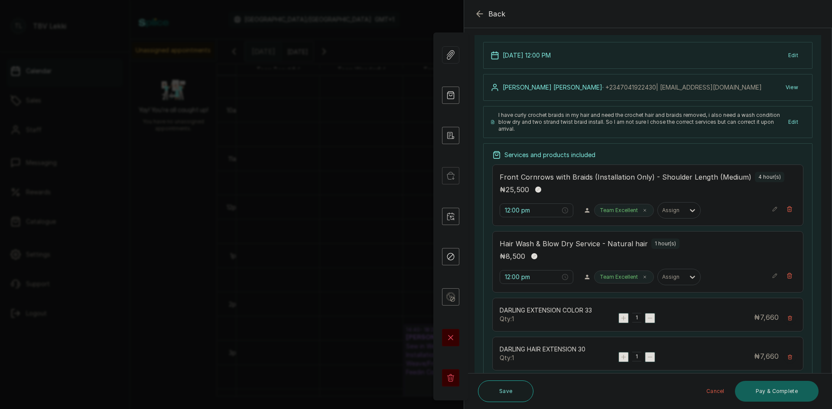
scroll to position [121, 0]
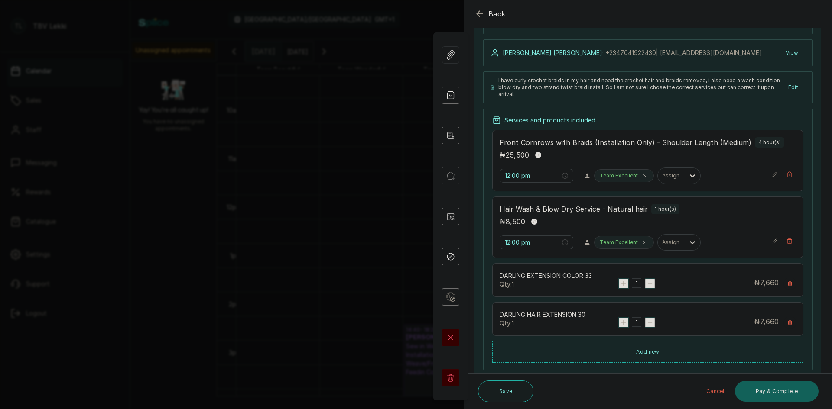
click at [489, 19] on span "Back" at bounding box center [496, 14] width 17 height 10
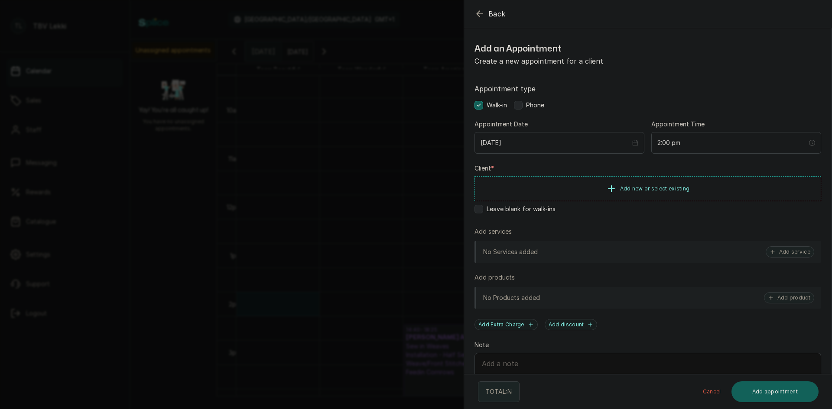
click at [486, 13] on button "Back" at bounding box center [489, 14] width 31 height 10
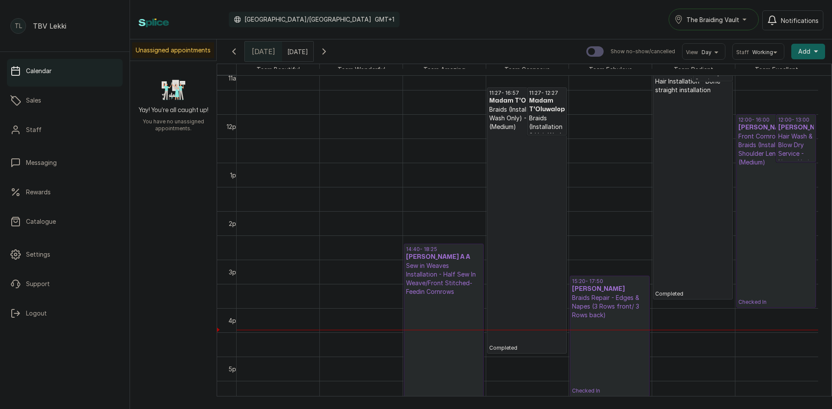
scroll to position [550, 0]
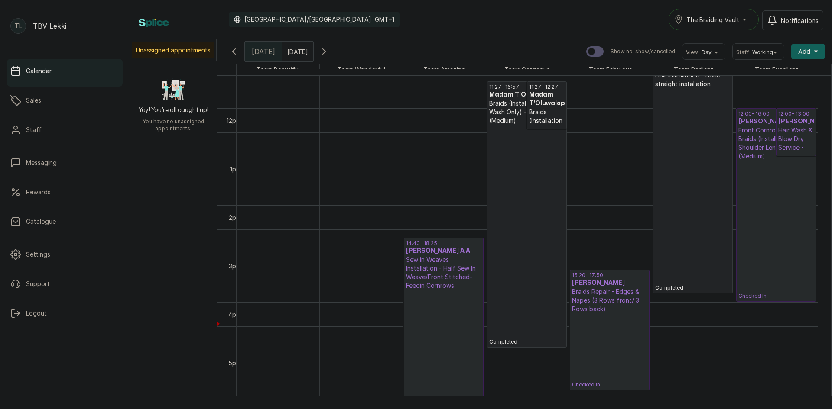
click at [770, 231] on p "Checked In" at bounding box center [776, 230] width 76 height 139
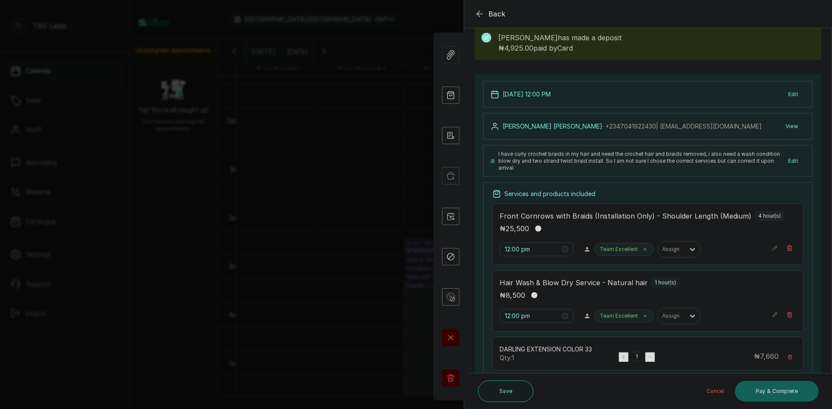
scroll to position [0, 0]
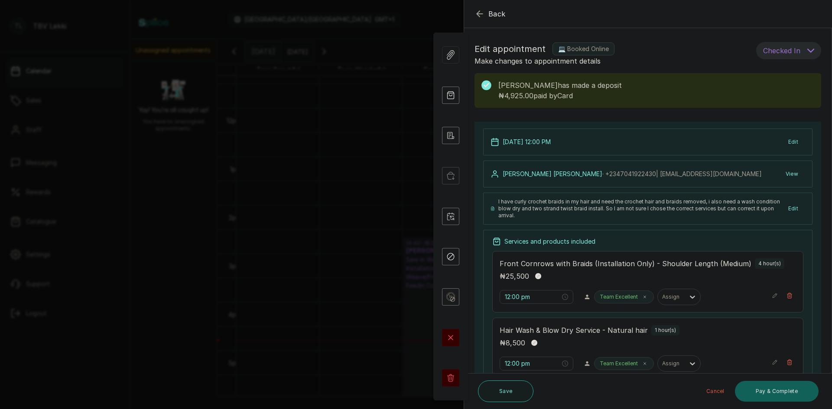
click at [478, 12] on icon "button" at bounding box center [479, 14] width 10 height 10
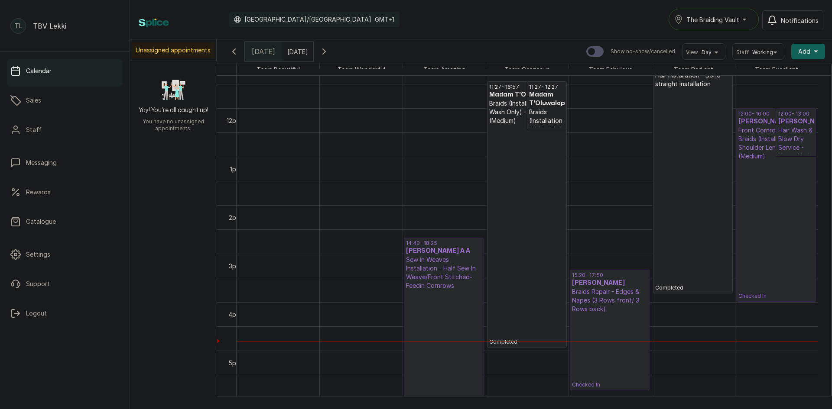
click at [732, 19] on span "The Braiding Vault" at bounding box center [712, 19] width 53 height 9
click at [771, 40] on span "The Braiding Vault Signature" at bounding box center [739, 41] width 106 height 10
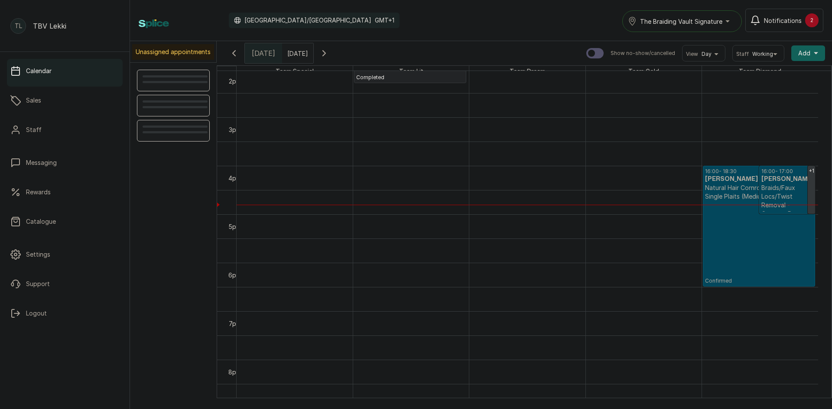
scroll to position [781, 0]
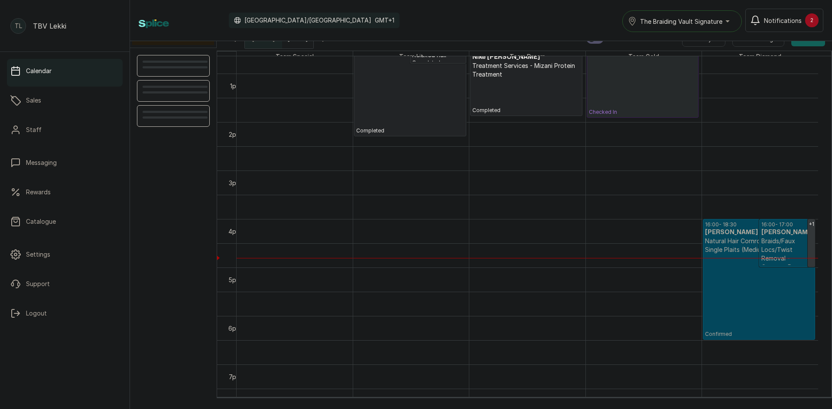
click at [725, 237] on h3 "Mrs Oduyemi Oduyemi" at bounding box center [759, 232] width 108 height 9
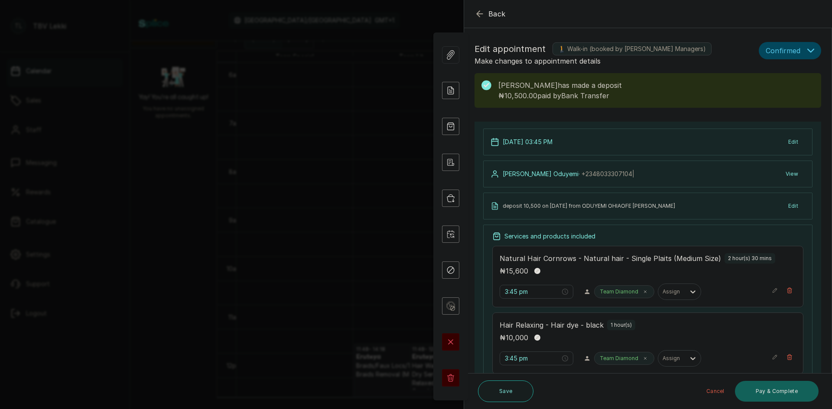
click at [476, 14] on icon "button" at bounding box center [479, 14] width 10 height 10
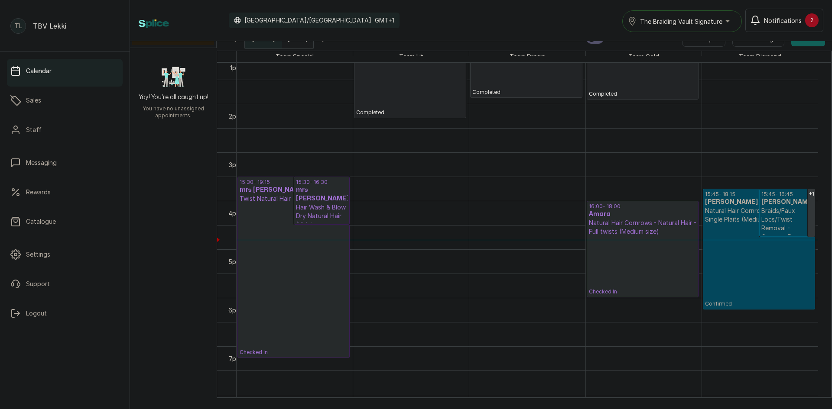
click at [725, 202] on h3 "Mrs Oduyemi Oduyemi" at bounding box center [759, 202] width 108 height 9
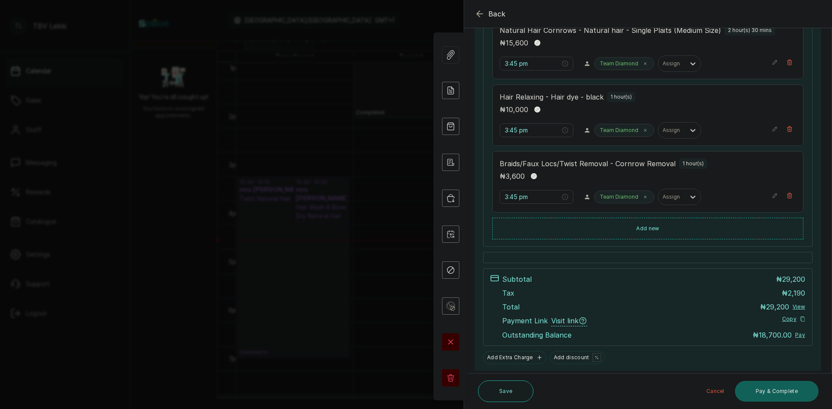
click at [487, 16] on button "Back" at bounding box center [489, 14] width 31 height 10
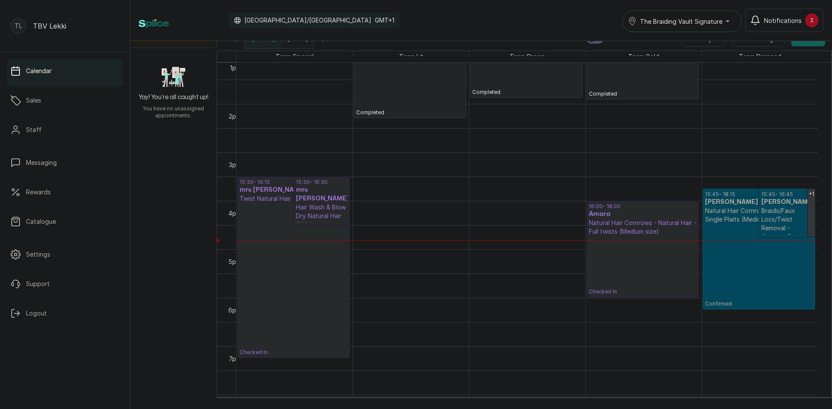
click at [698, 23] on span "The Braiding Vault Signature" at bounding box center [681, 21] width 82 height 9
click at [720, 62] on span "The Braiding Vault" at bounding box center [693, 60] width 106 height 10
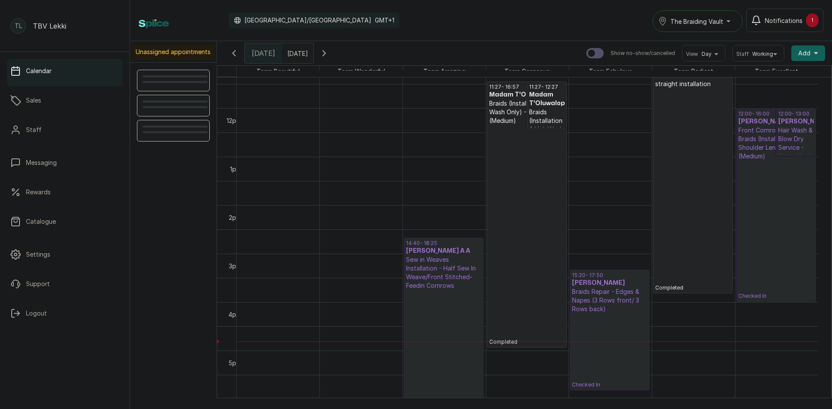
scroll to position [292, 0]
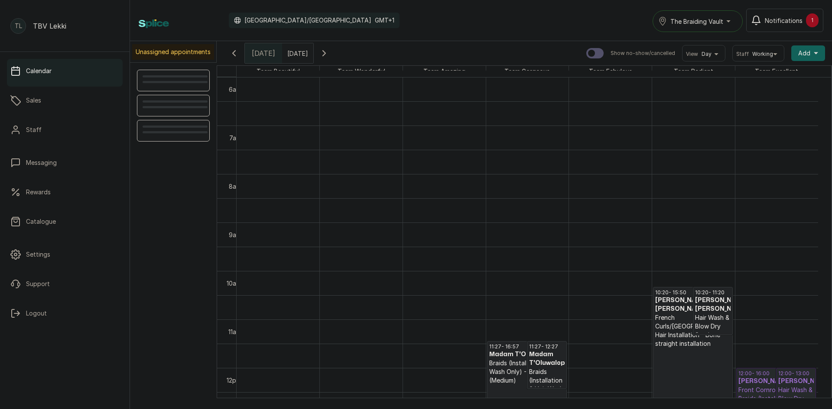
click at [779, 381] on h3 "[PERSON_NAME]" at bounding box center [796, 381] width 36 height 9
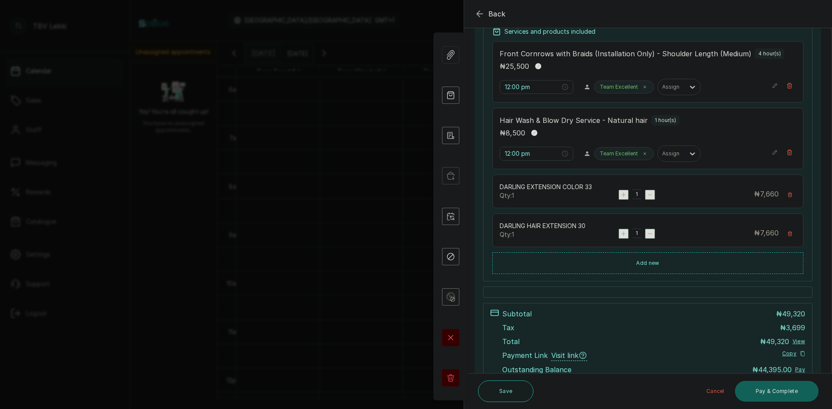
scroll to position [245, 0]
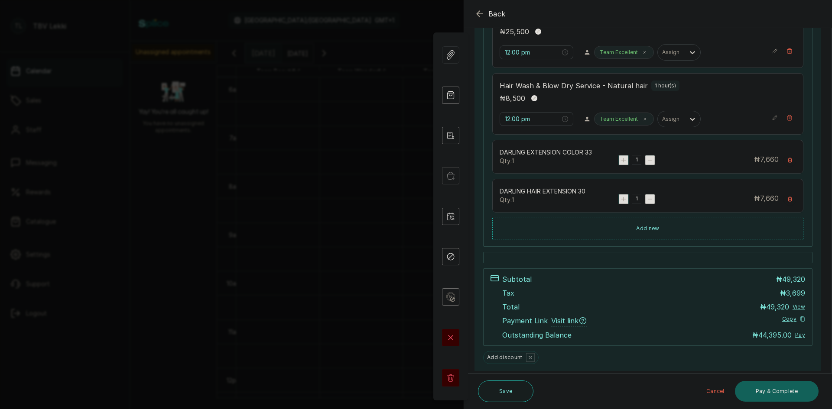
click at [482, 14] on icon "button" at bounding box center [479, 14] width 10 height 10
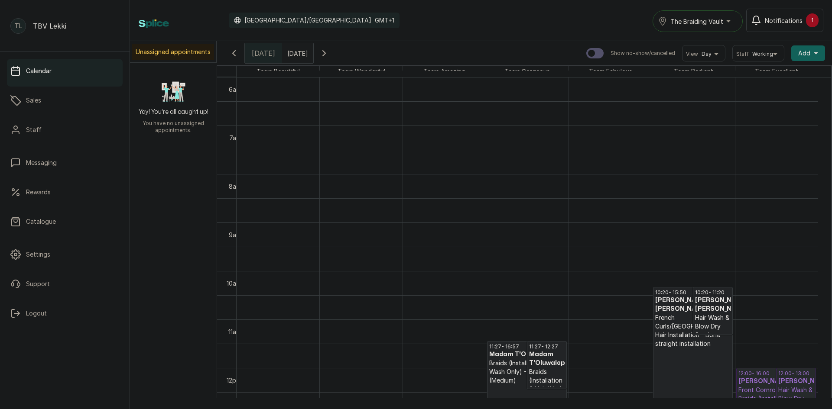
type input "dd/MM/yyyy"
drag, startPoint x: 482, startPoint y: 14, endPoint x: 311, endPoint y: 52, distance: 175.3
click at [296, 52] on input "dd/MM/yyyy" at bounding box center [290, 51] width 14 height 15
click at [231, 122] on div "13" at bounding box center [224, 122] width 13 height 13
click at [321, 191] on button "OK" at bounding box center [311, 189] width 18 height 14
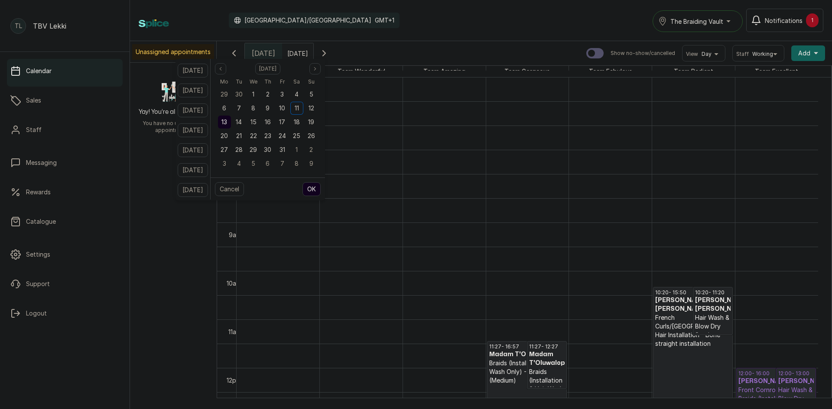
type input "[DATE]"
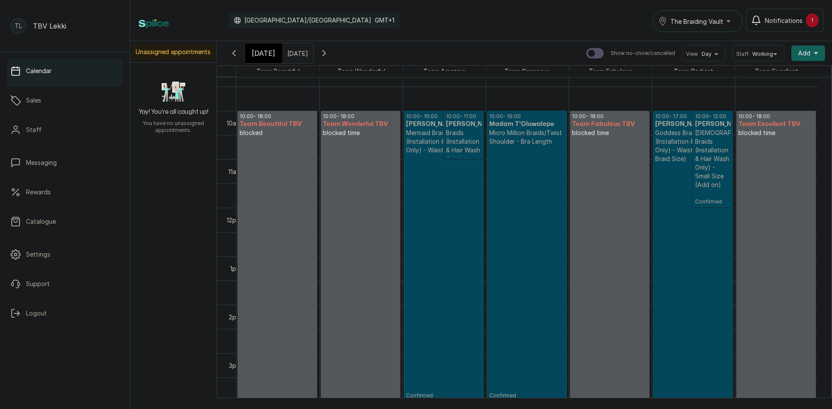
scroll to position [465, 0]
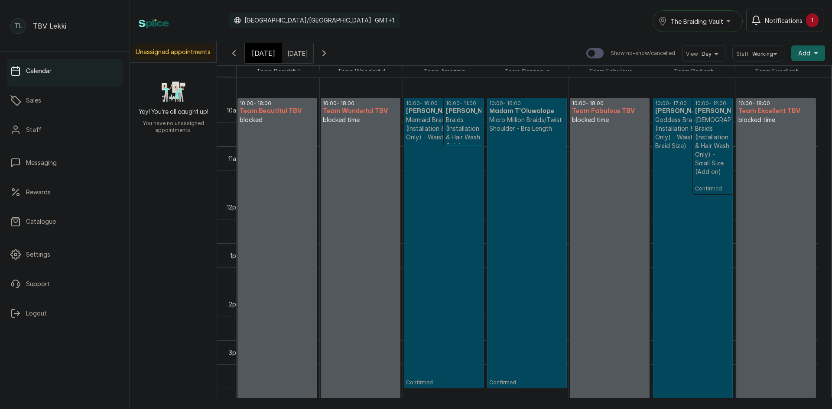
click at [528, 193] on p "Confirmed" at bounding box center [526, 259] width 75 height 253
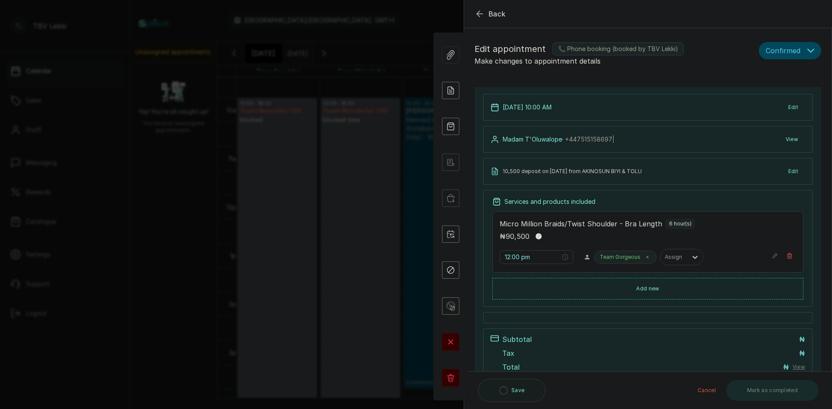
type input "10:00 am"
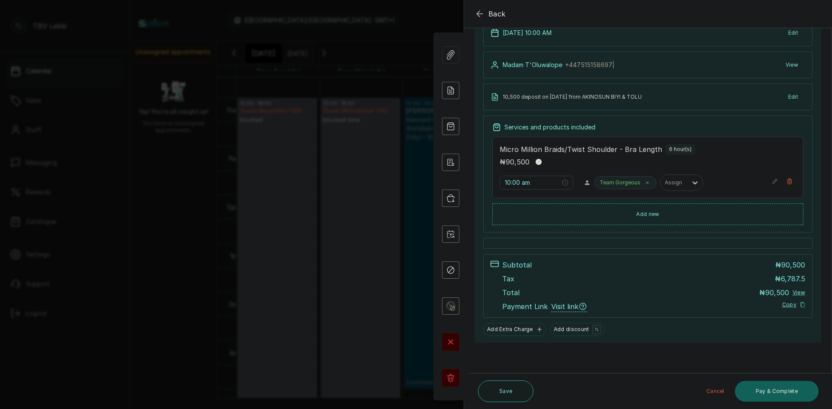
scroll to position [75, 0]
click at [562, 308] on span "Visit link" at bounding box center [569, 307] width 36 height 11
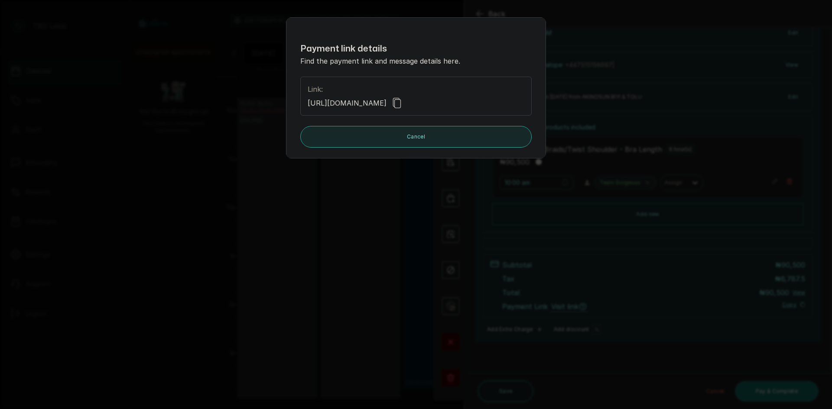
click at [469, 139] on button "Cancel" at bounding box center [415, 137] width 231 height 22
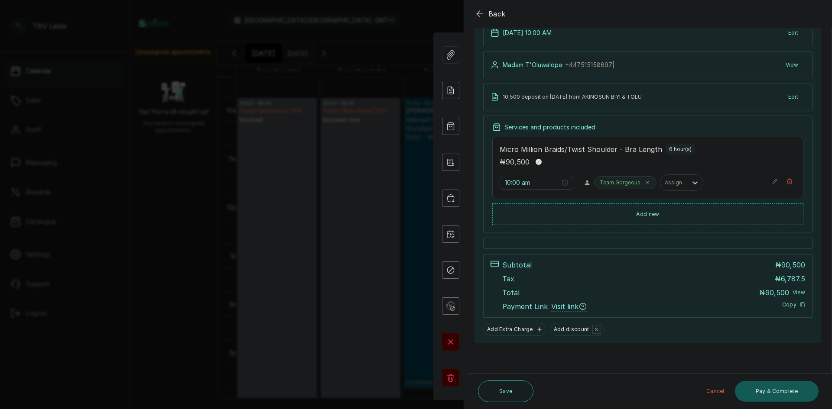
click at [757, 399] on button "Pay & Complete" at bounding box center [777, 391] width 84 height 21
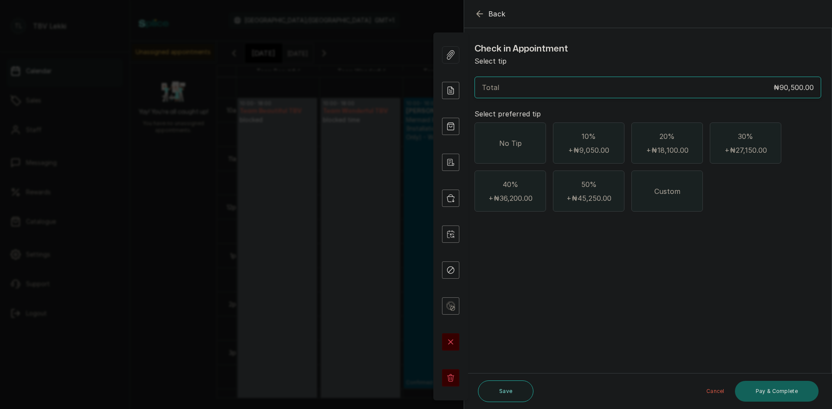
click at [526, 152] on div "No Tip" at bounding box center [509, 143] width 71 height 41
click at [744, 394] on button "Pay & Complete" at bounding box center [777, 391] width 84 height 21
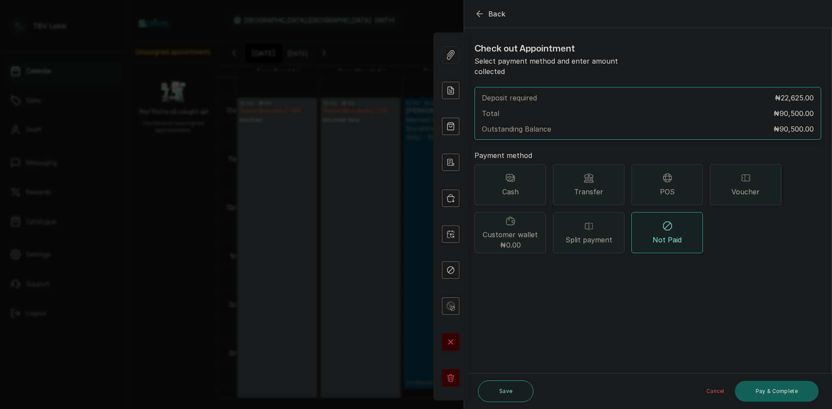
click at [591, 235] on div "Split payment" at bounding box center [588, 232] width 71 height 41
click at [518, 264] on button "Add payment method" at bounding box center [511, 269] width 74 height 11
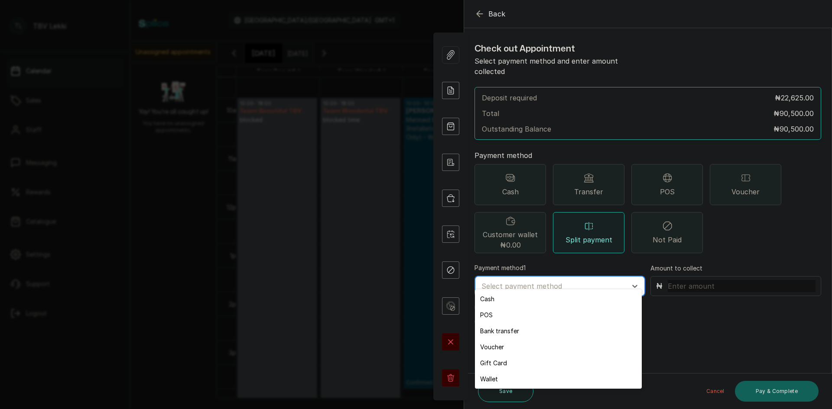
click at [539, 281] on div at bounding box center [551, 286] width 141 height 11
click at [529, 337] on div "Bank transfer" at bounding box center [558, 331] width 167 height 16
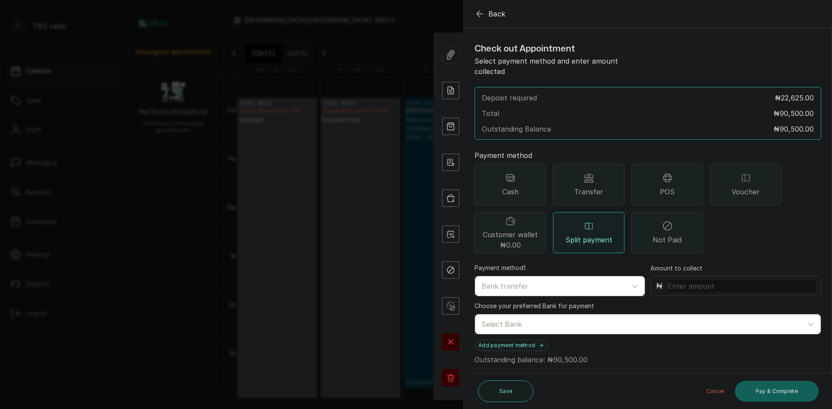
click at [696, 280] on input "text" at bounding box center [742, 286] width 148 height 12
type input "10,500"
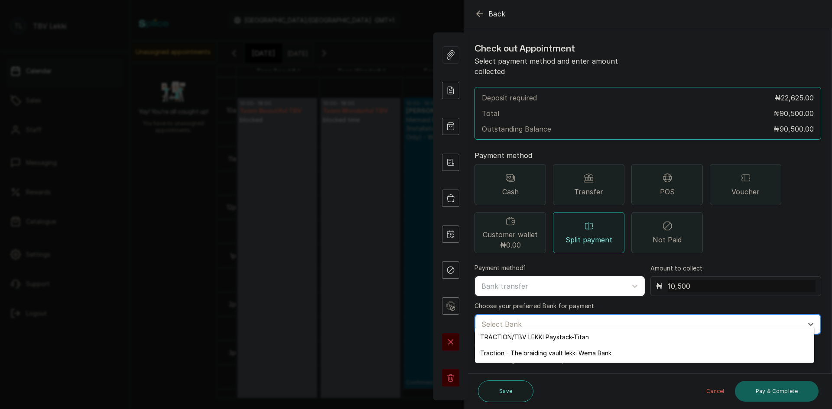
click at [565, 319] on div at bounding box center [639, 324] width 317 height 11
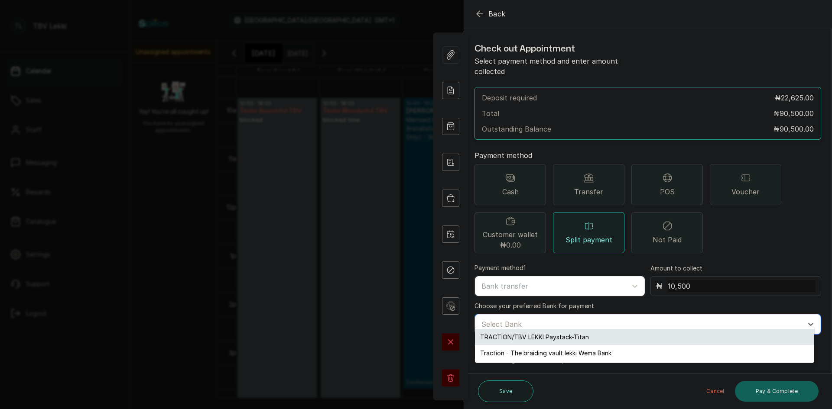
click at [546, 345] on div "TRACTION/TBV LEKKI Paystack-Titan" at bounding box center [644, 337] width 339 height 16
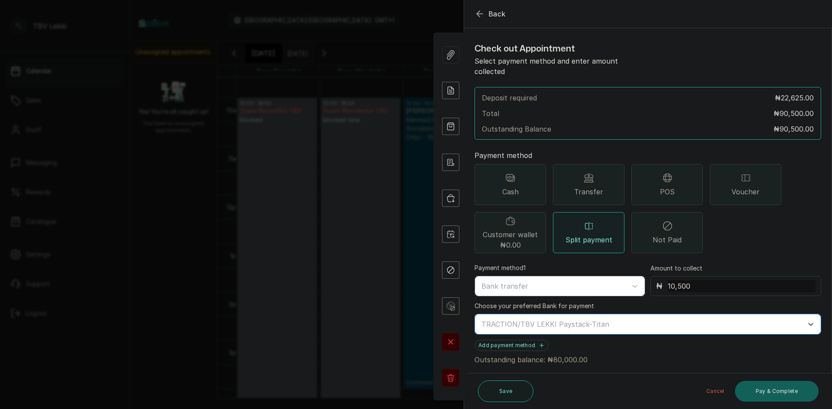
scroll to position [5, 0]
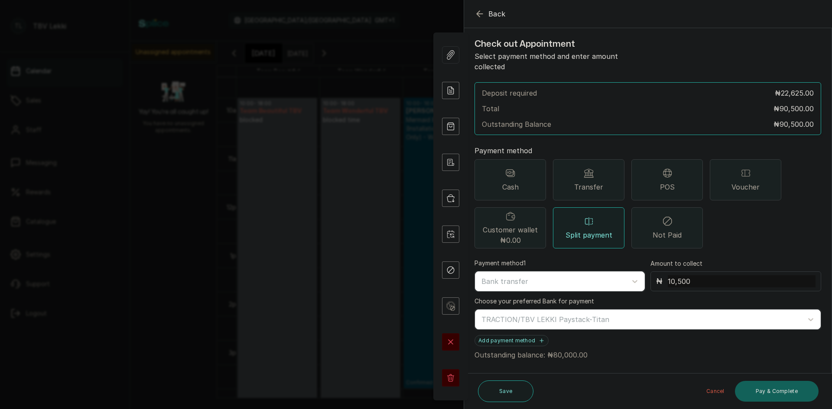
click at [482, 16] on icon "button" at bounding box center [479, 14] width 10 height 10
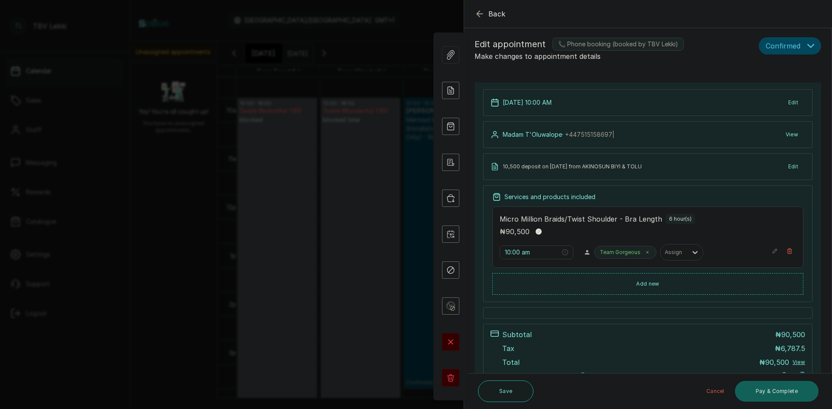
click at [482, 16] on icon "button" at bounding box center [479, 14] width 10 height 10
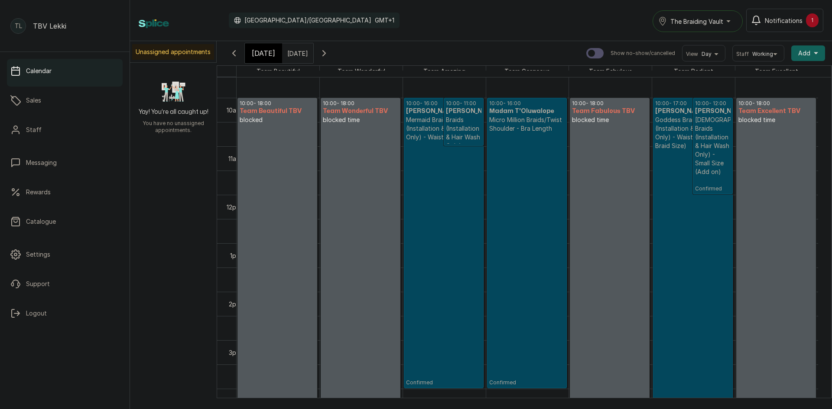
click at [258, 52] on span "[DATE]" at bounding box center [263, 53] width 23 height 10
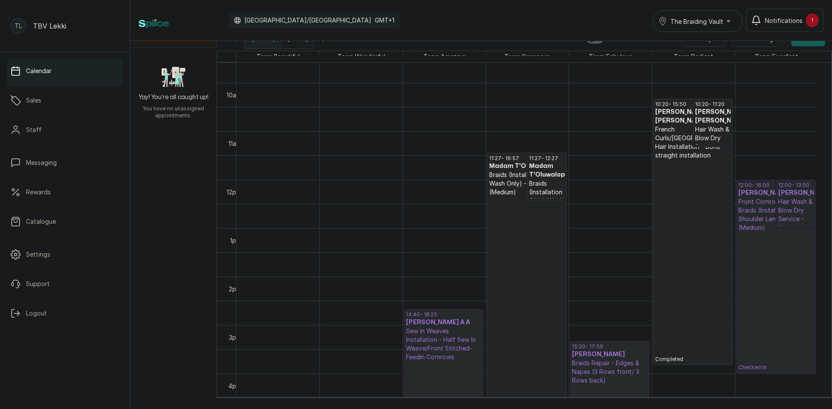
scroll to position [508, 0]
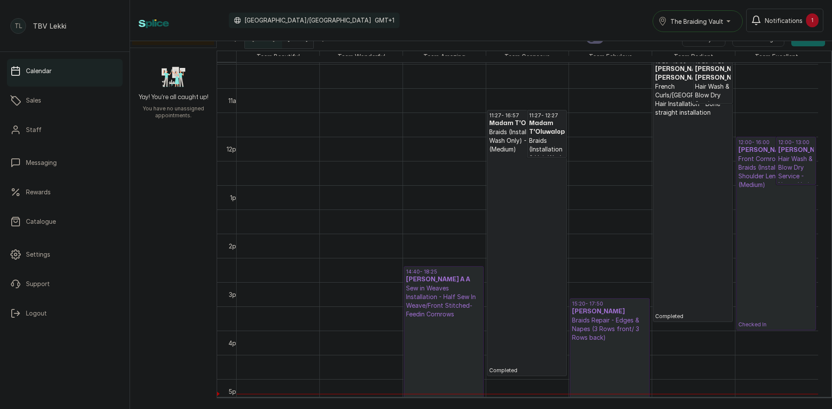
click at [781, 224] on p "Checked In" at bounding box center [776, 258] width 76 height 139
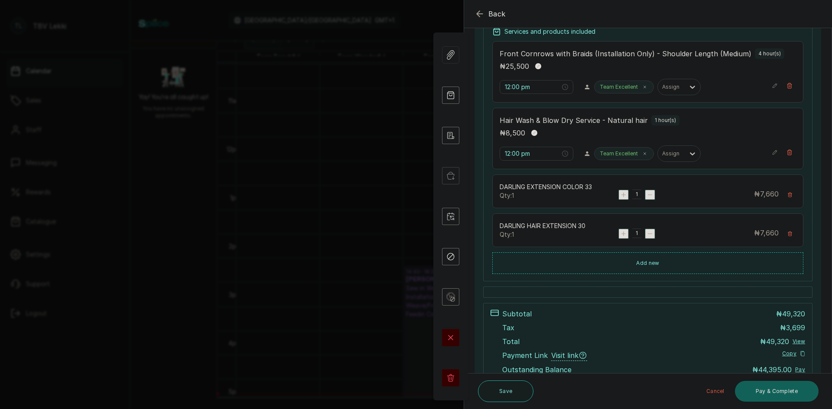
scroll to position [245, 0]
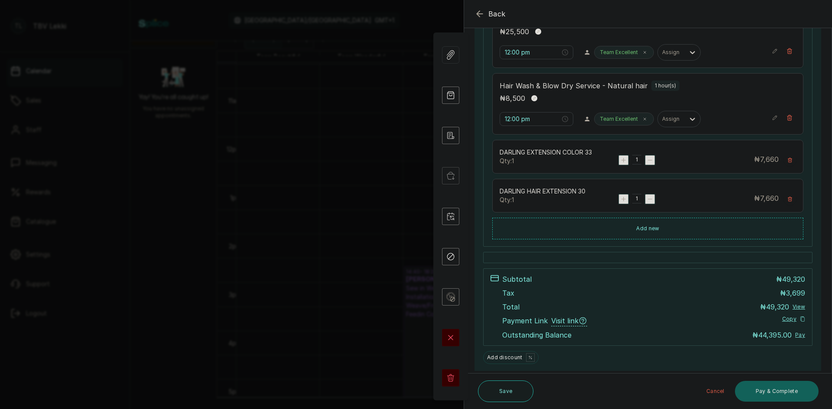
click at [481, 15] on icon "button" at bounding box center [479, 14] width 10 height 10
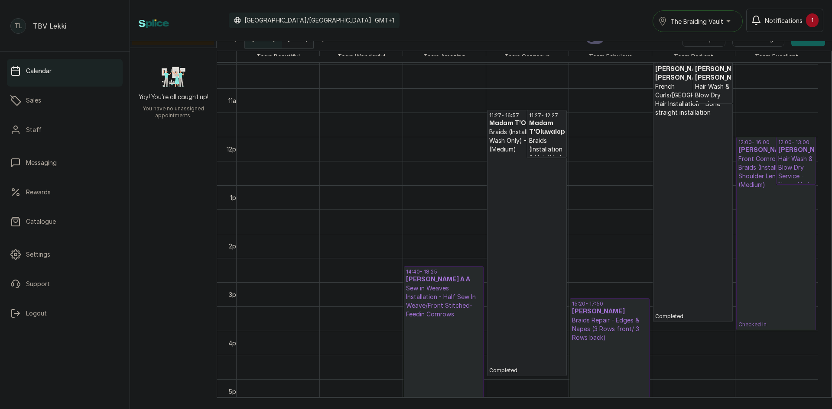
click at [766, 186] on p "Front Cornrows with Braids (Installation Only) - Shoulder Length (Medium)" at bounding box center [776, 172] width 76 height 35
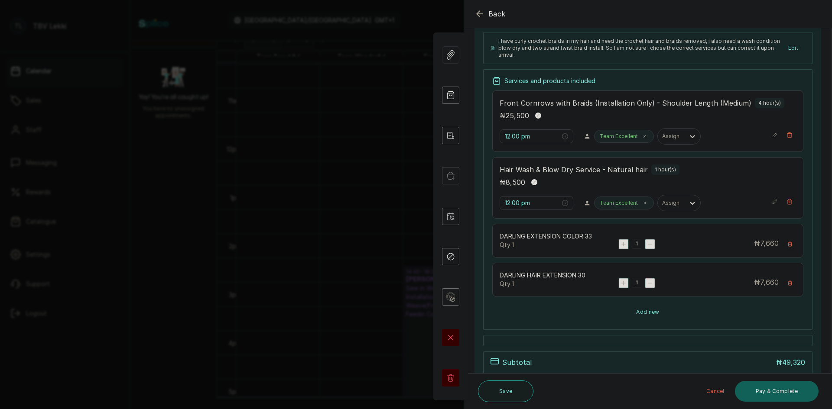
scroll to position [217, 0]
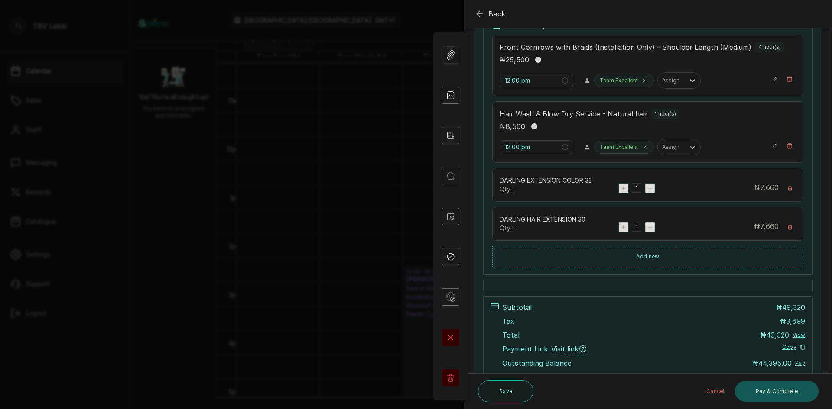
click at [770, 389] on button "Pay & Complete" at bounding box center [777, 391] width 84 height 21
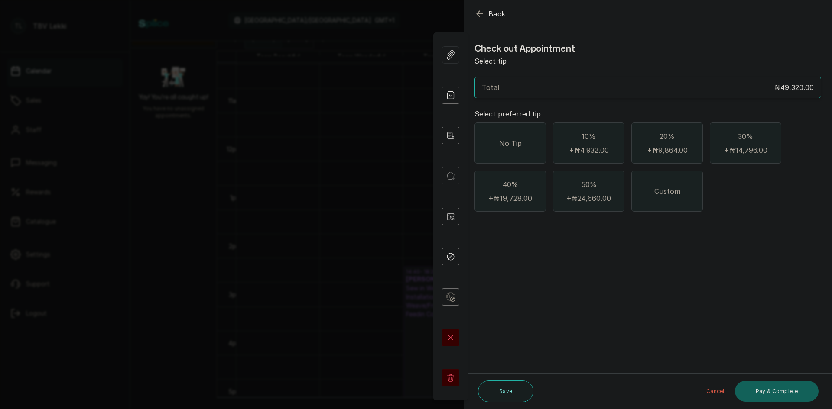
click at [661, 201] on div "Custom" at bounding box center [666, 191] width 71 height 41
click at [523, 239] on input "text" at bounding box center [654, 239] width 324 height 12
type input "10,000"
click at [785, 399] on button "Pay & Complete" at bounding box center [777, 391] width 84 height 21
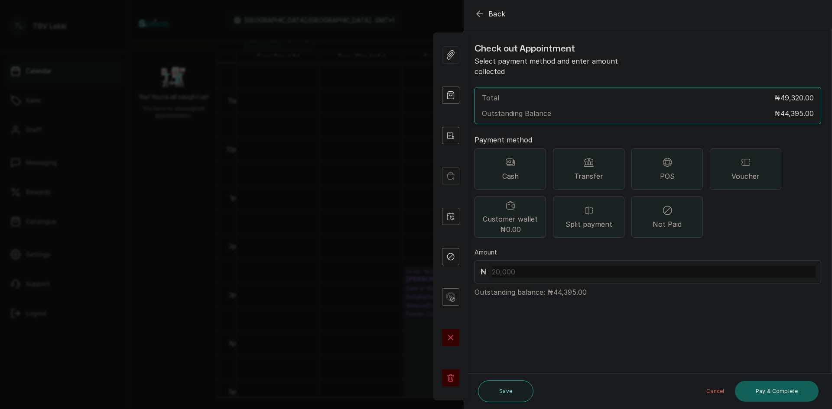
click at [619, 162] on div "Transfer" at bounding box center [588, 169] width 71 height 41
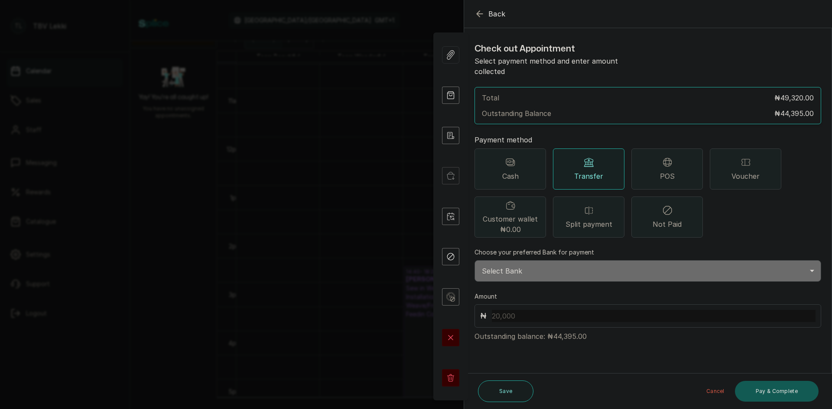
click at [795, 397] on button "Pay & Complete" at bounding box center [777, 391] width 84 height 21
click at [554, 261] on select "Select Bank TRACTION/TBV LEKKI Paystack-Titan Traction - The braiding vault lek…" at bounding box center [647, 271] width 347 height 22
select select "118e1c88-eefc-4432-b8b6-73435625d06e"
click at [474, 260] on select "Select Bank TRACTION/TBV LEKKI Paystack-Titan Traction - The braiding vault lek…" at bounding box center [647, 271] width 347 height 22
drag, startPoint x: 551, startPoint y: 326, endPoint x: 573, endPoint y: 328, distance: 22.2
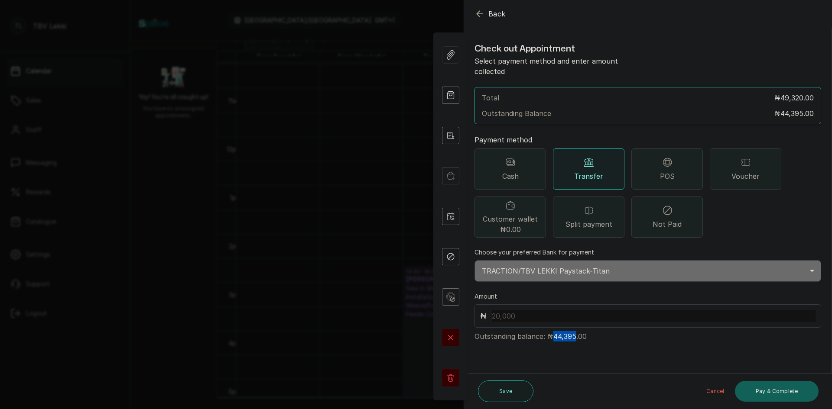
click at [573, 328] on p "Outstanding balance: ₦44,395.00" at bounding box center [647, 335] width 347 height 14
copy p "44,395"
click at [530, 310] on input "text" at bounding box center [654, 316] width 324 height 12
paste input "44,395"
type input "44,395"
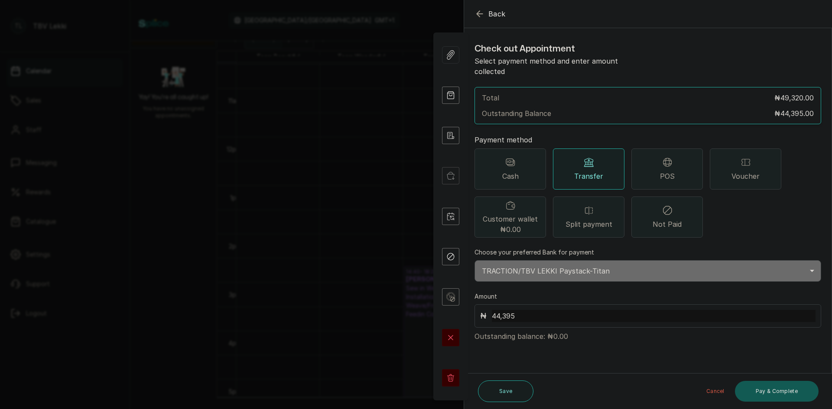
click at [780, 396] on button "Pay & Complete" at bounding box center [777, 391] width 84 height 21
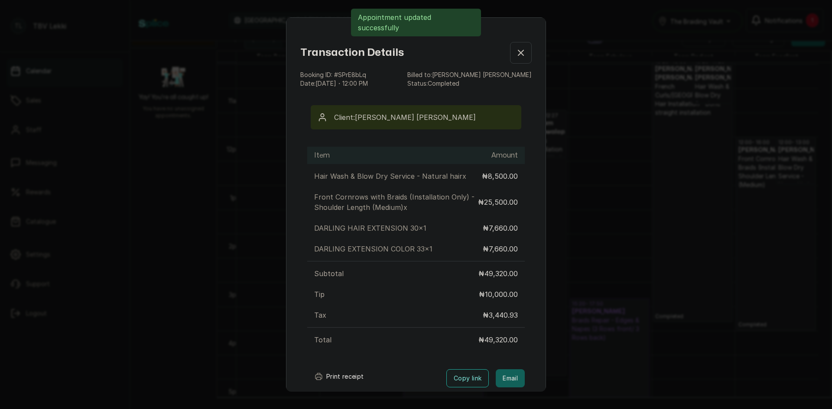
click at [352, 380] on button "Print receipt" at bounding box center [339, 376] width 64 height 17
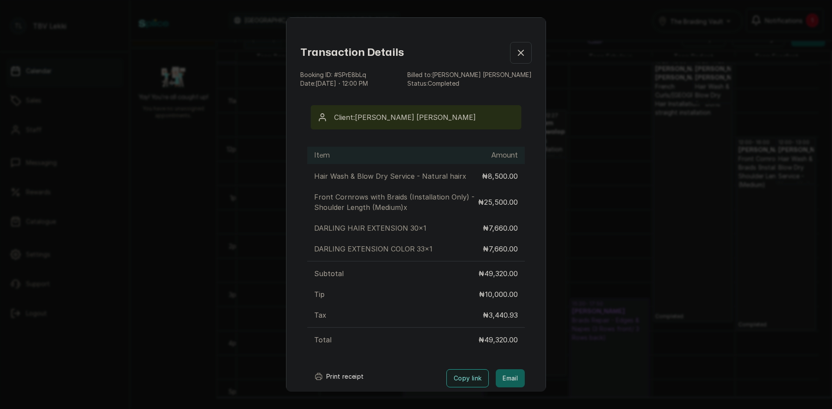
click at [518, 53] on icon "button" at bounding box center [520, 52] width 5 height 5
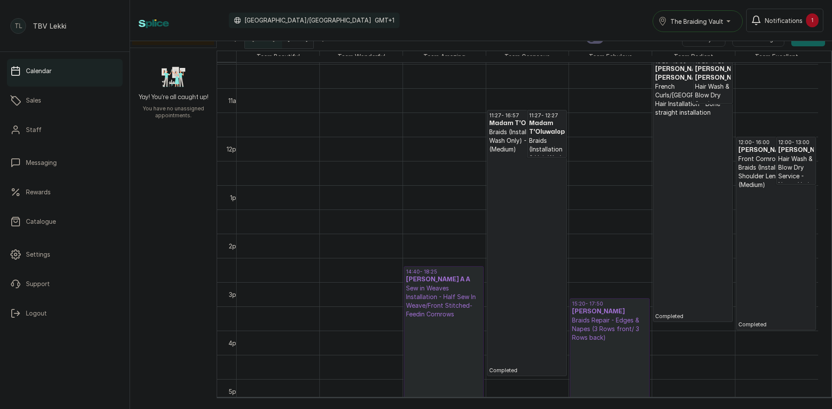
click at [600, 315] on h3 "[PERSON_NAME]" at bounding box center [609, 312] width 75 height 9
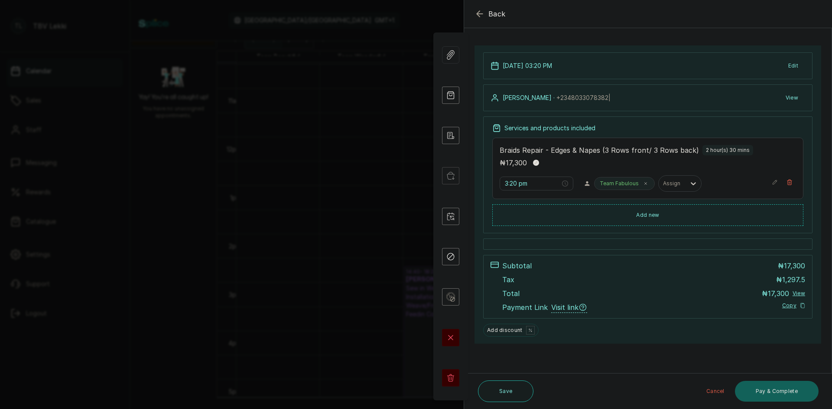
scroll to position [42, 0]
click at [779, 393] on button "Pay & Complete" at bounding box center [777, 391] width 84 height 21
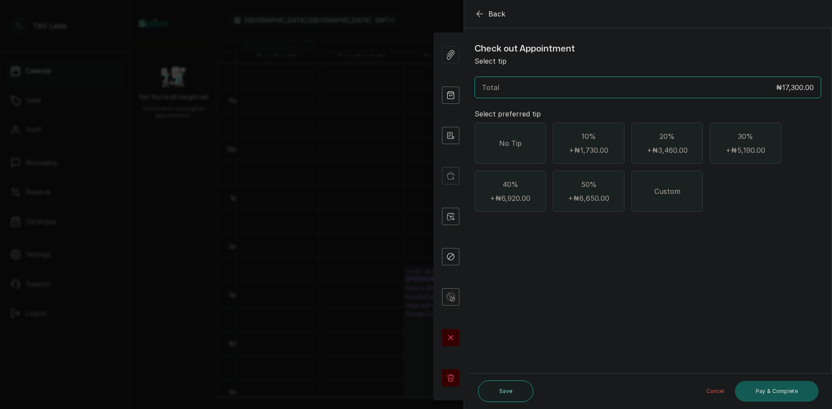
scroll to position [0, 0]
click at [539, 157] on div "No Tip" at bounding box center [509, 143] width 71 height 41
click at [768, 386] on button "Pay & Complete" at bounding box center [777, 391] width 84 height 21
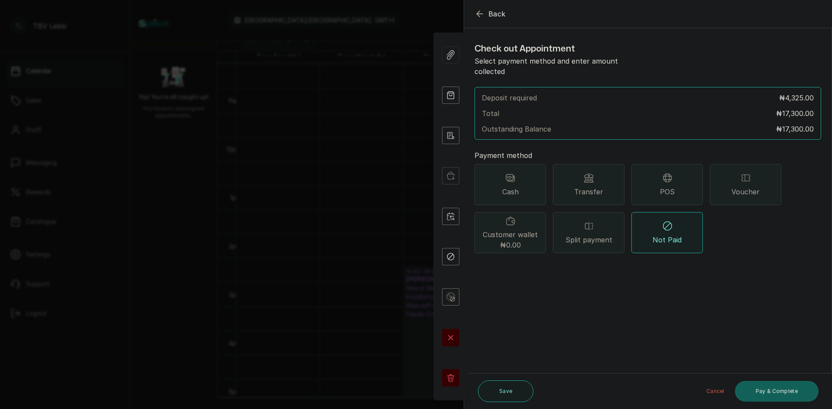
click at [531, 189] on div "Cash" at bounding box center [509, 184] width 71 height 41
drag, startPoint x: 552, startPoint y: 296, endPoint x: 571, endPoint y: 296, distance: 19.1
click at [571, 299] on p "Outstanding balance: ₦17,300.00" at bounding box center [647, 306] width 347 height 14
copy p "17,300"
click at [494, 282] on input "text" at bounding box center [654, 288] width 324 height 12
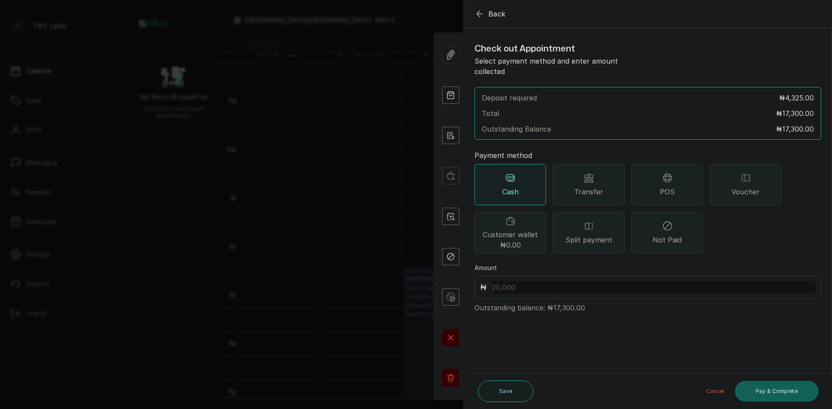
paste input "17,300"
type input "17,300"
click at [783, 389] on button "Pay & Complete" at bounding box center [777, 391] width 84 height 21
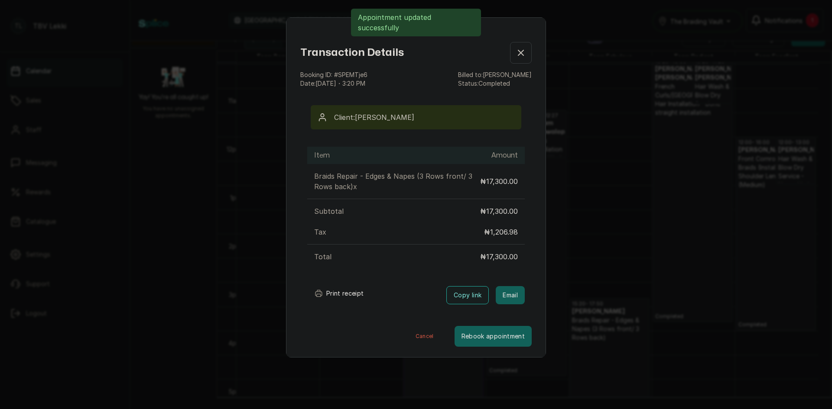
click at [337, 298] on button "Print receipt" at bounding box center [339, 293] width 64 height 17
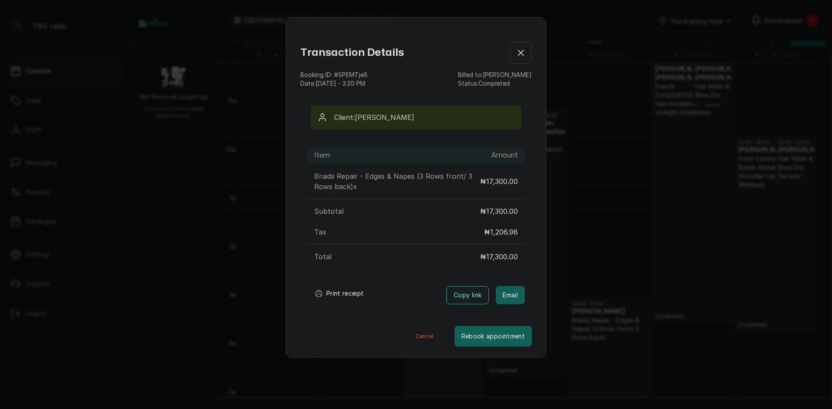
click at [516, 52] on icon "button" at bounding box center [521, 53] width 10 height 10
